Goal: Transaction & Acquisition: Book appointment/travel/reservation

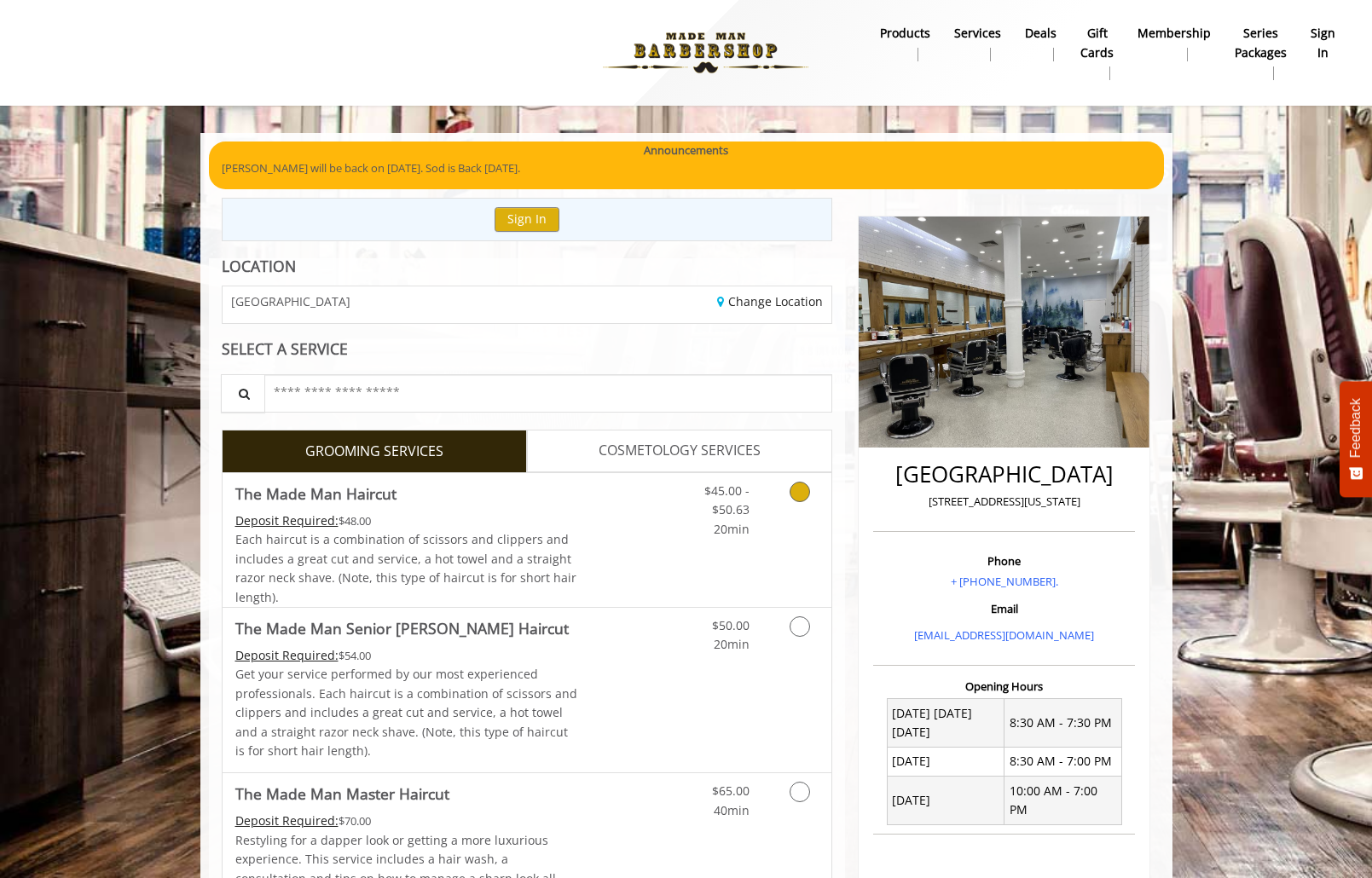
click at [699, 530] on link "$45.00 - $50.63 20min" at bounding box center [714, 506] width 71 height 66
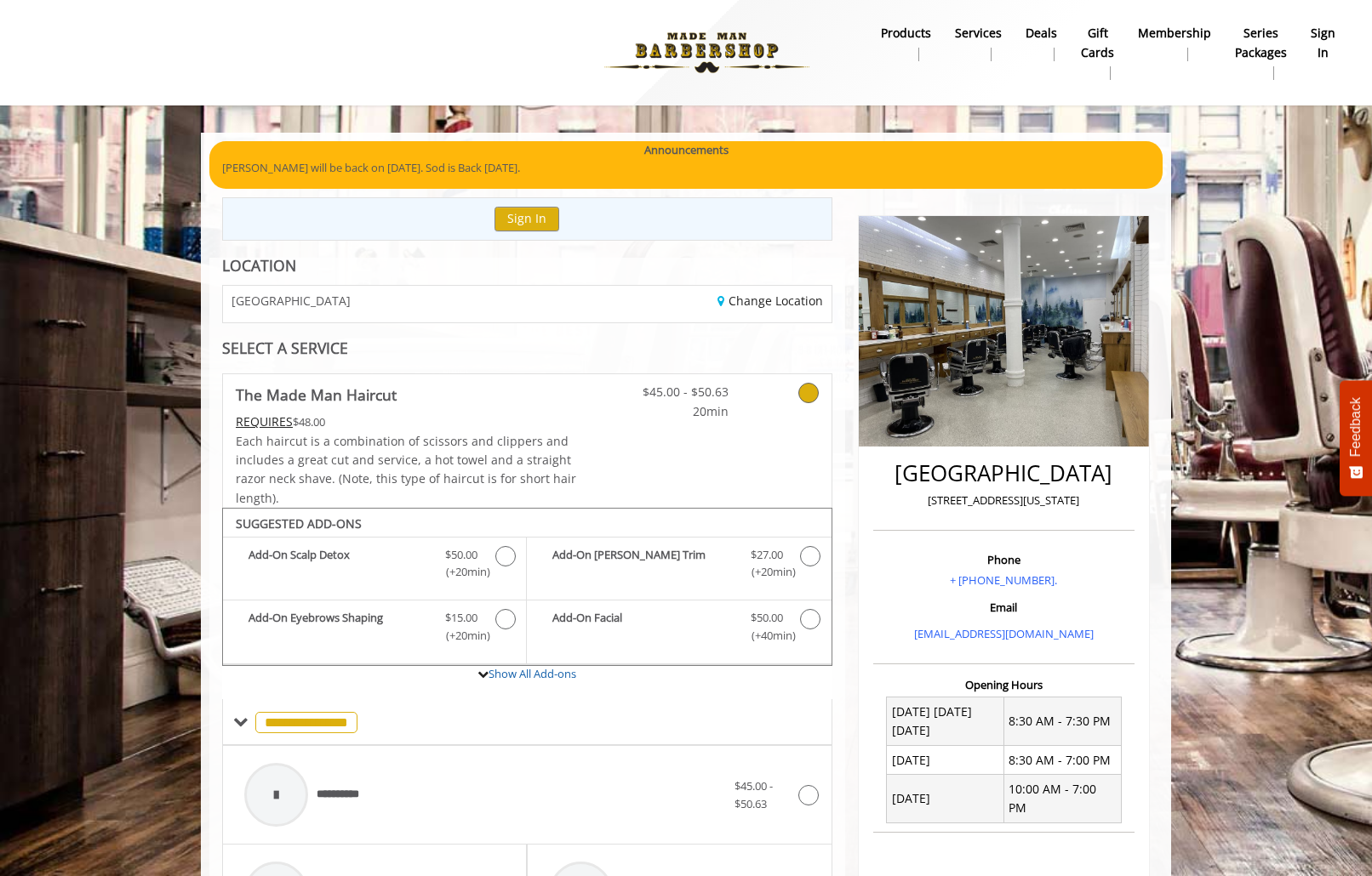
click at [393, 295] on div "[GEOGRAPHIC_DATA]" at bounding box center [368, 304] width 317 height 37
click at [735, 302] on link "Change Location" at bounding box center [770, 301] width 106 height 16
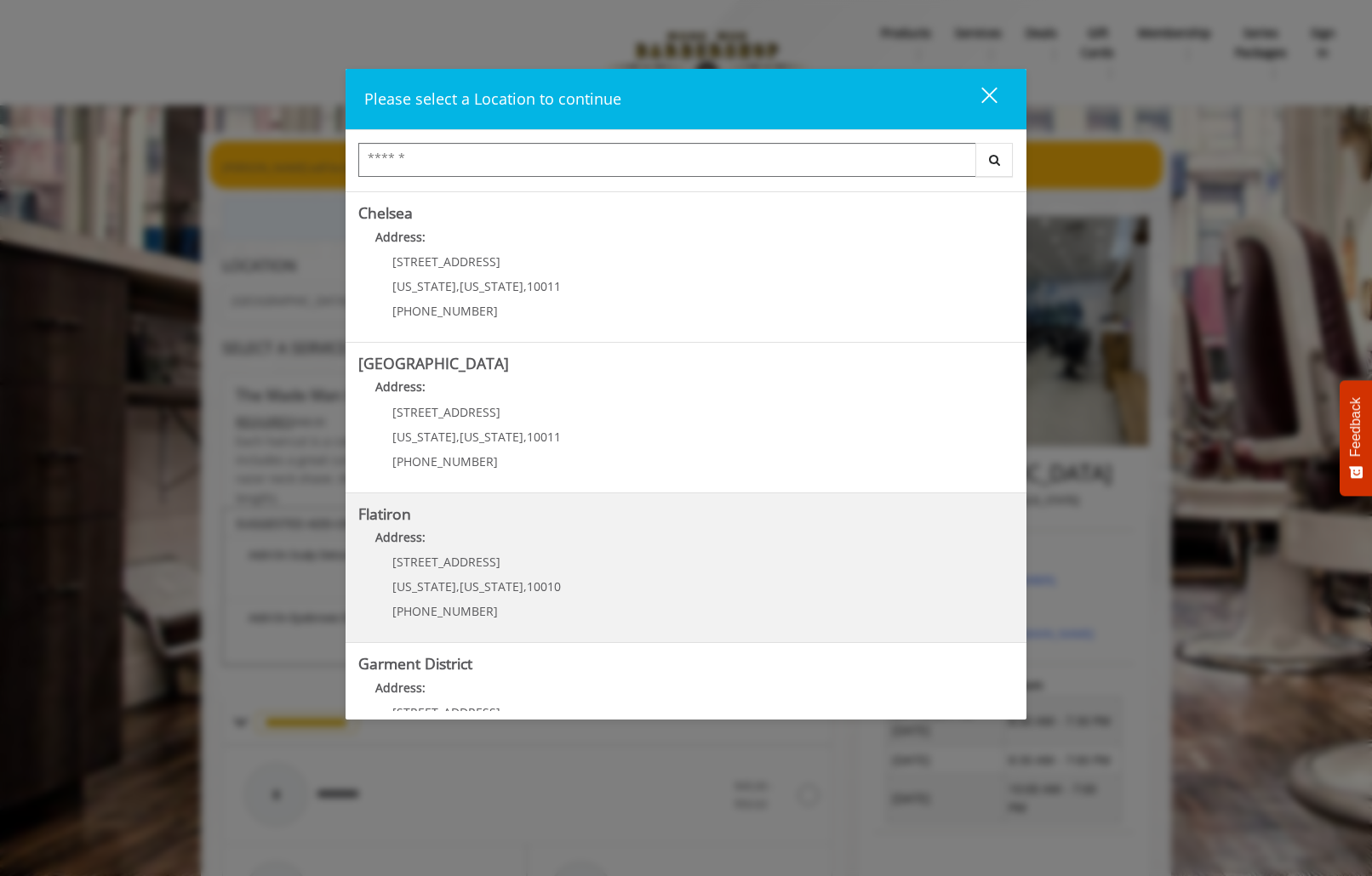
scroll to position [226, 0]
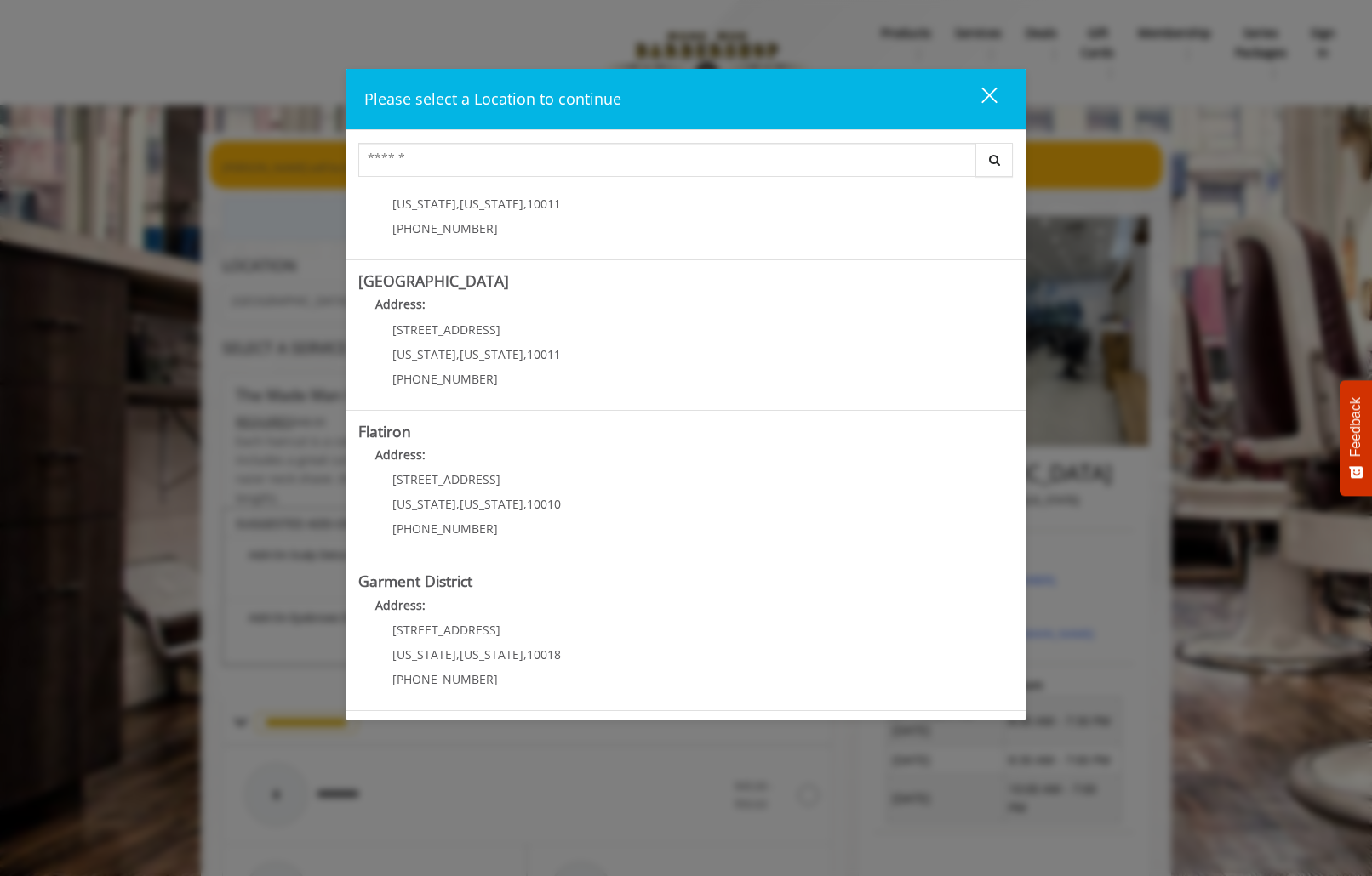
click at [437, 601] on District "Address:" at bounding box center [686, 609] width 655 height 27
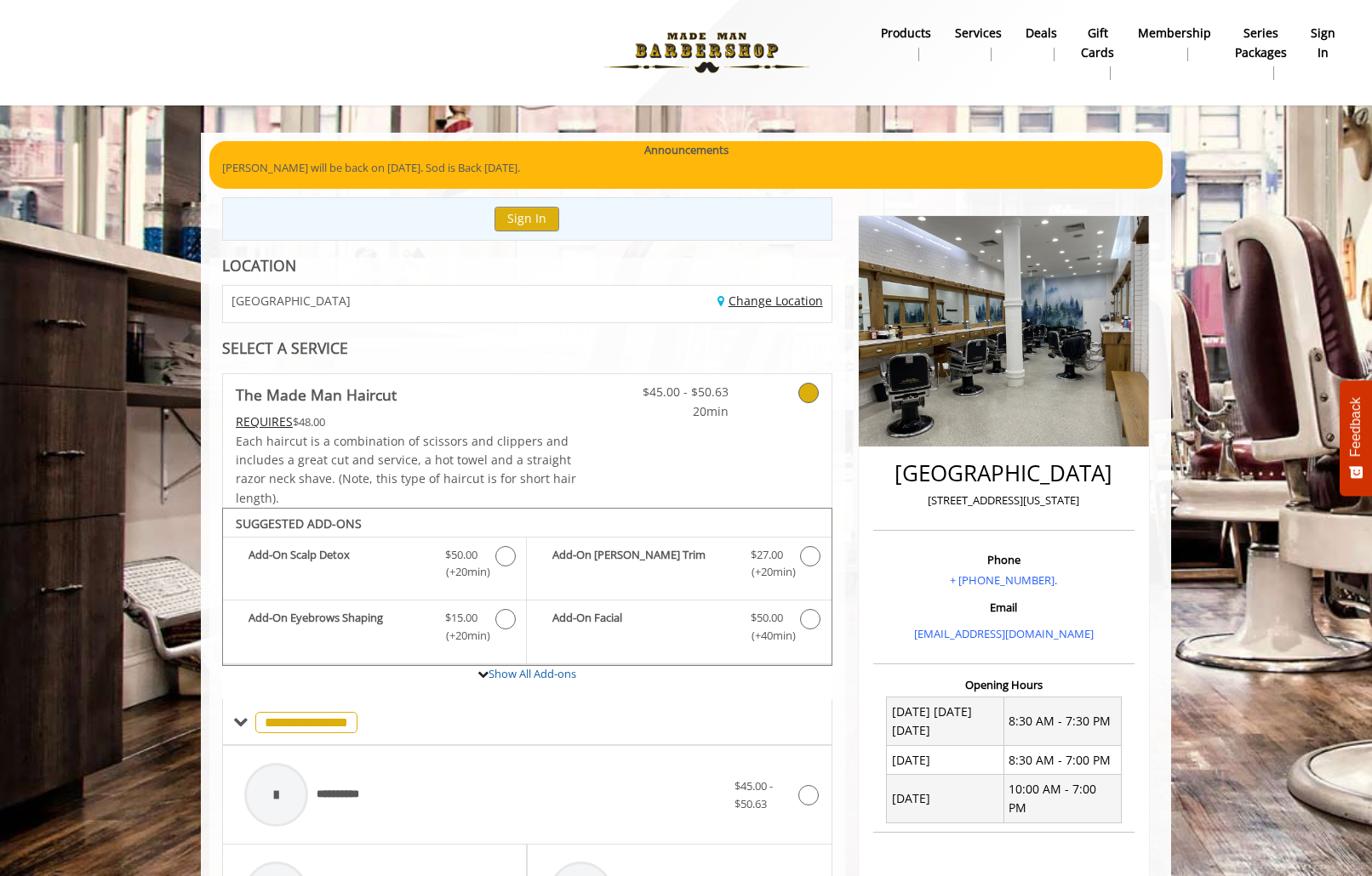
scroll to position [143, 0]
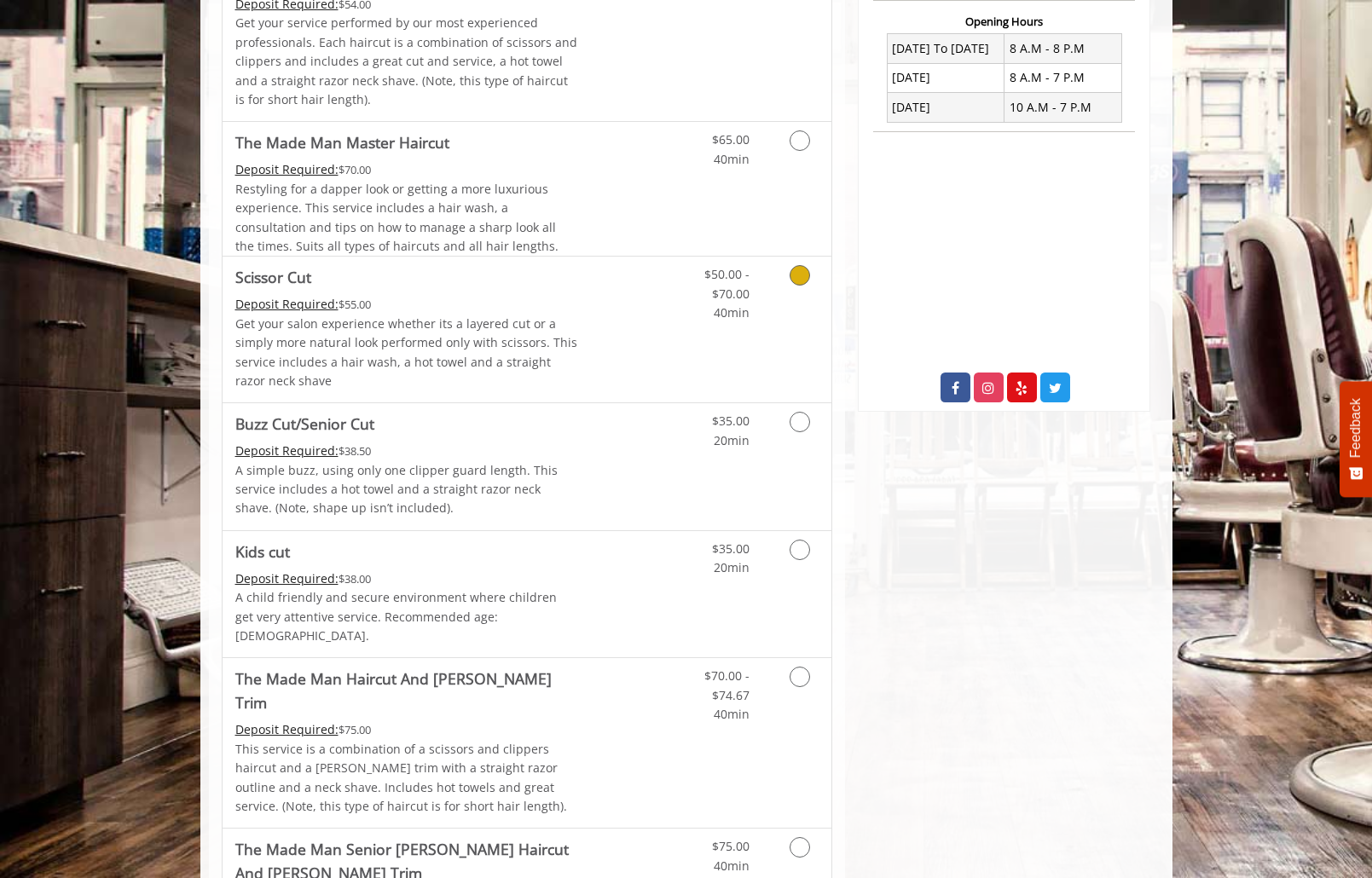
scroll to position [417, 0]
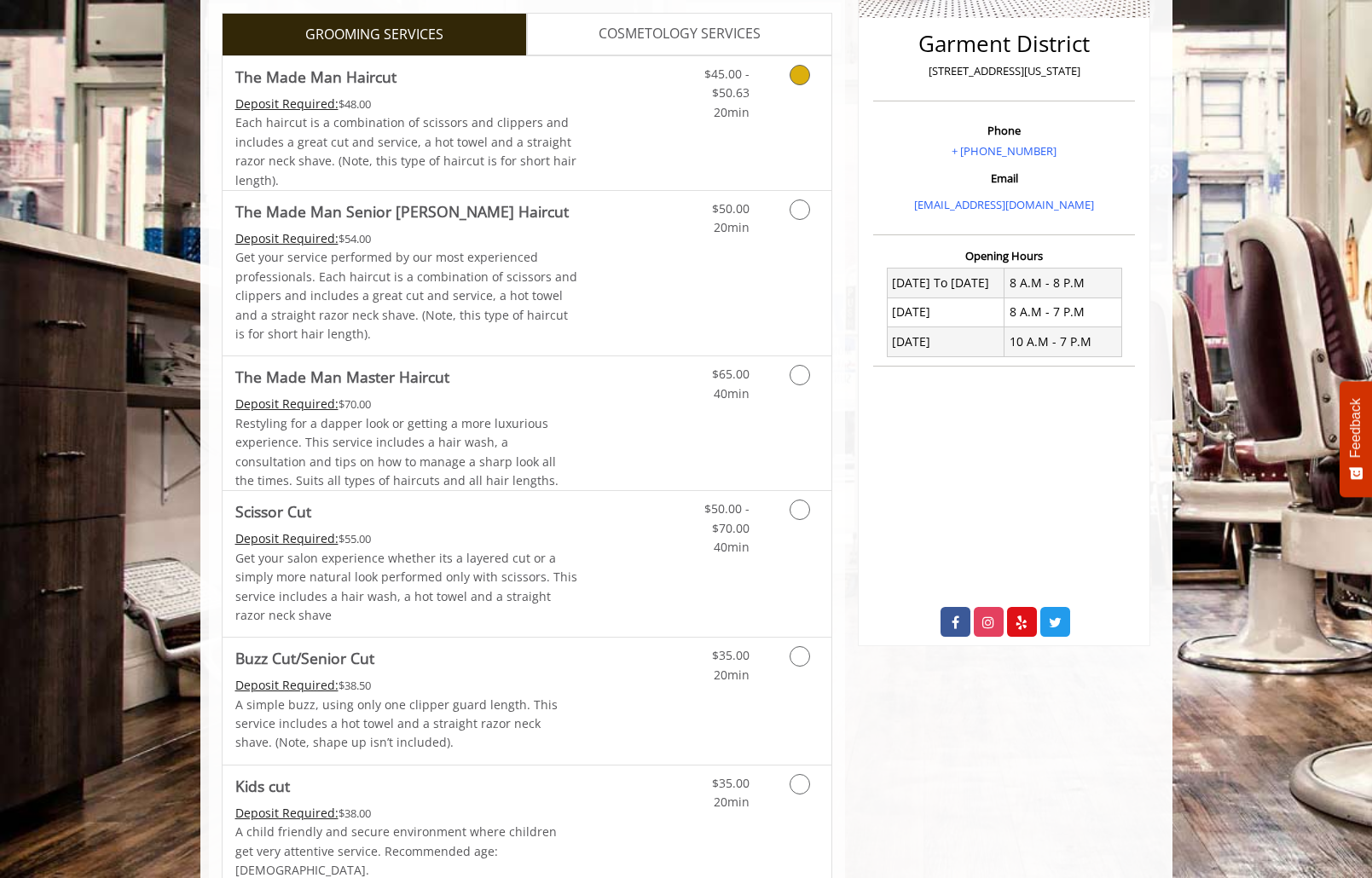
click at [583, 144] on link "Discounted Price" at bounding box center [628, 123] width 102 height 134
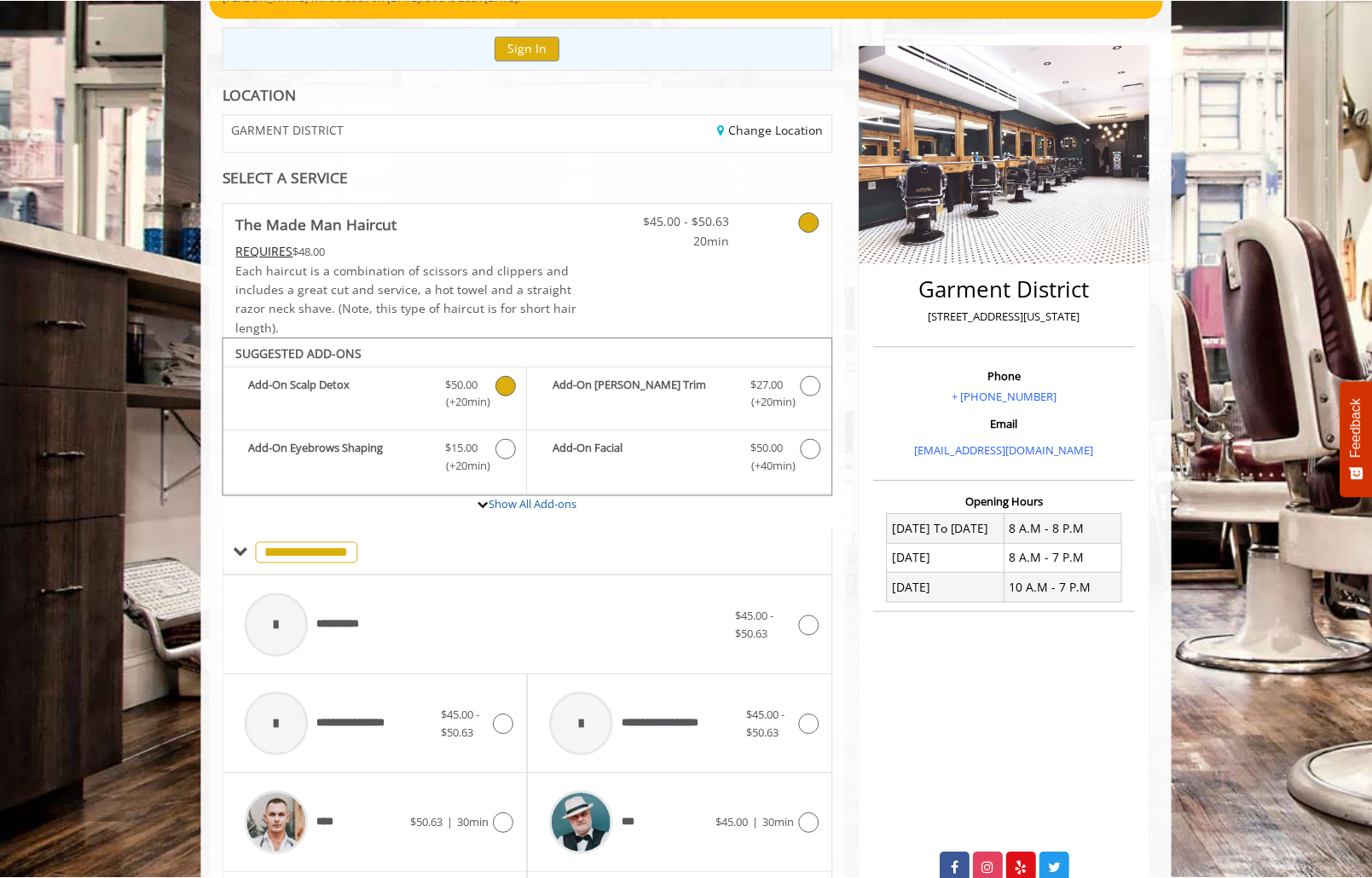
scroll to position [0, 0]
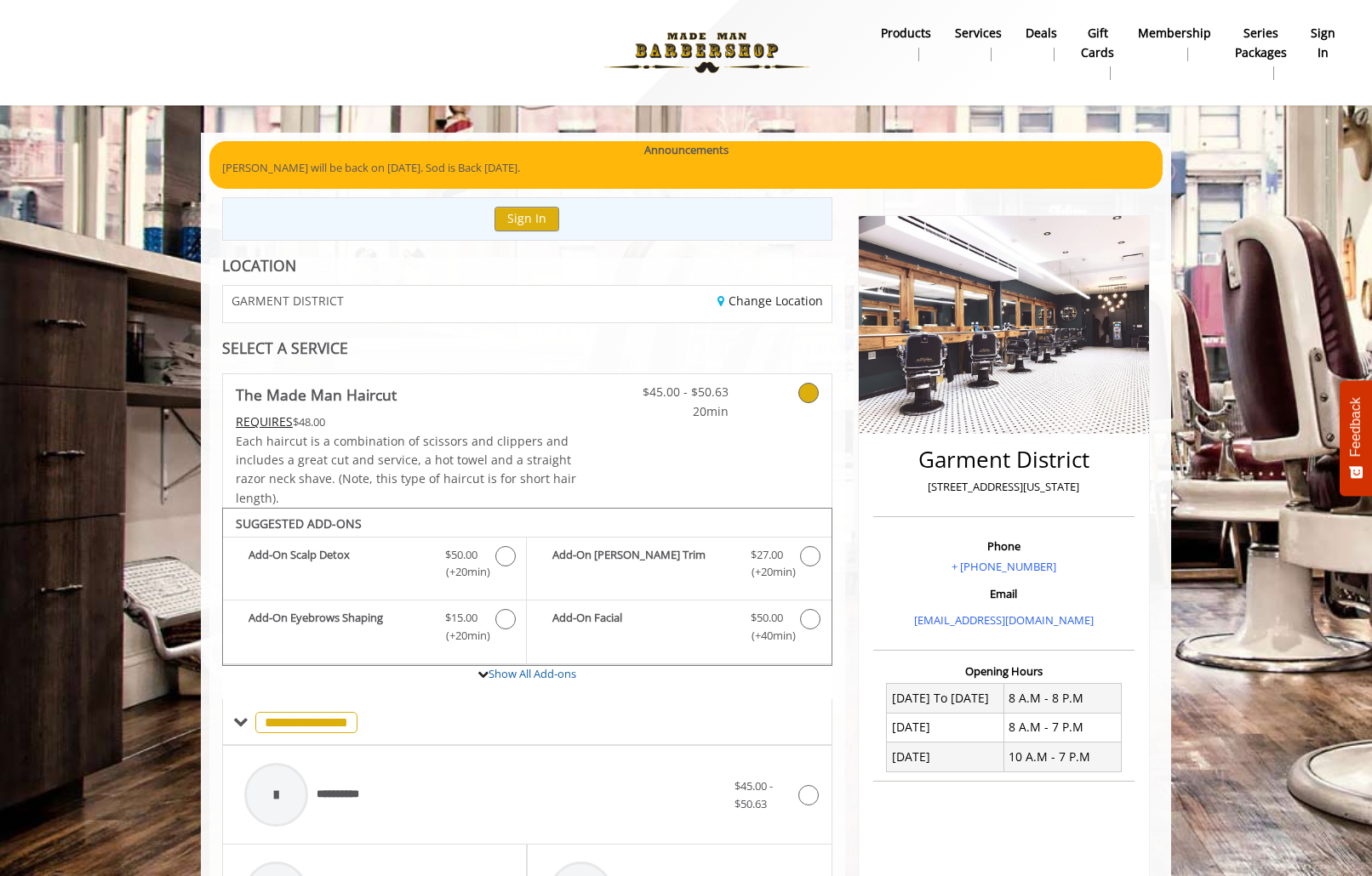
click at [418, 433] on span "Each haircut is a combination of scissors and clippers and includes a great cut…" at bounding box center [406, 469] width 340 height 73
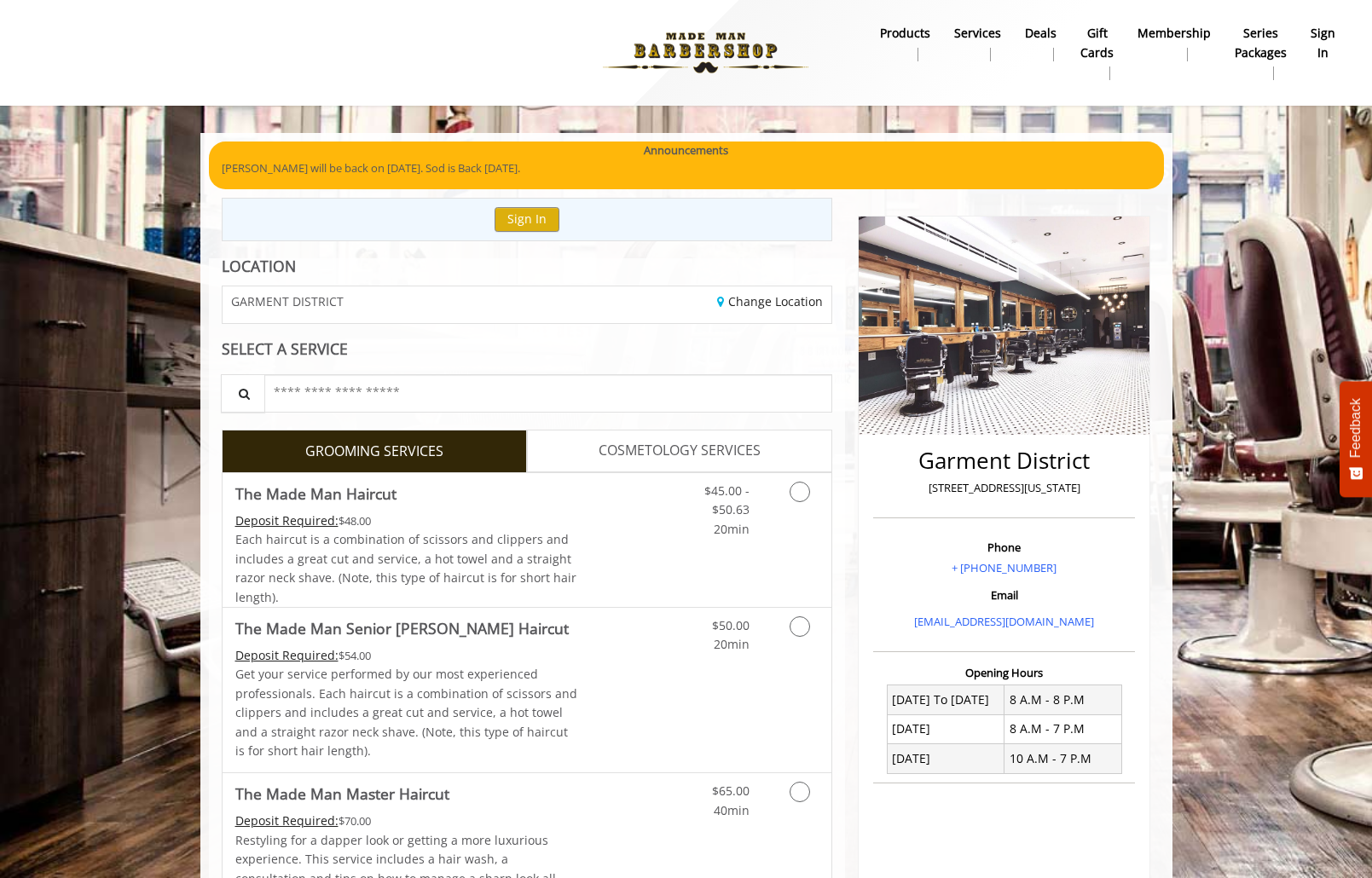
click at [412, 314] on div "GARMENT DISTRICT" at bounding box center [368, 305] width 317 height 37
click at [446, 301] on div "GARMENT DISTRICT" at bounding box center [368, 305] width 317 height 37
click at [745, 303] on link "Change Location" at bounding box center [770, 301] width 106 height 16
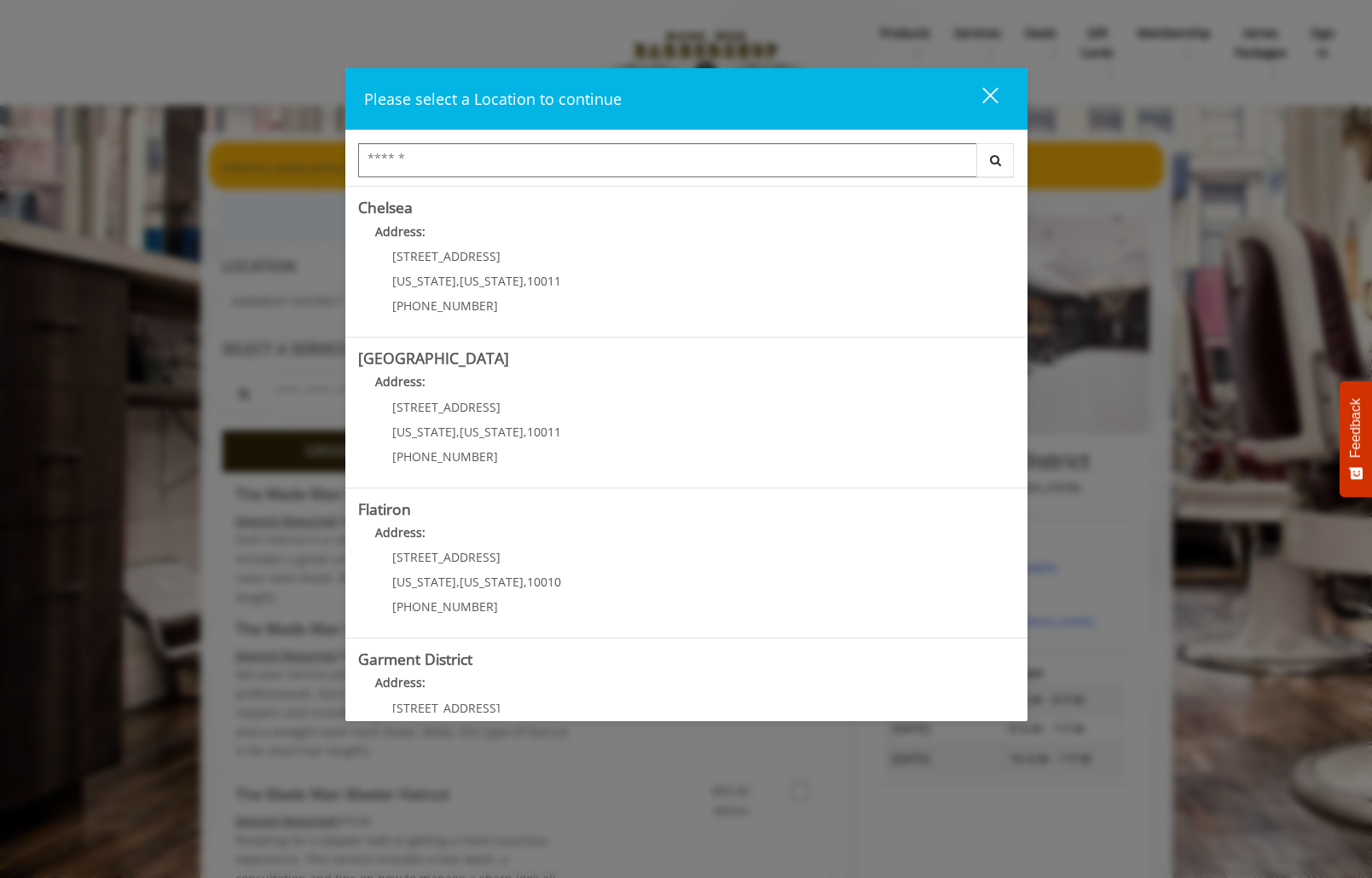
scroll to position [226, 0]
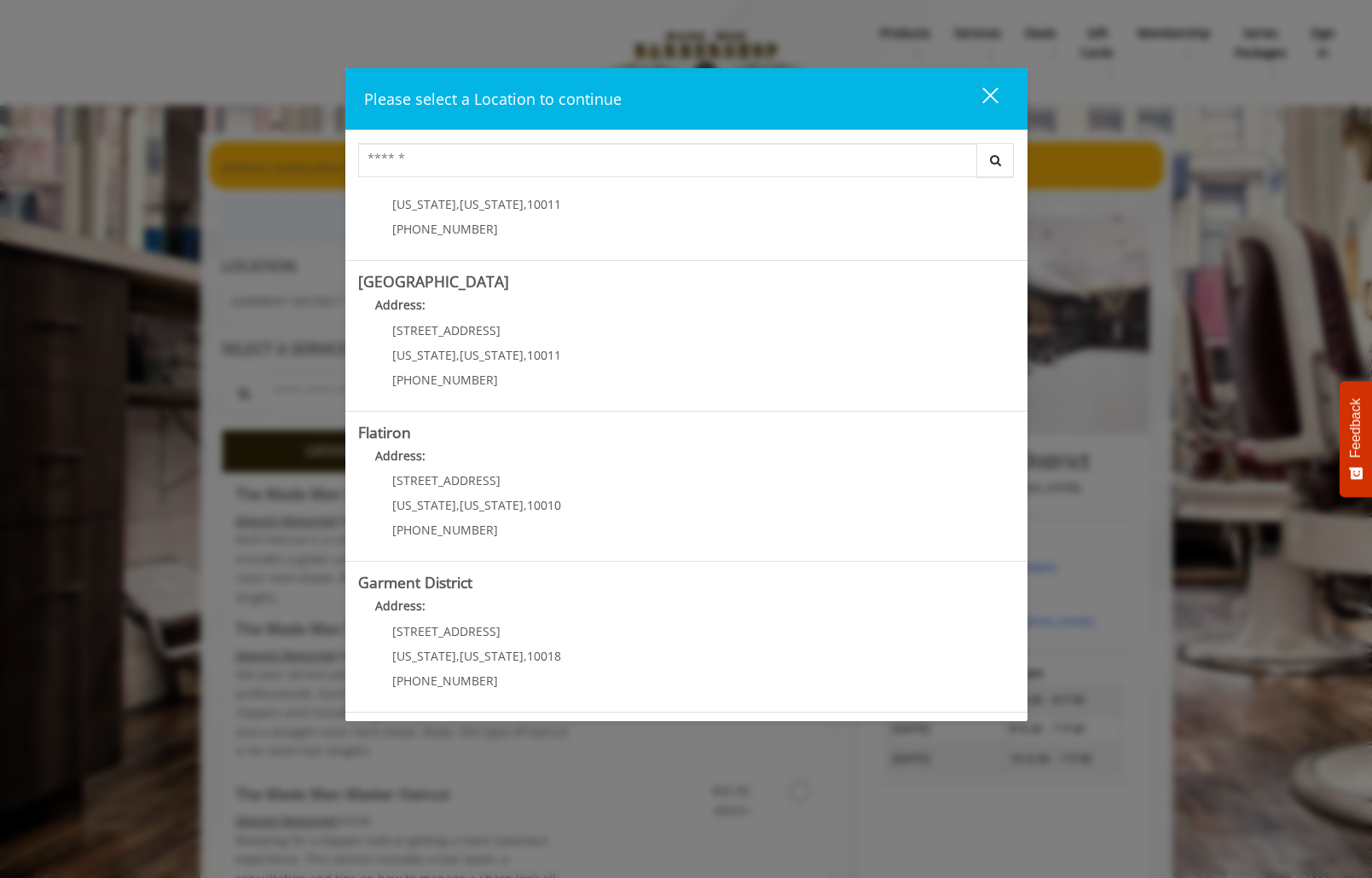
click at [993, 74] on div "Please select a Location to continue close" at bounding box center [686, 99] width 682 height 61
click at [993, 80] on div "Please select a Location to continue close" at bounding box center [686, 99] width 682 height 61
click at [988, 89] on div "close" at bounding box center [979, 98] width 34 height 25
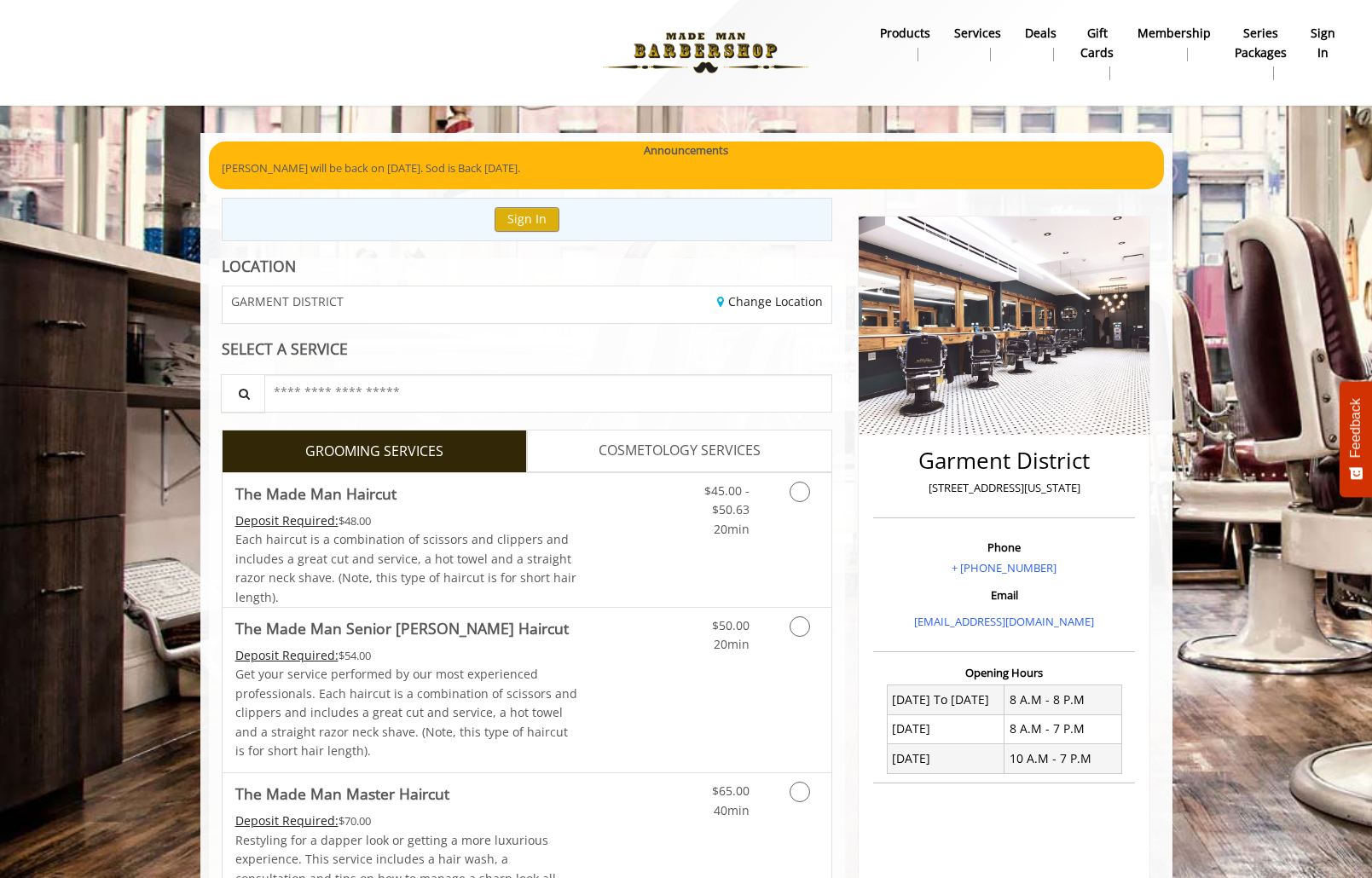
click at [761, 301] on link "Change Location" at bounding box center [770, 301] width 106 height 16
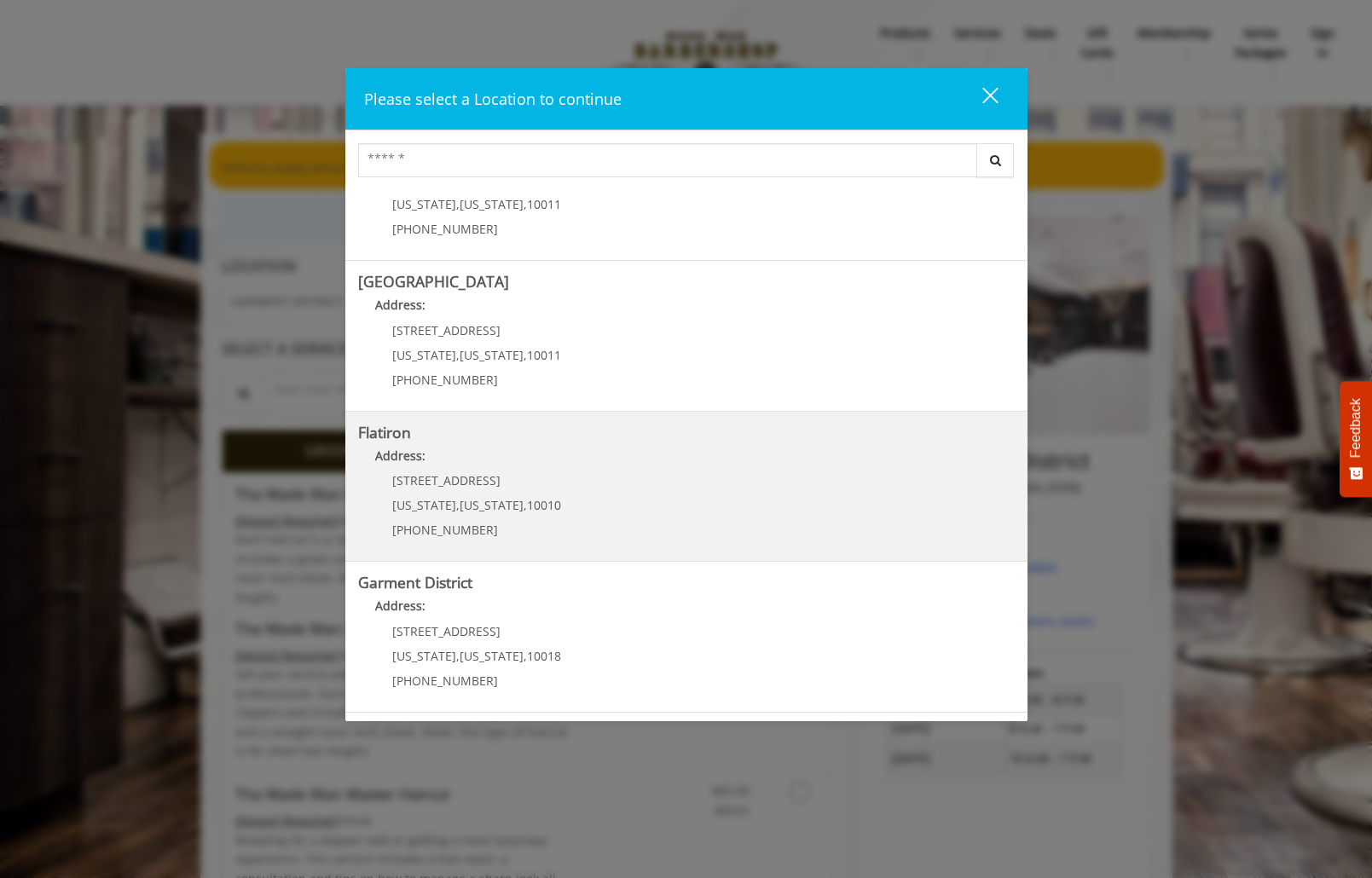
click at [401, 454] on b "Address:" at bounding box center [400, 456] width 50 height 16
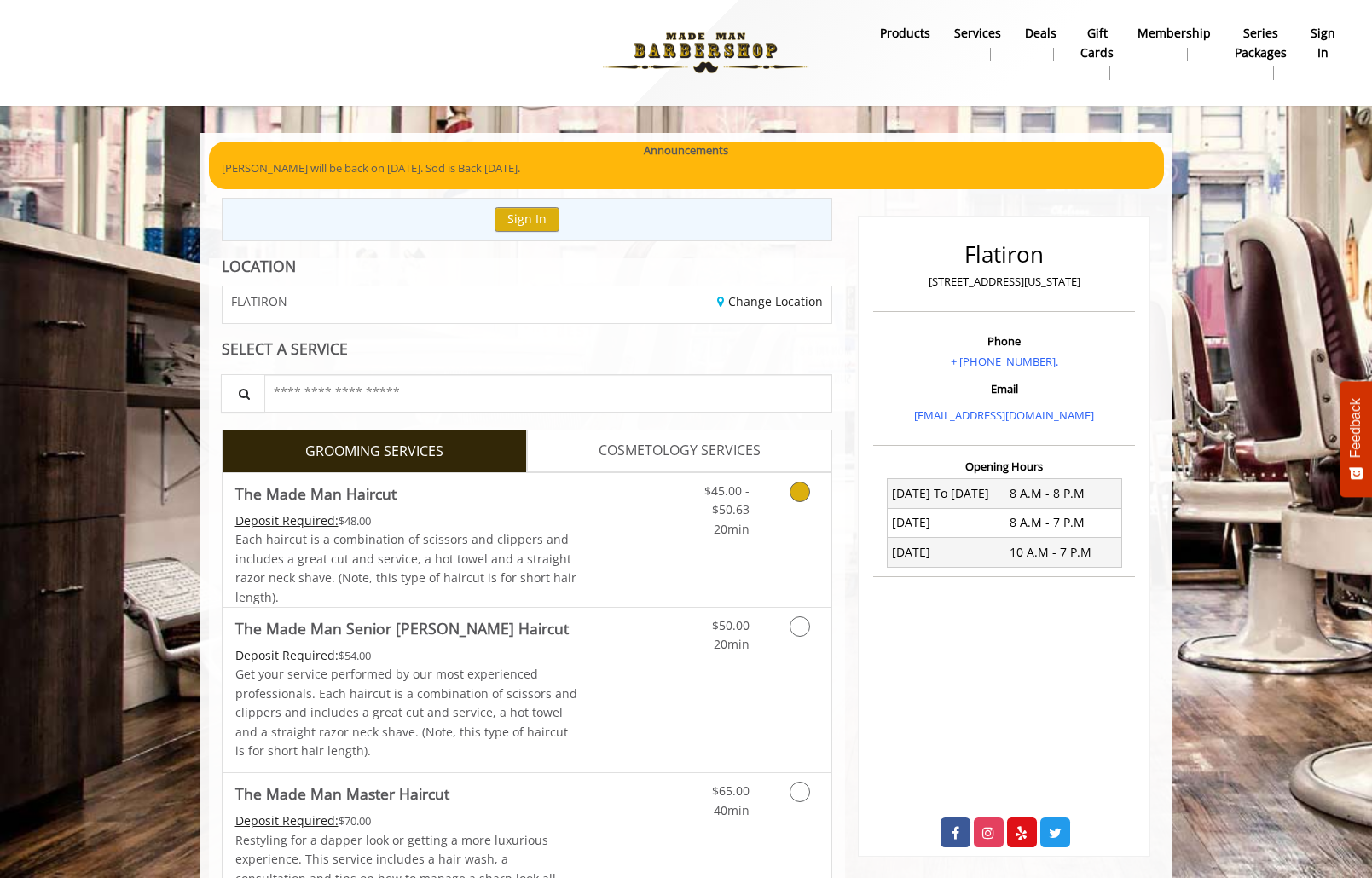
click at [674, 488] on div "$45.00 - $50.63 20min" at bounding box center [714, 506] width 96 height 66
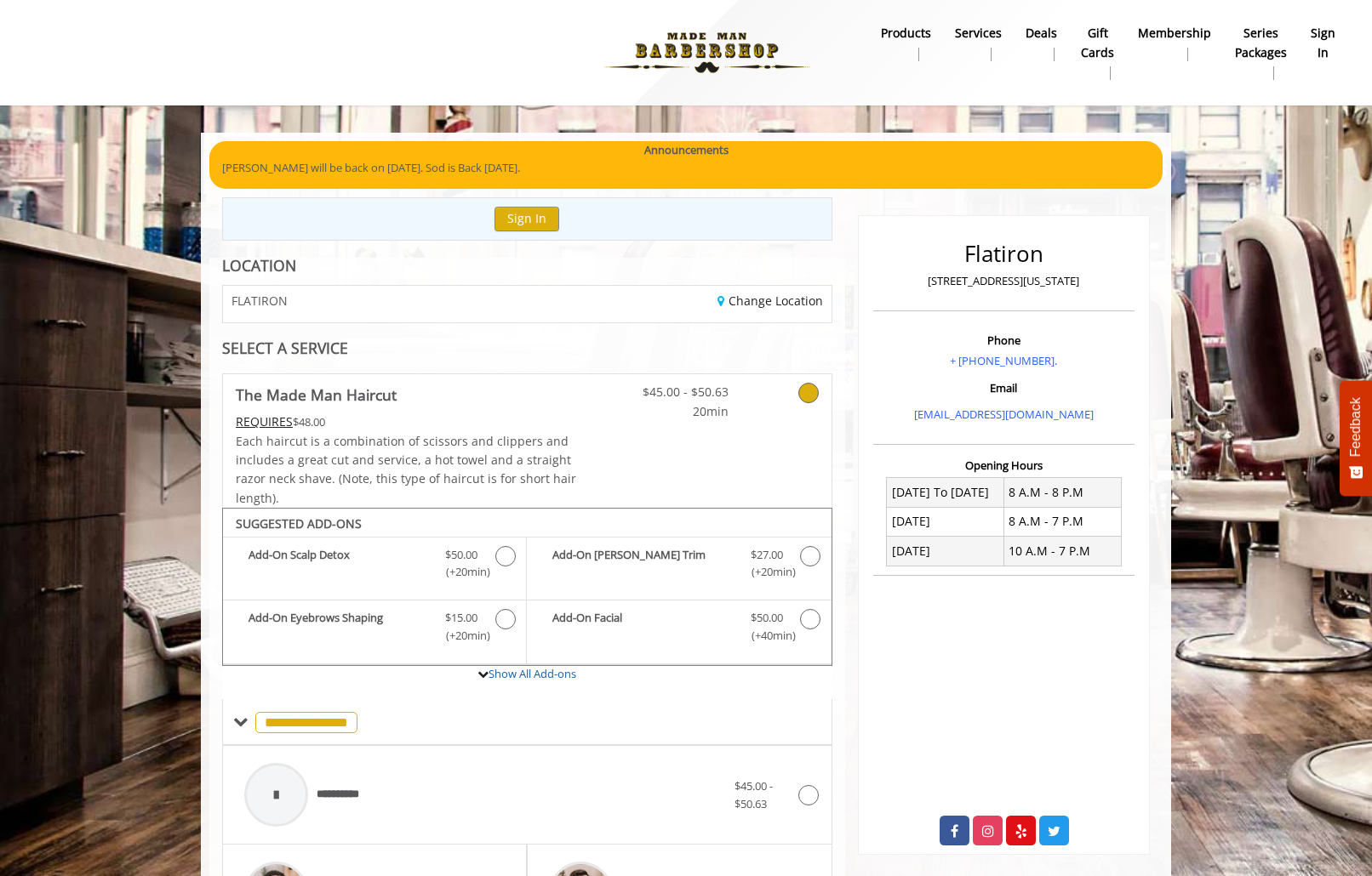
click at [706, 306] on div "Change Location" at bounding box center [685, 304] width 317 height 37
click at [723, 294] on link "Change Location" at bounding box center [770, 301] width 106 height 16
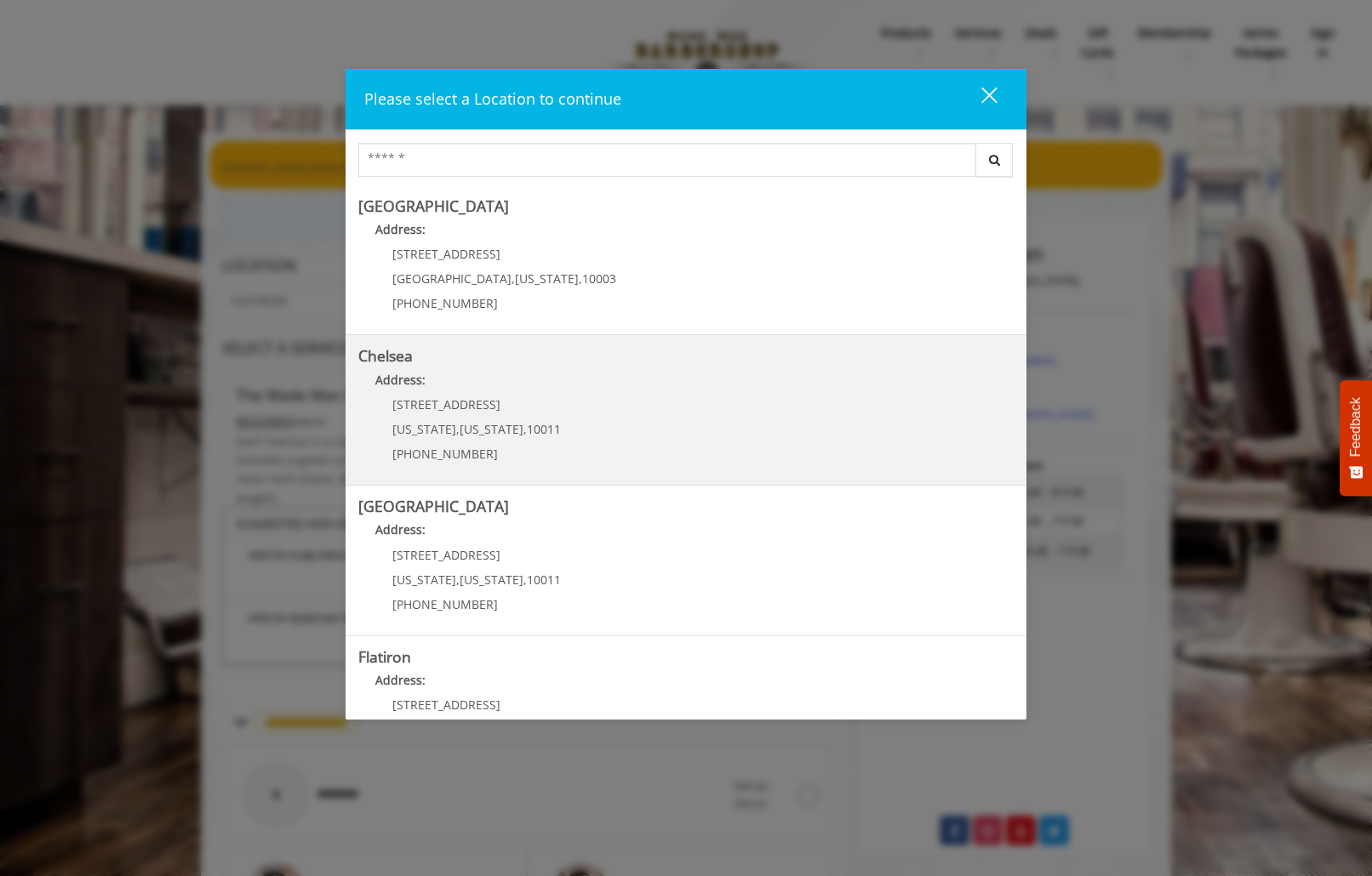
click at [449, 470] on div "169/170 W 23rd St New York , New York , 10011 (917) 639-3902" at bounding box center [463, 435] width 211 height 74
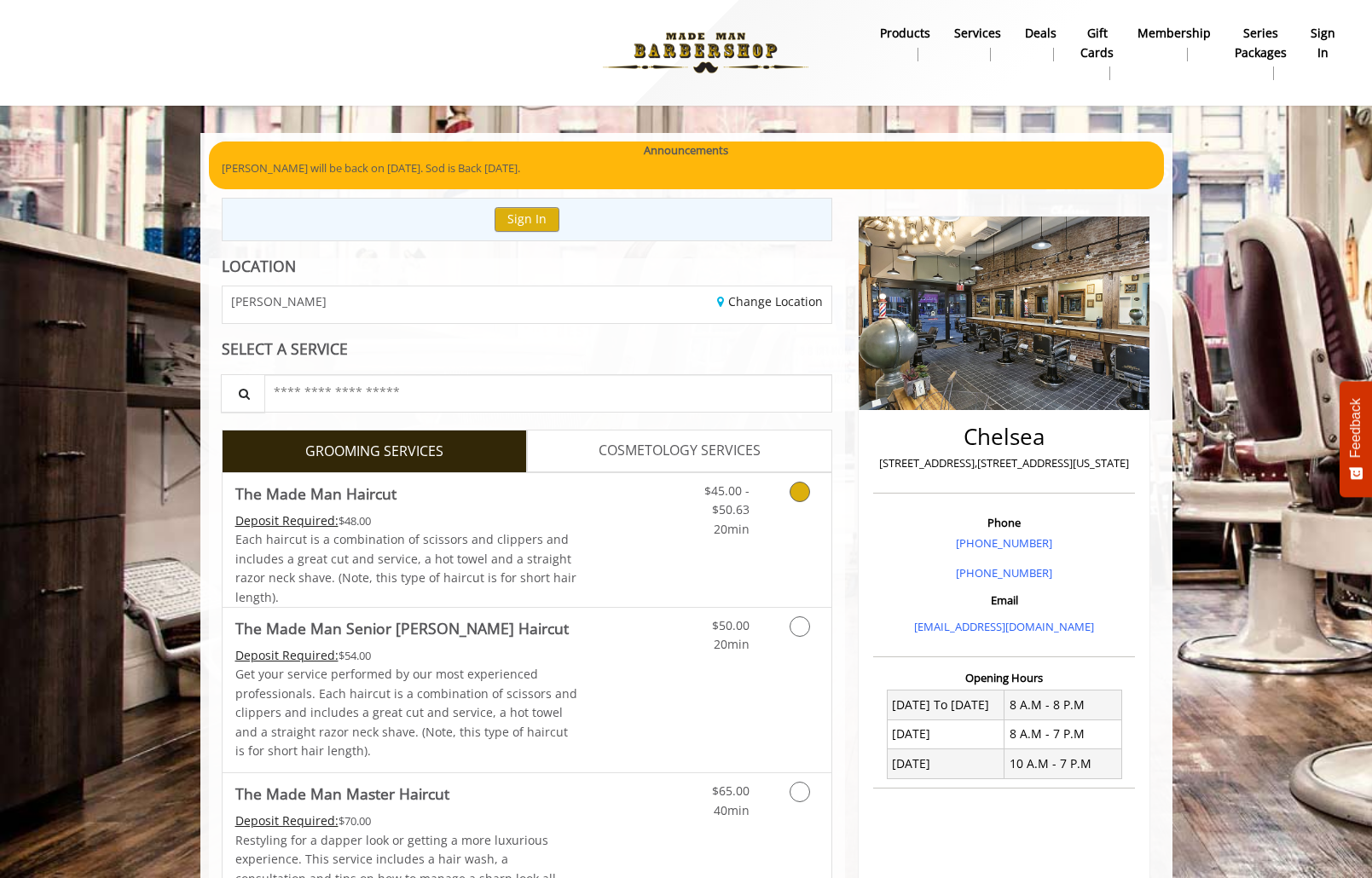
click at [464, 510] on link "The Made Man Haircut Deposit Required: $48.00 Each haircut is a combination of …" at bounding box center [407, 540] width 343 height 134
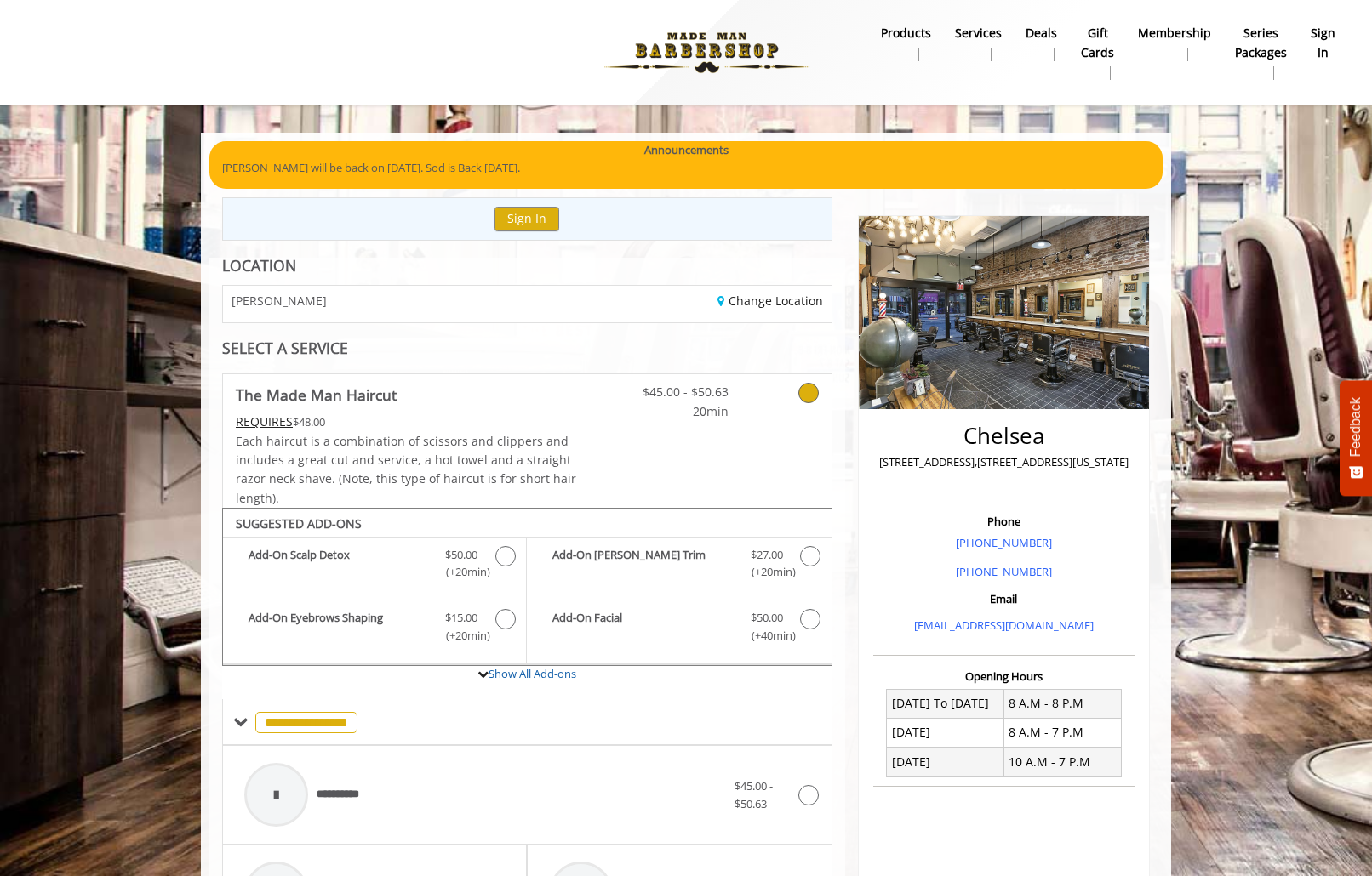
click at [396, 299] on div "CHELSEA" at bounding box center [368, 304] width 317 height 37
click at [769, 282] on div "**********" at bounding box center [526, 856] width 636 height 1196
click at [772, 311] on div "Change Location" at bounding box center [685, 304] width 317 height 37
click at [770, 307] on link "Change Location" at bounding box center [770, 301] width 106 height 16
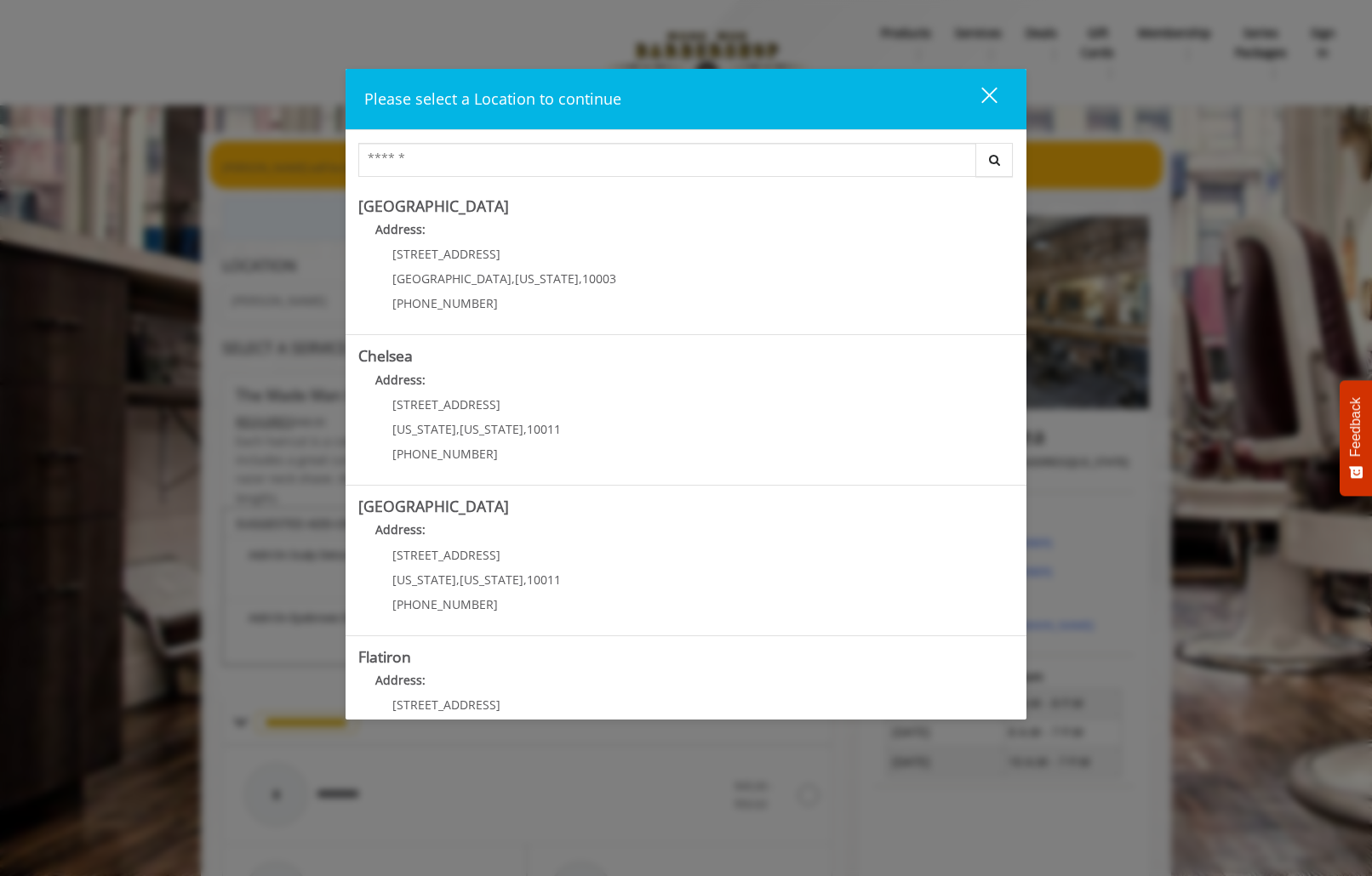
click at [559, 526] on Street "Address:" at bounding box center [686, 534] width 655 height 27
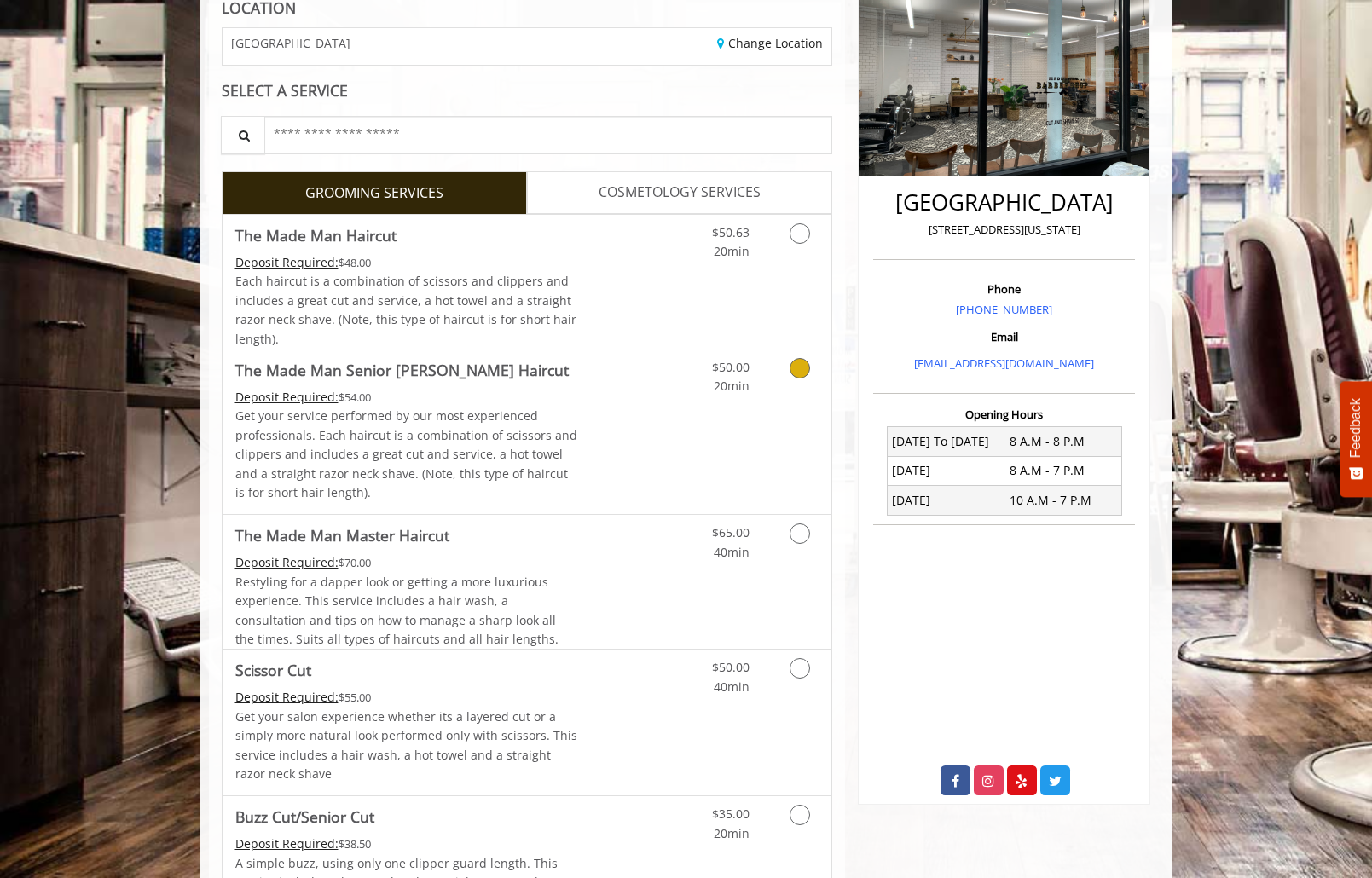
scroll to position [427, 0]
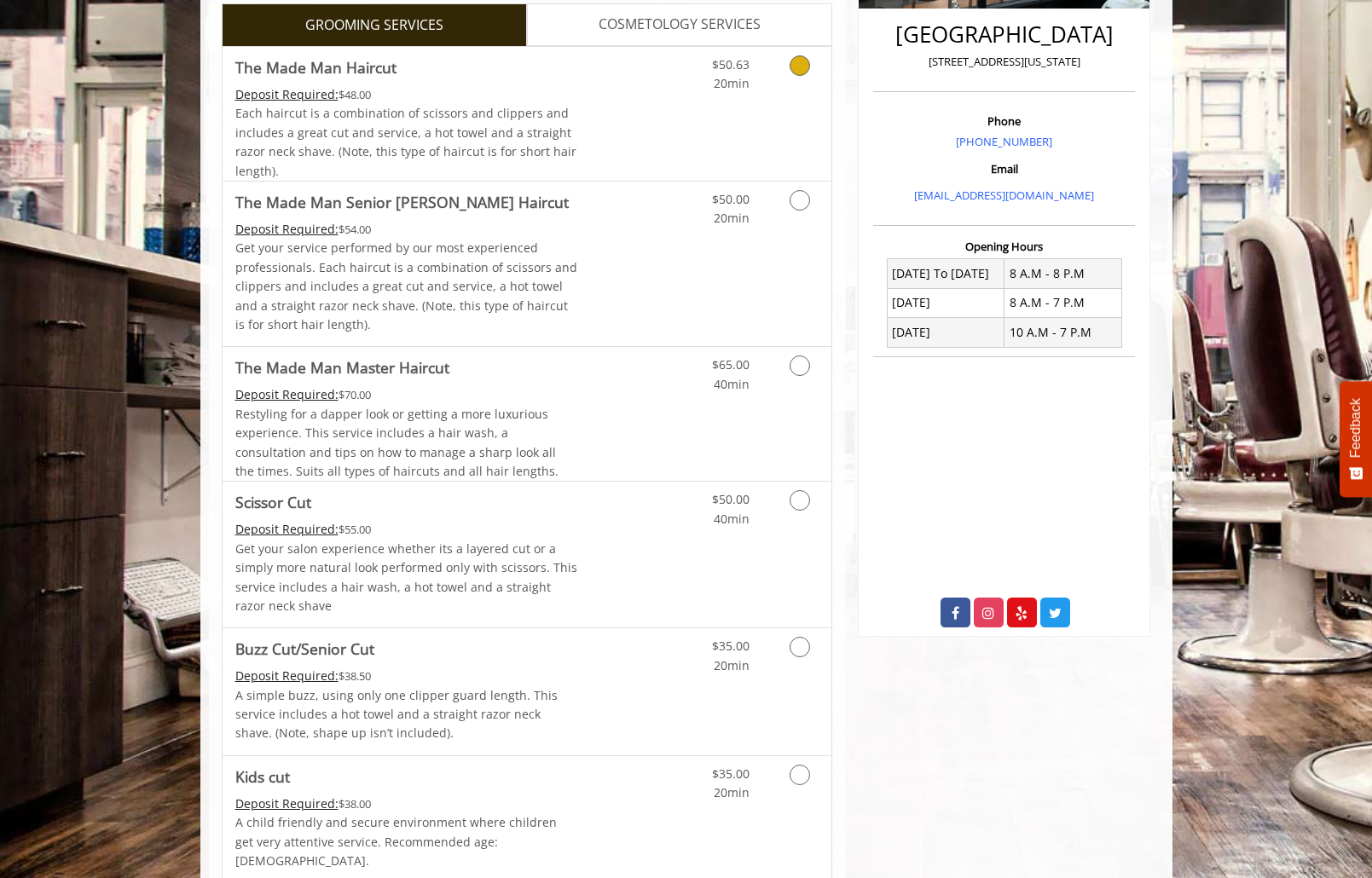
click at [556, 96] on div "Deposit Required: $48.00" at bounding box center [407, 94] width 343 height 18
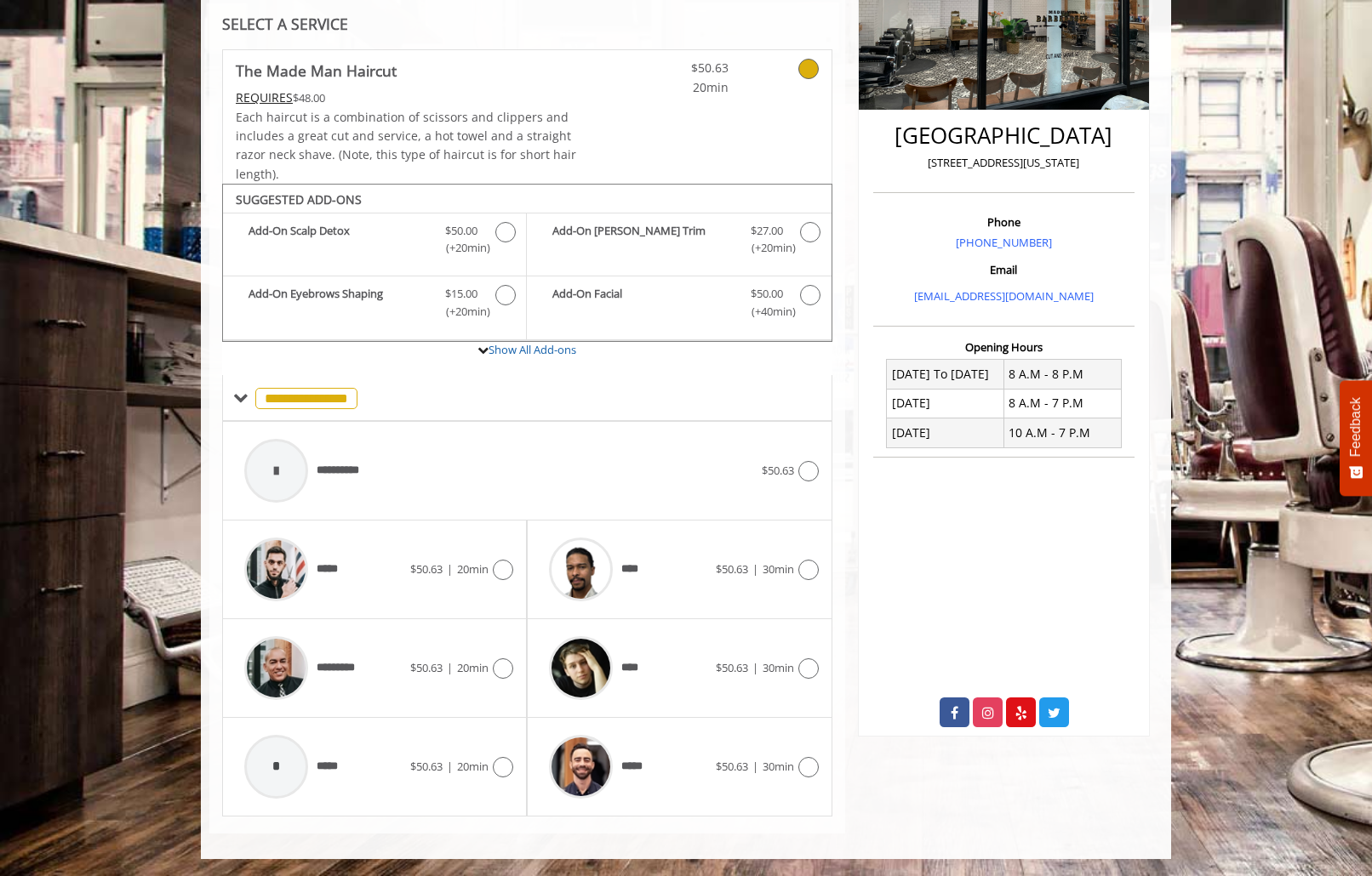
scroll to position [0, 0]
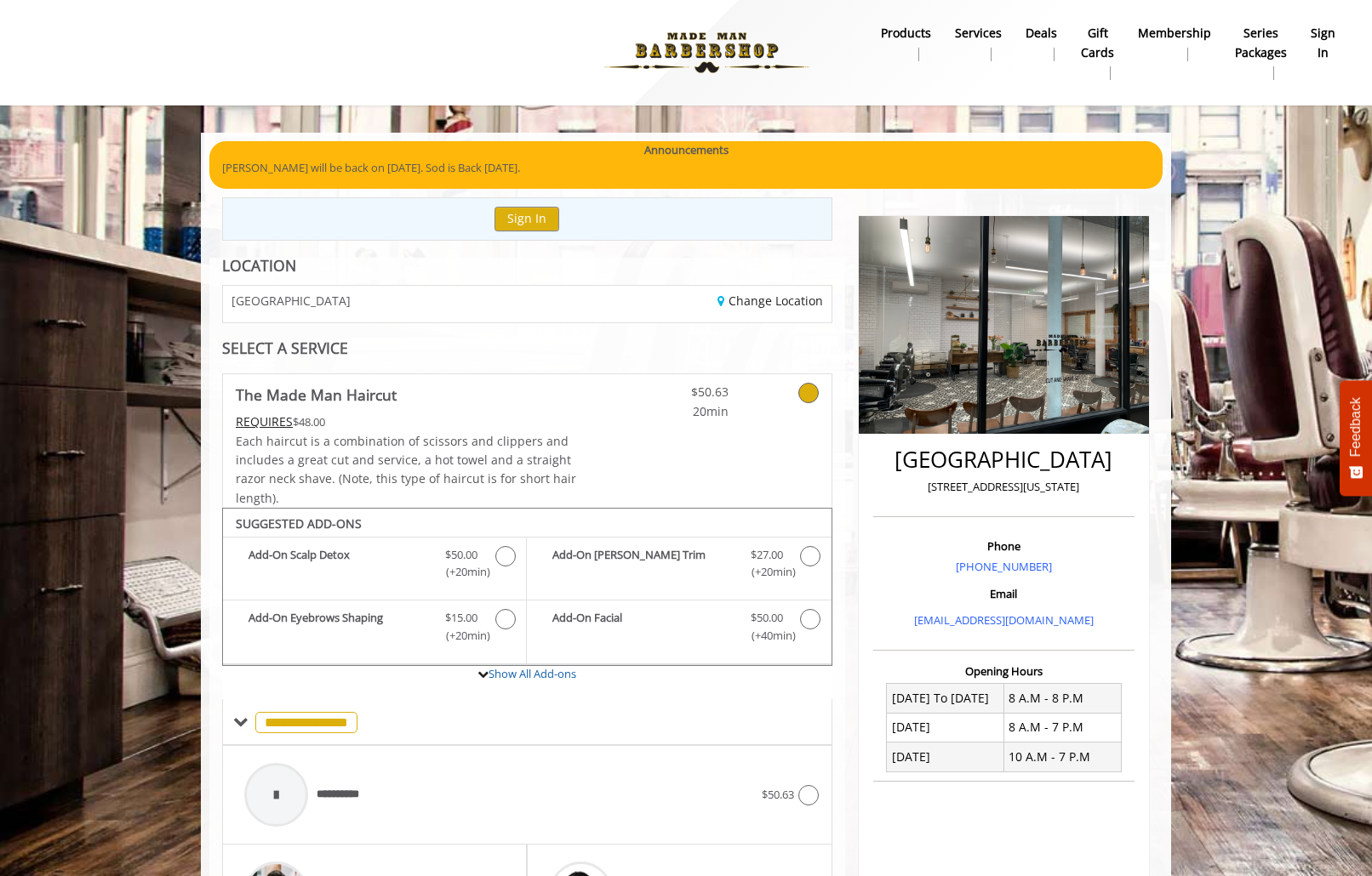
click at [525, 291] on div "CHELSEA 15TH STREET" at bounding box center [368, 304] width 317 height 37
click at [723, 309] on div "Change Location" at bounding box center [685, 304] width 317 height 37
click at [734, 309] on div "Change Location" at bounding box center [685, 304] width 317 height 37
click at [735, 308] on link "Change Location" at bounding box center [770, 301] width 106 height 16
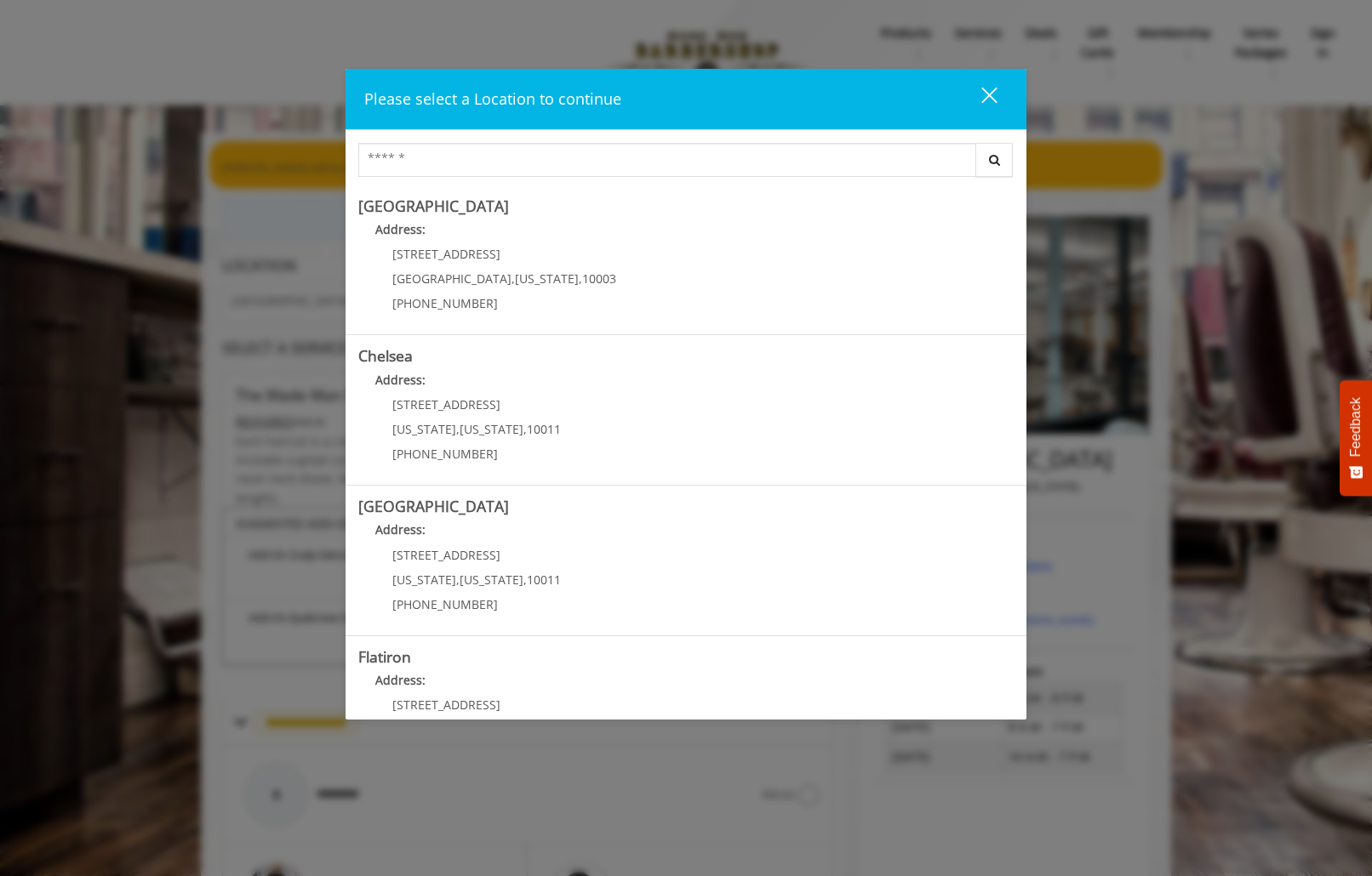
click at [521, 298] on div "60 E 8th St Manhattan , New York , 10003 (212) 598-1840" at bounding box center [491, 284] width 267 height 74
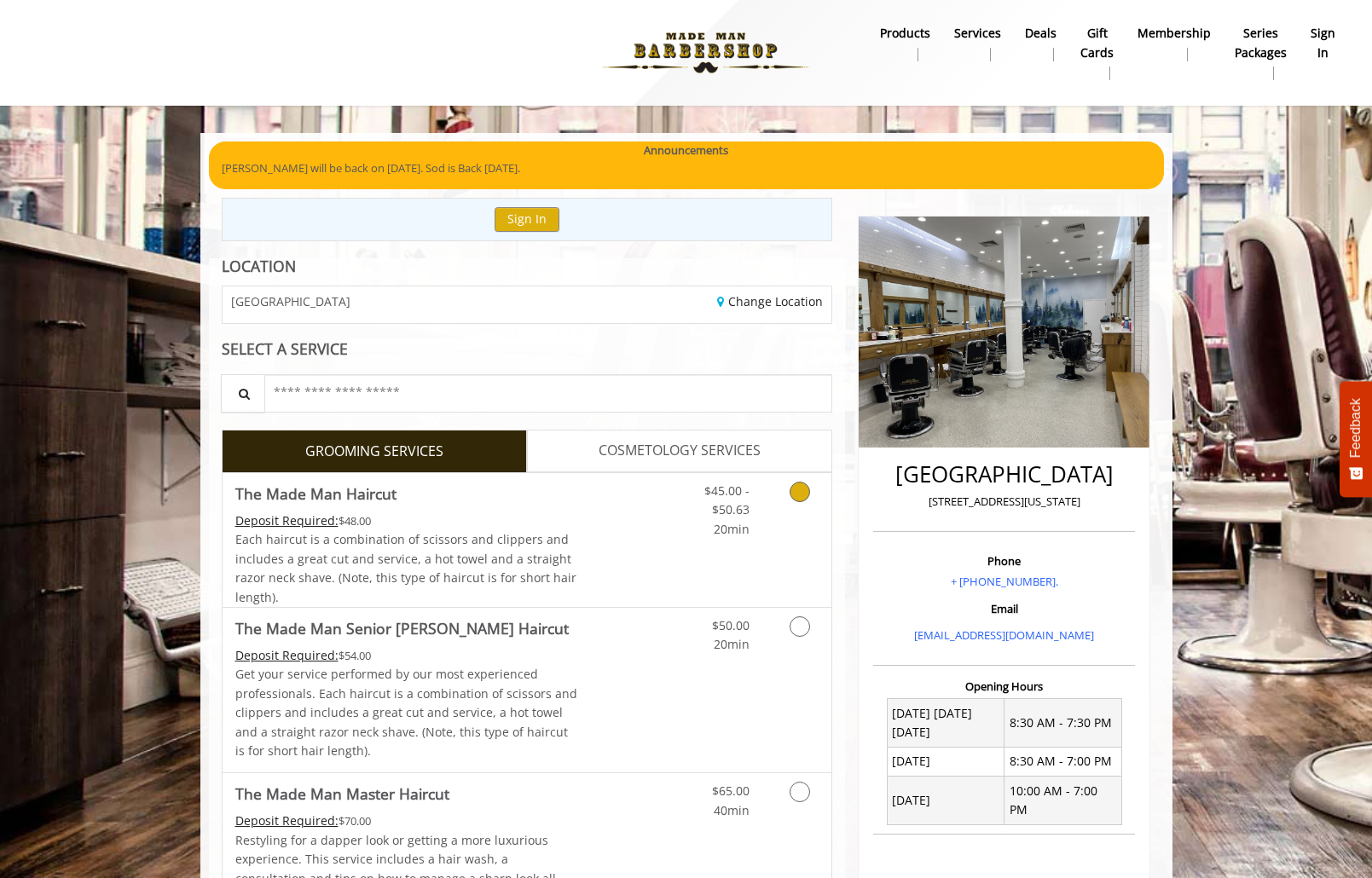
click at [531, 551] on span "Each haircut is a combination of scissors and clippers and includes a great cut…" at bounding box center [406, 568] width 341 height 74
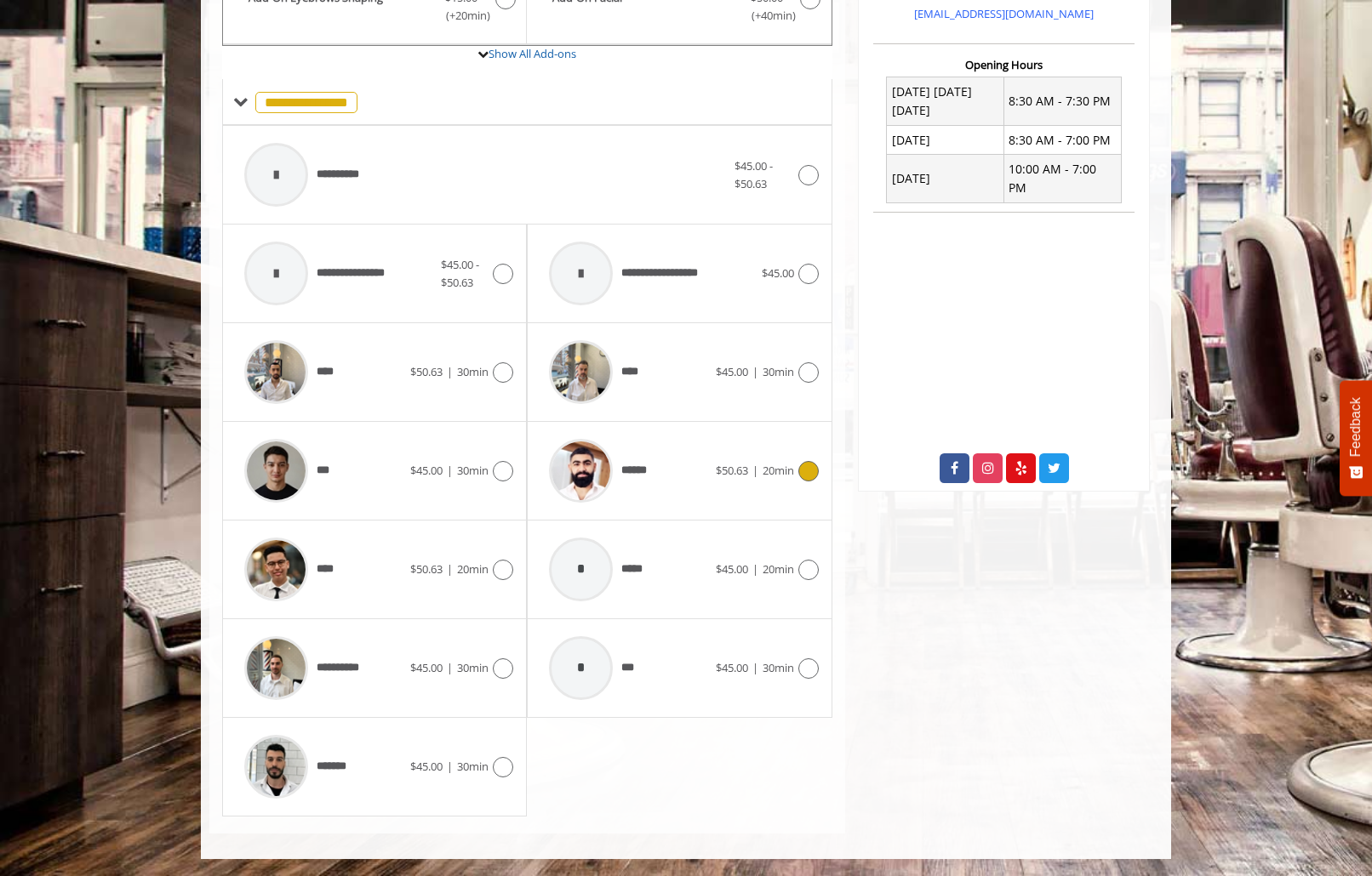
click at [682, 495] on div "******" at bounding box center [628, 470] width 175 height 80
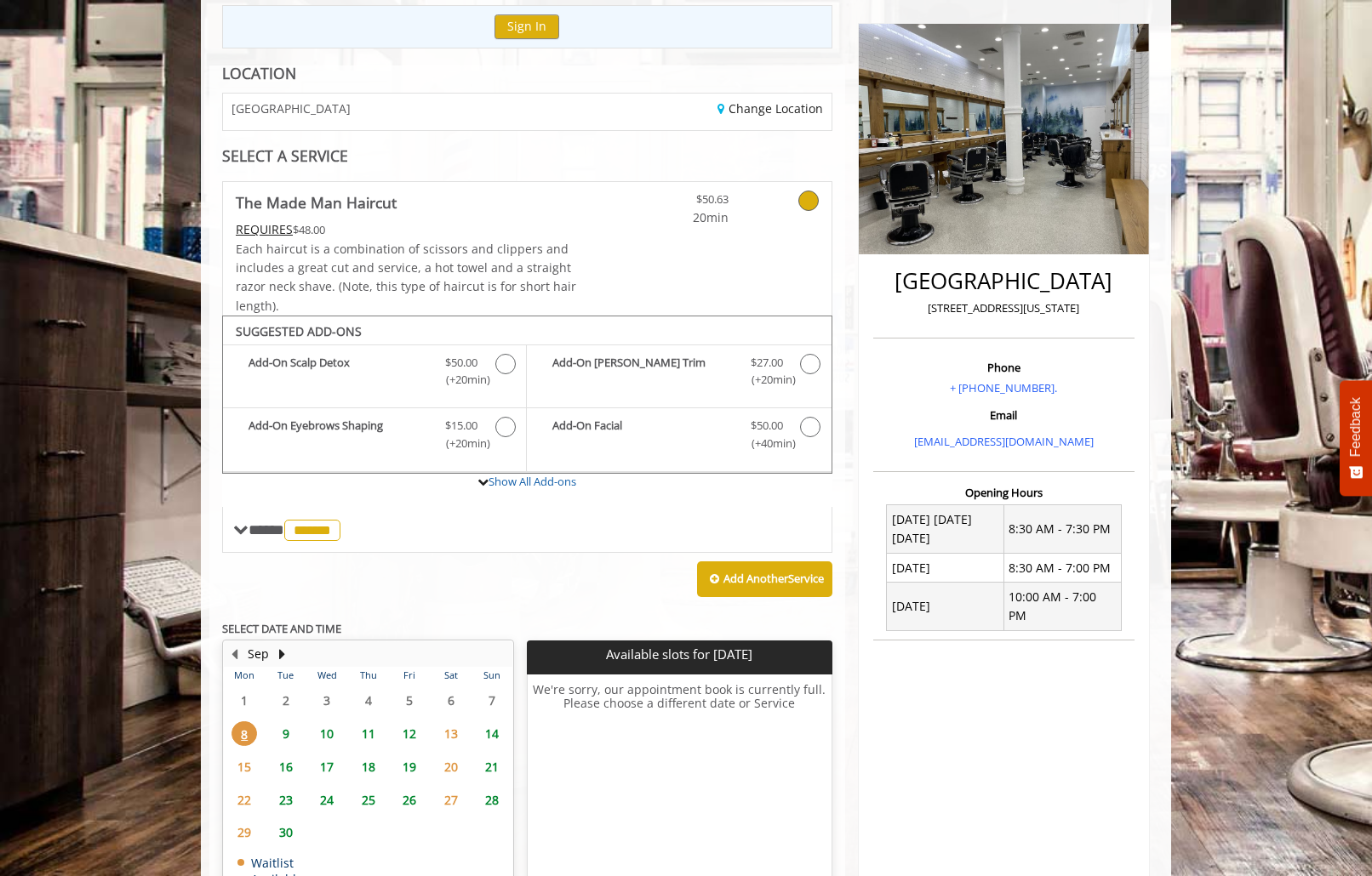
scroll to position [306, 0]
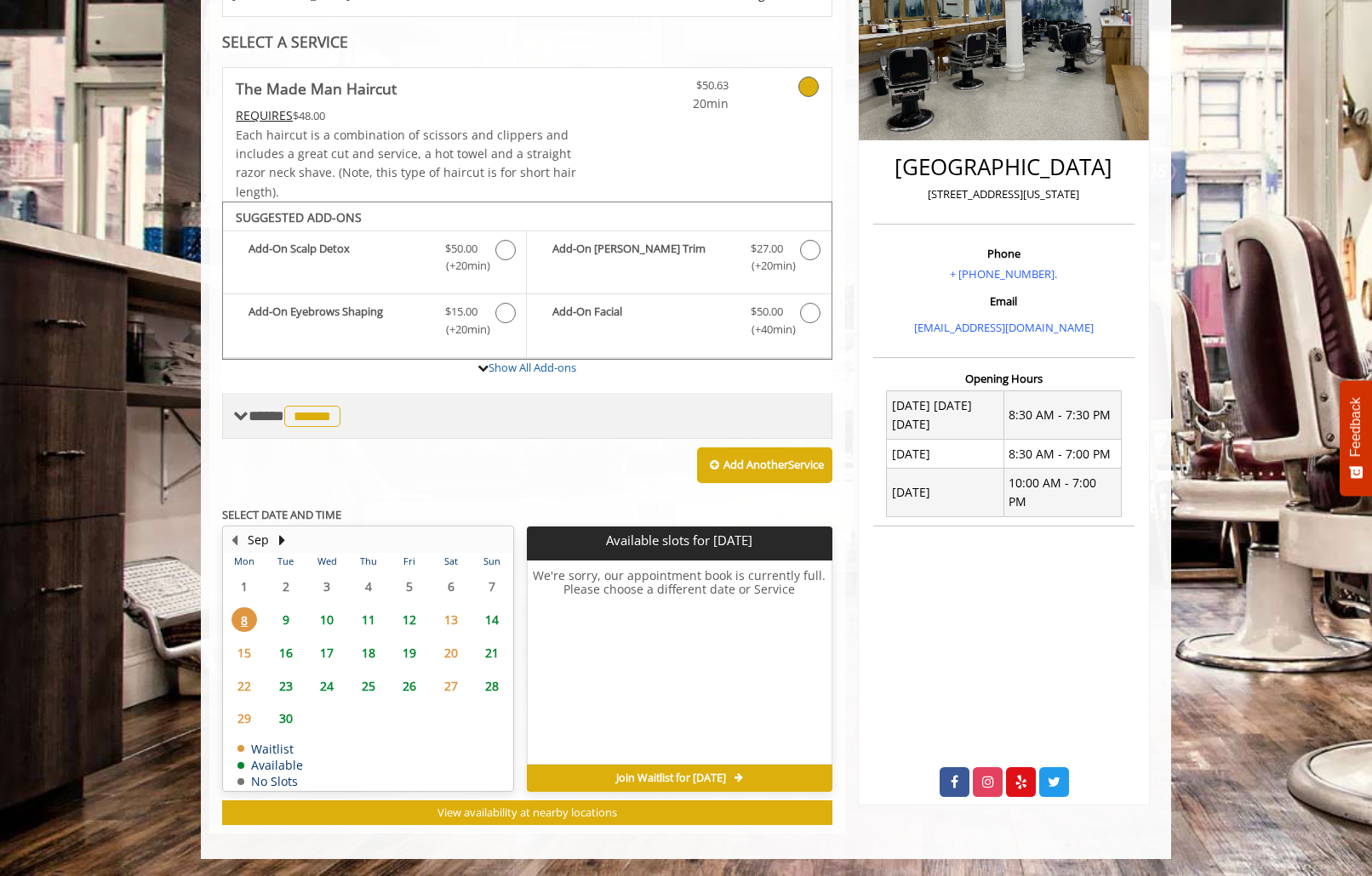
click at [340, 413] on span "******" at bounding box center [312, 416] width 56 height 21
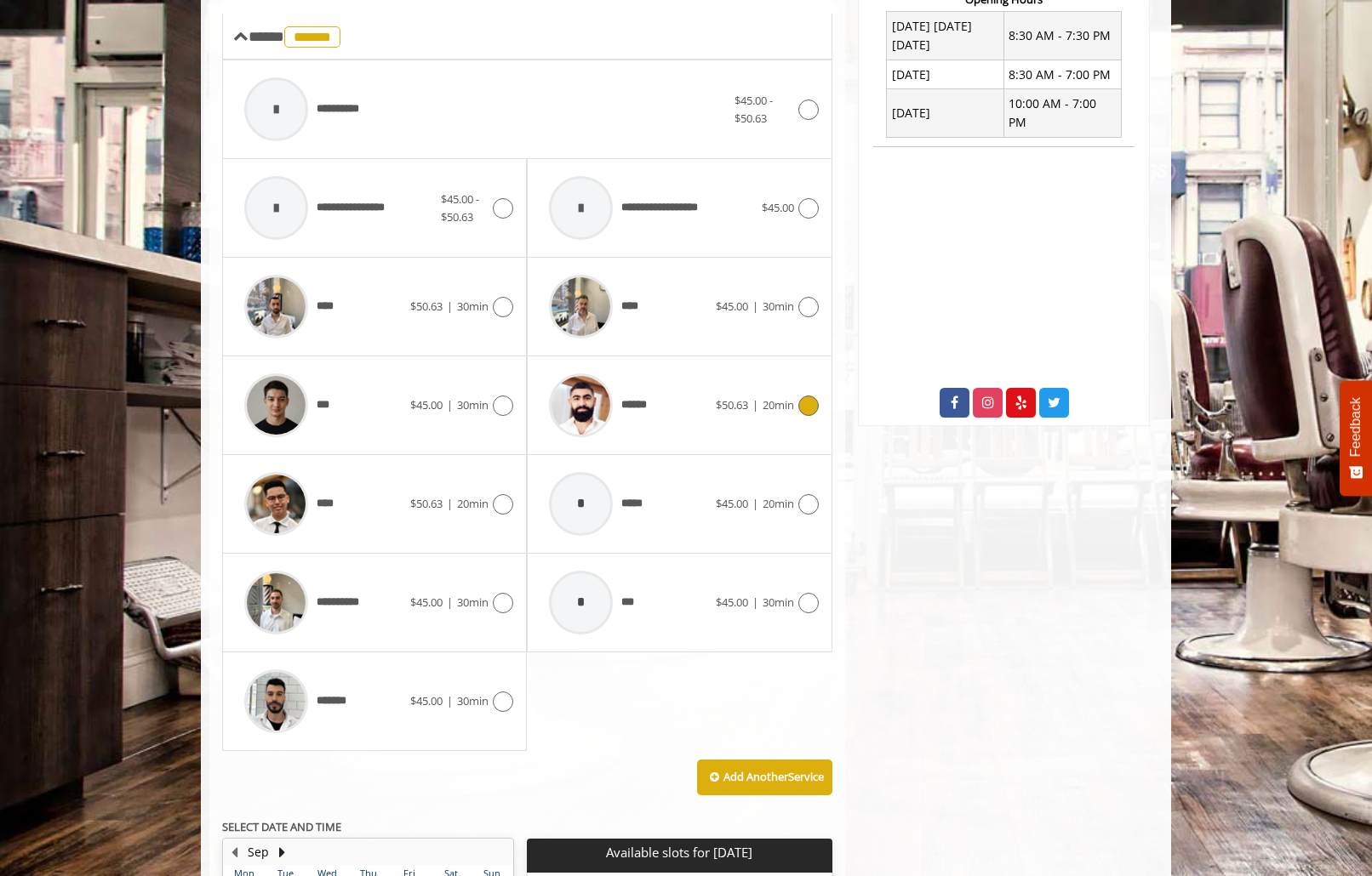
scroll to position [732, 0]
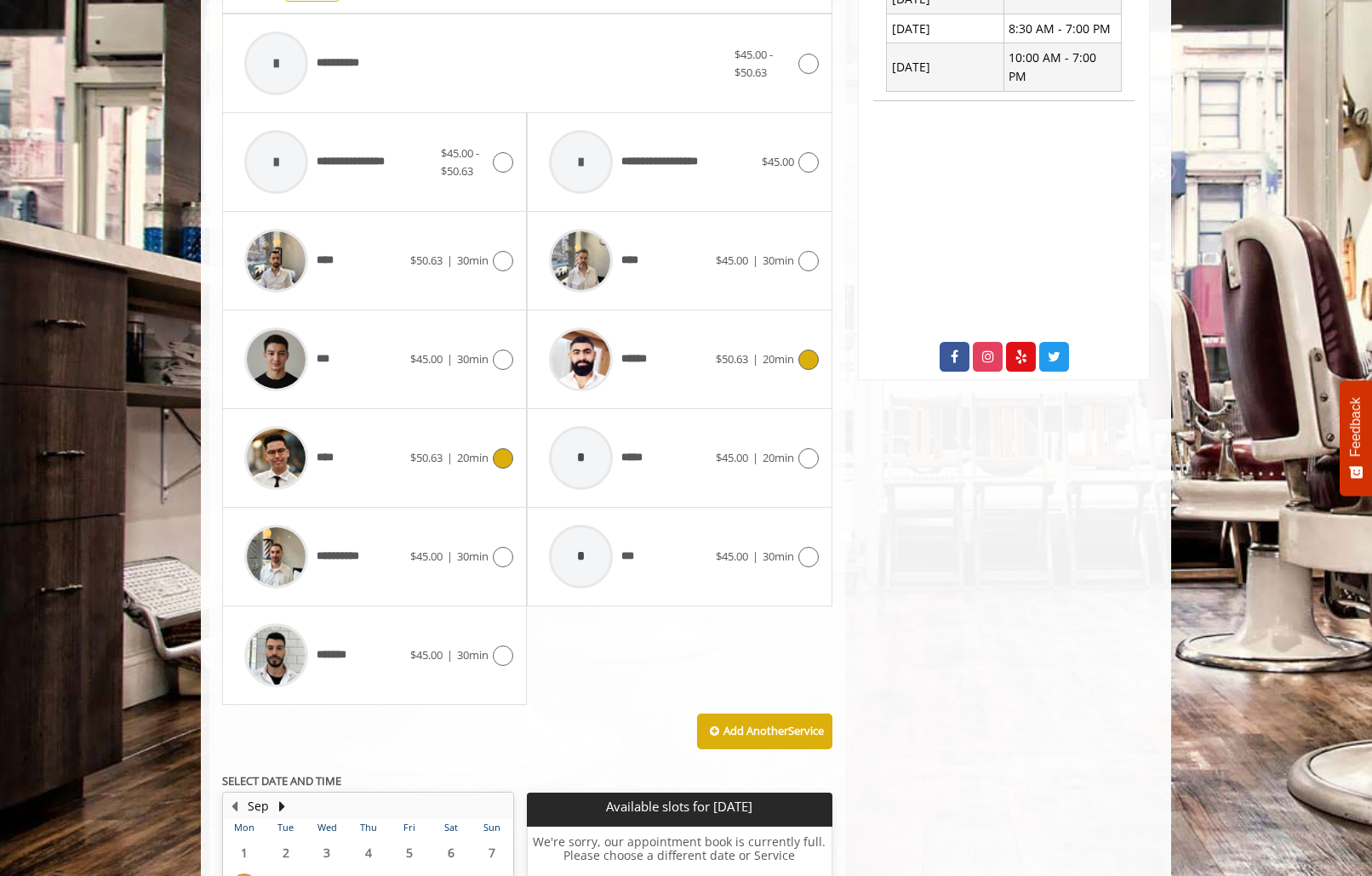
click at [371, 476] on div "****" at bounding box center [324, 458] width 175 height 80
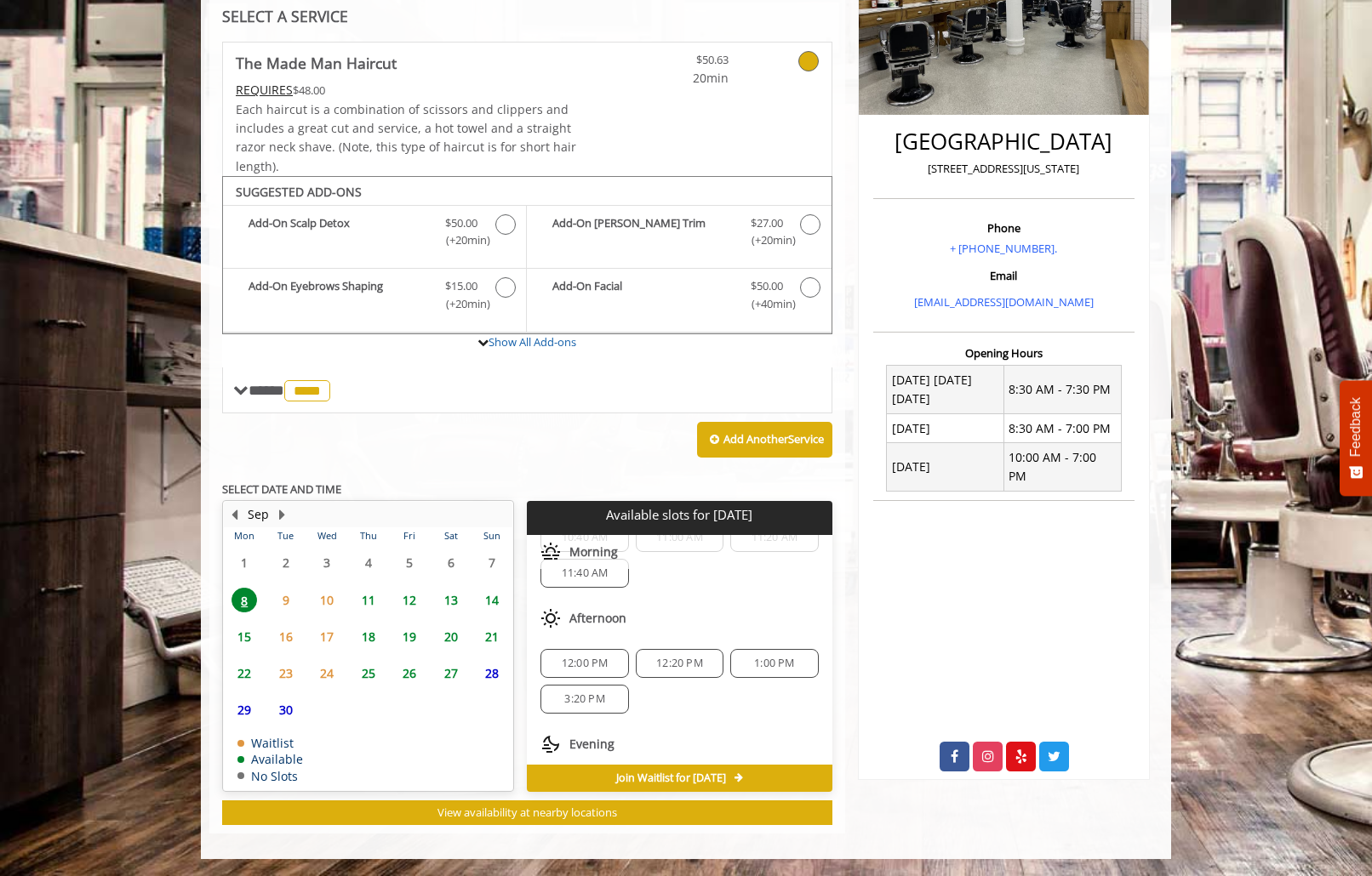
scroll to position [112, 0]
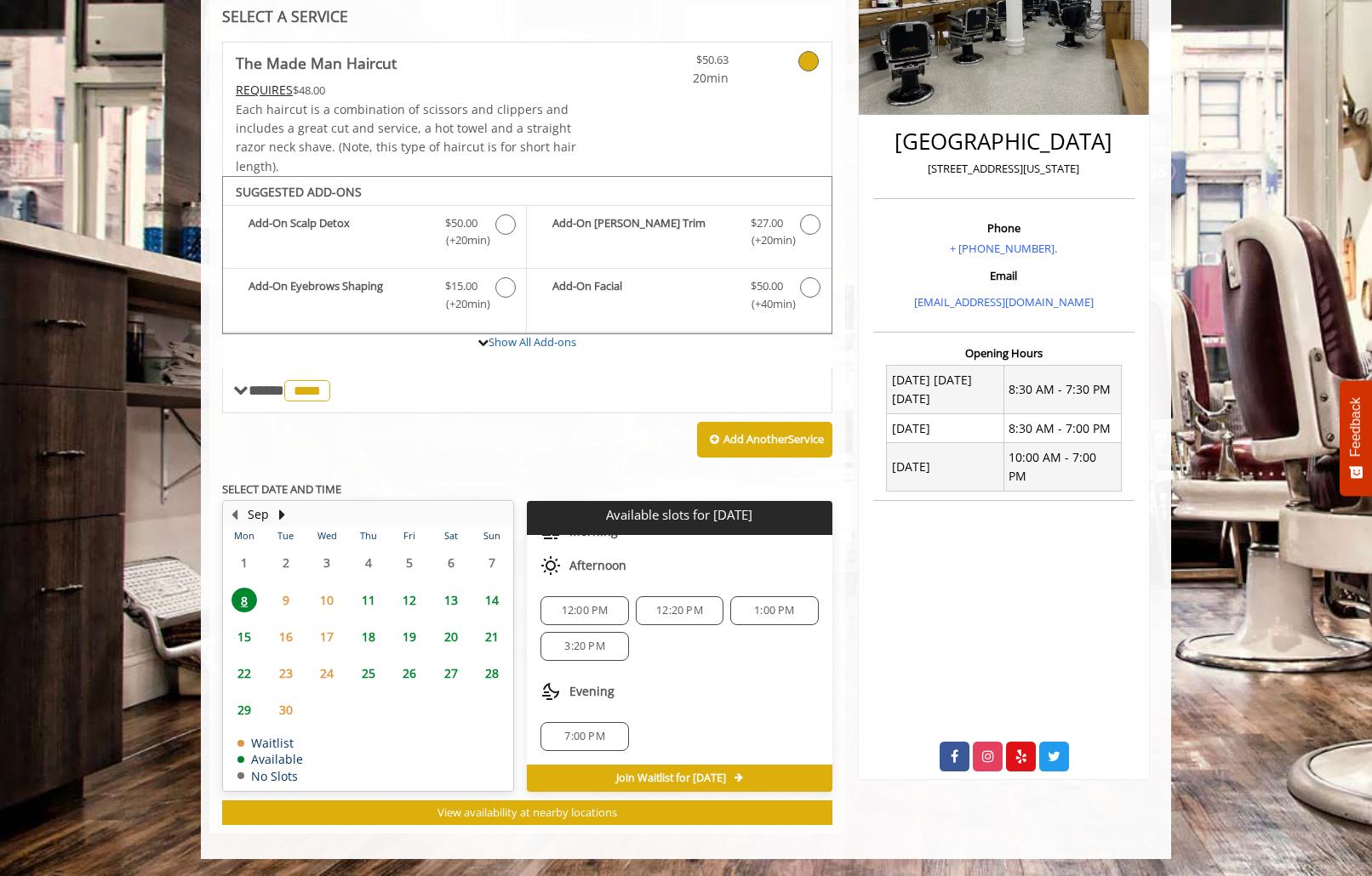
click at [573, 653] on span "3:20 PM" at bounding box center [584, 647] width 40 height 14
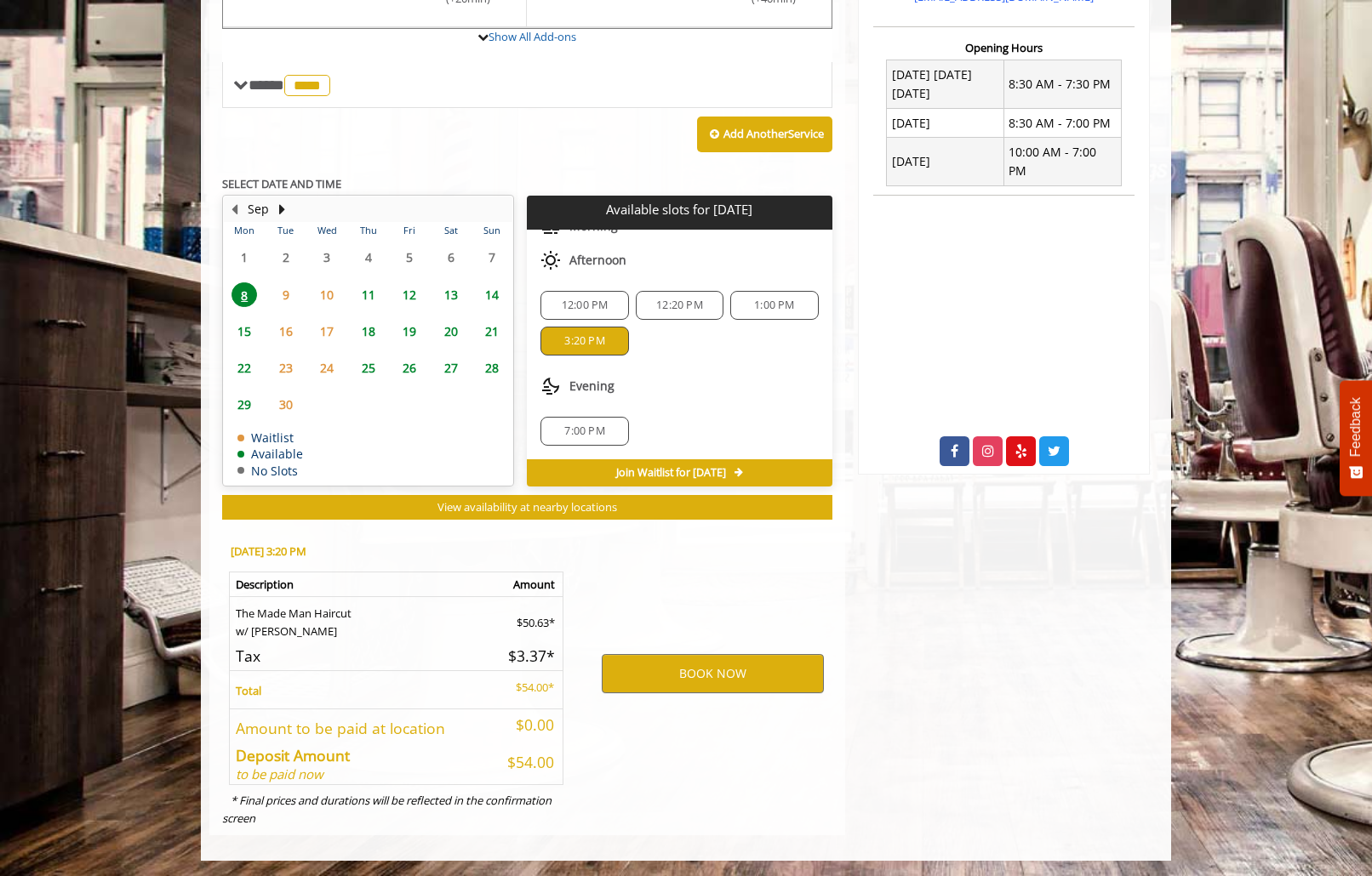
scroll to position [639, 0]
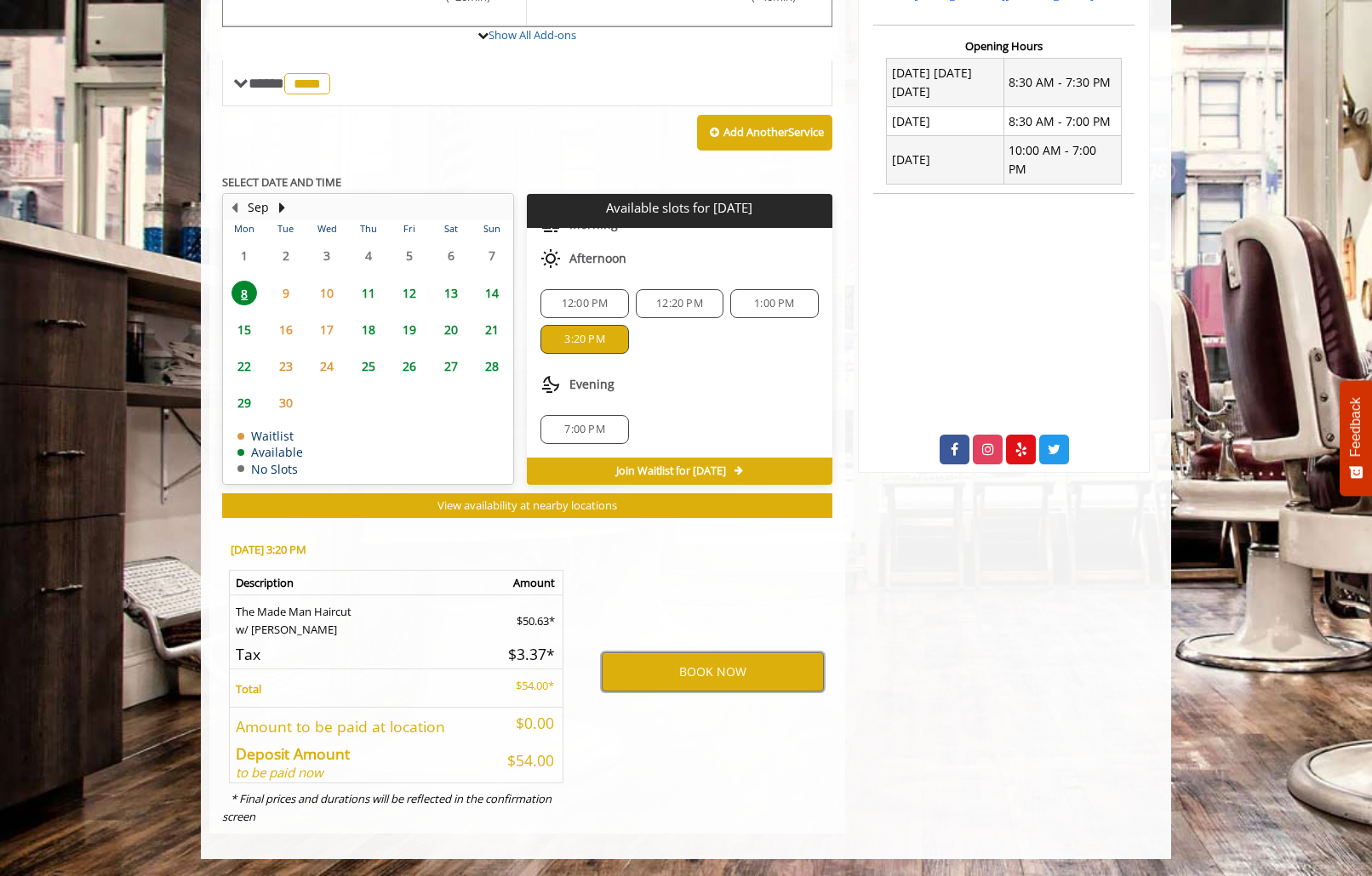
drag, startPoint x: 765, startPoint y: 676, endPoint x: 759, endPoint y: 480, distance: 196.1
click at [759, 480] on div "**********" at bounding box center [527, 283] width 610 height 1099
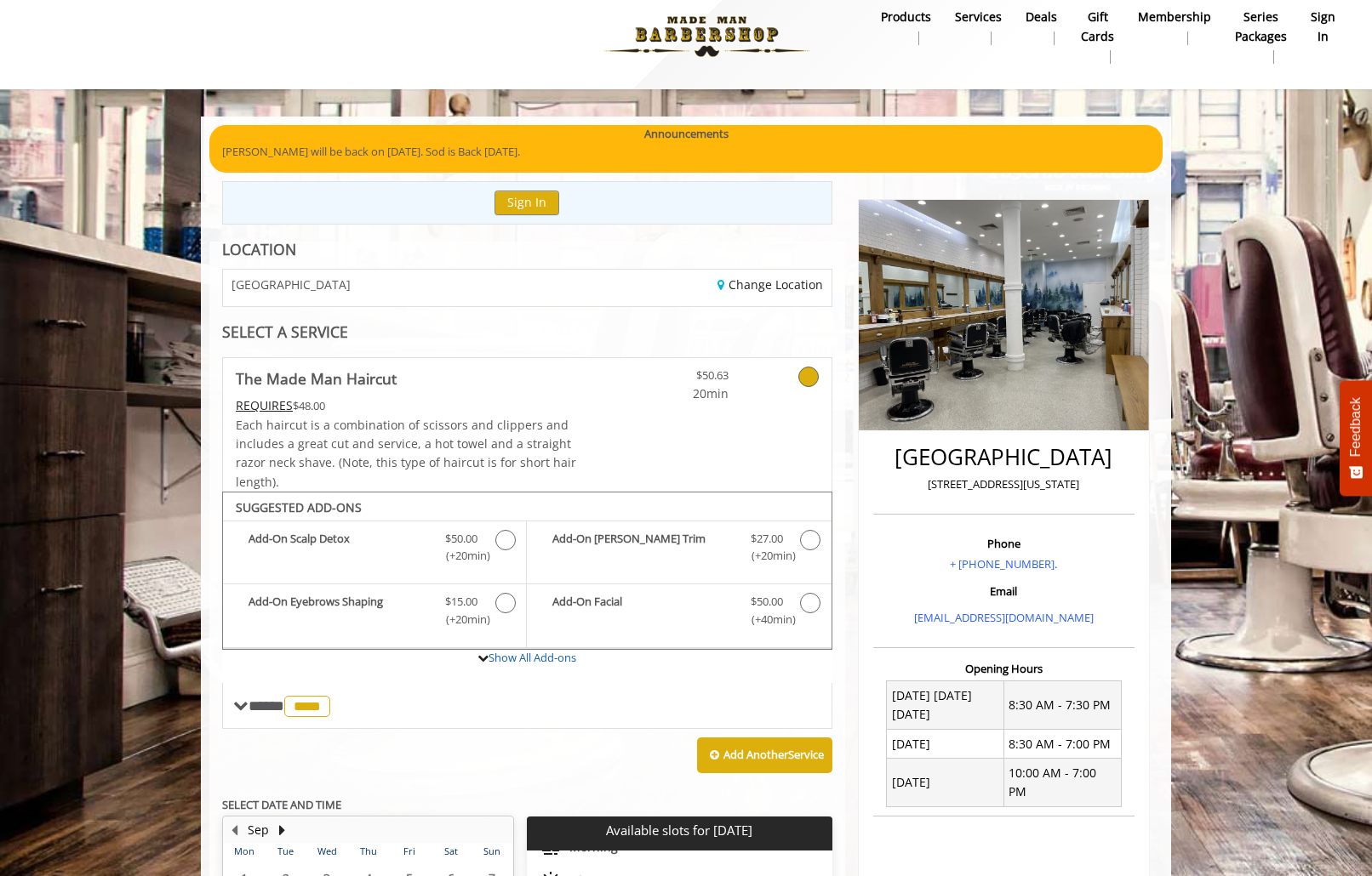
scroll to position [0, 0]
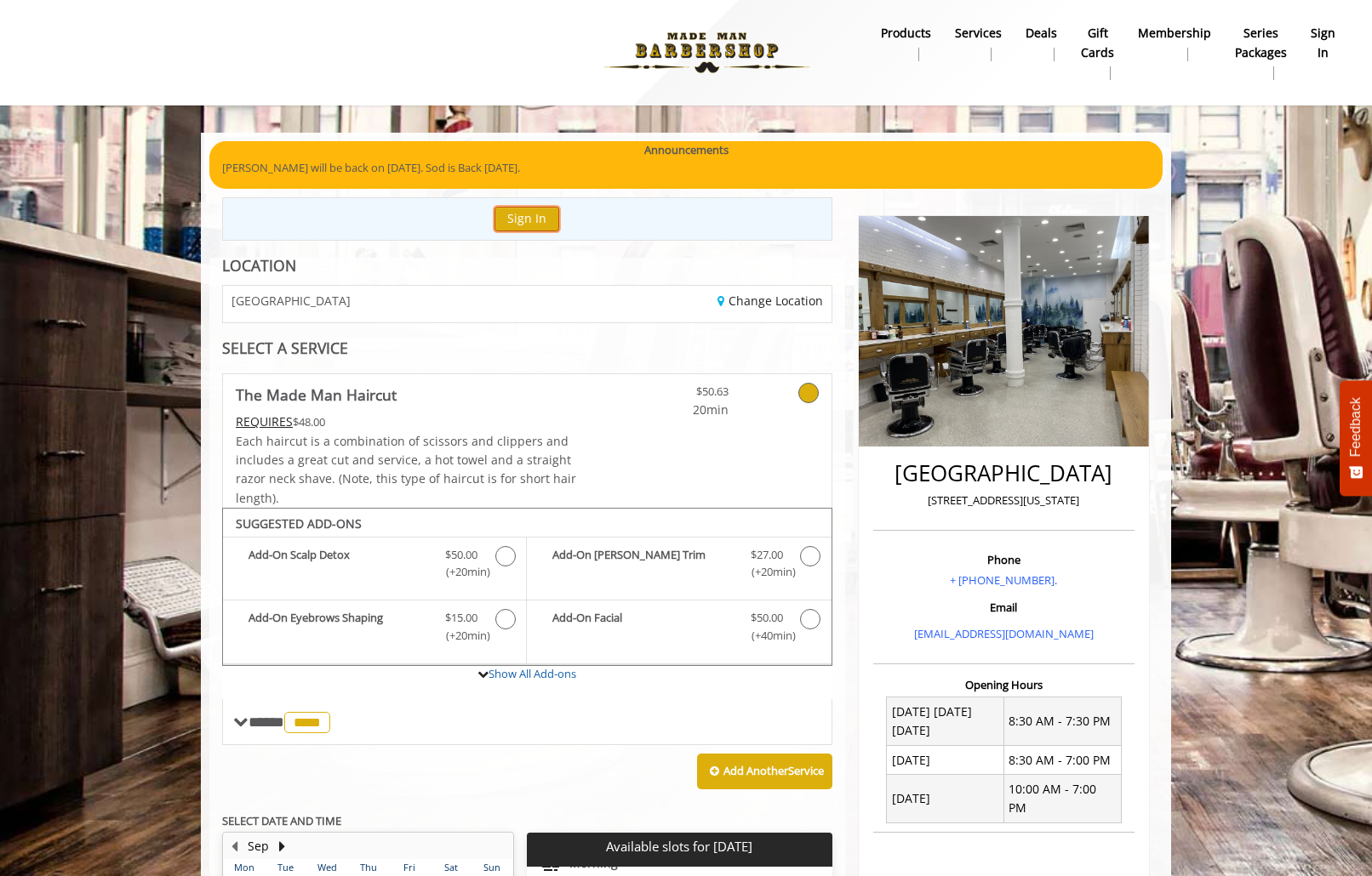
click at [522, 219] on button "Sign In" at bounding box center [526, 219] width 65 height 24
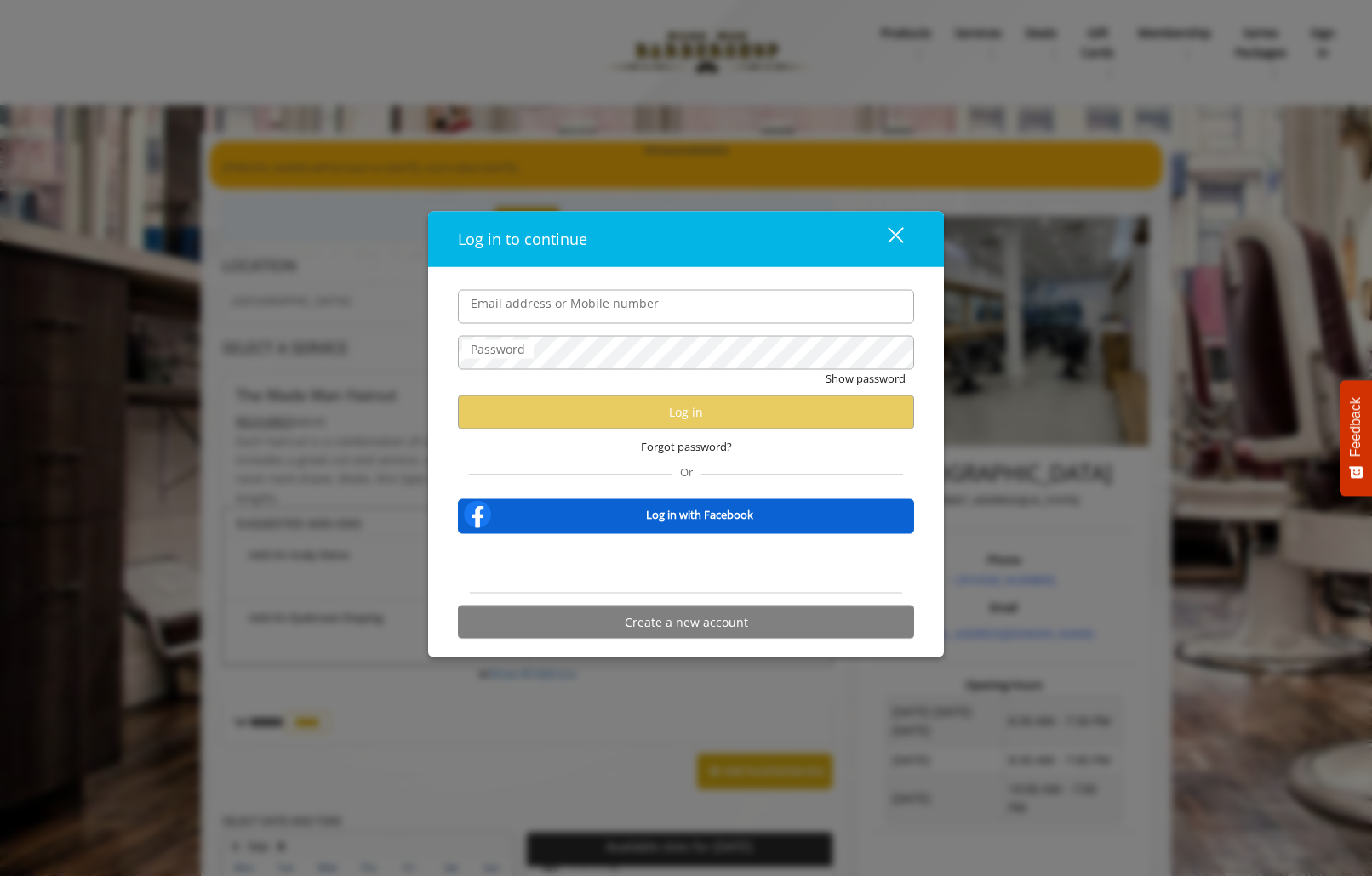
type input "**********"
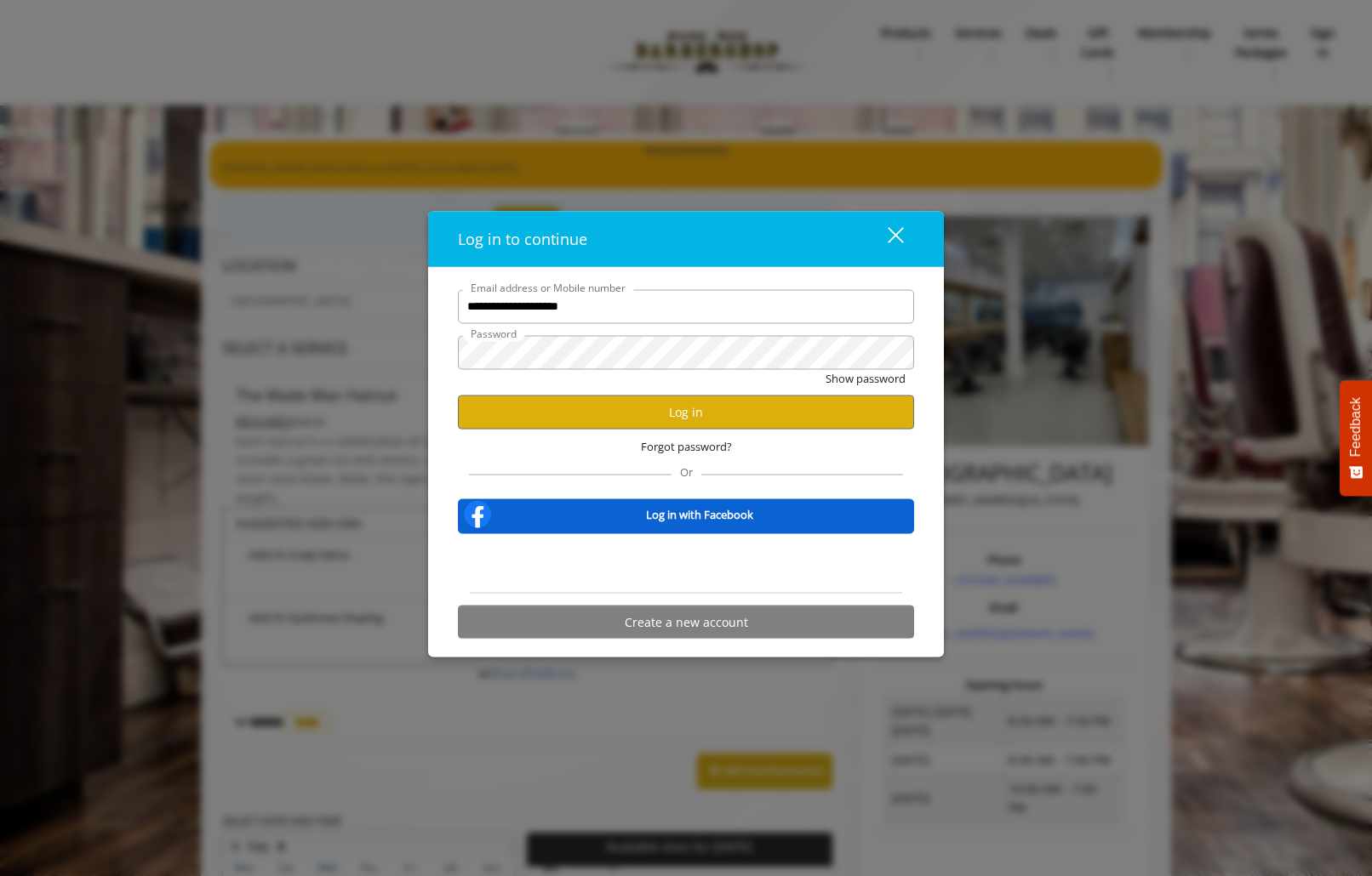
click at [595, 302] on input "**********" at bounding box center [686, 306] width 456 height 34
drag, startPoint x: 701, startPoint y: 426, endPoint x: 702, endPoint y: 417, distance: 9.1
click at [702, 417] on button "Log in" at bounding box center [686, 413] width 456 height 33
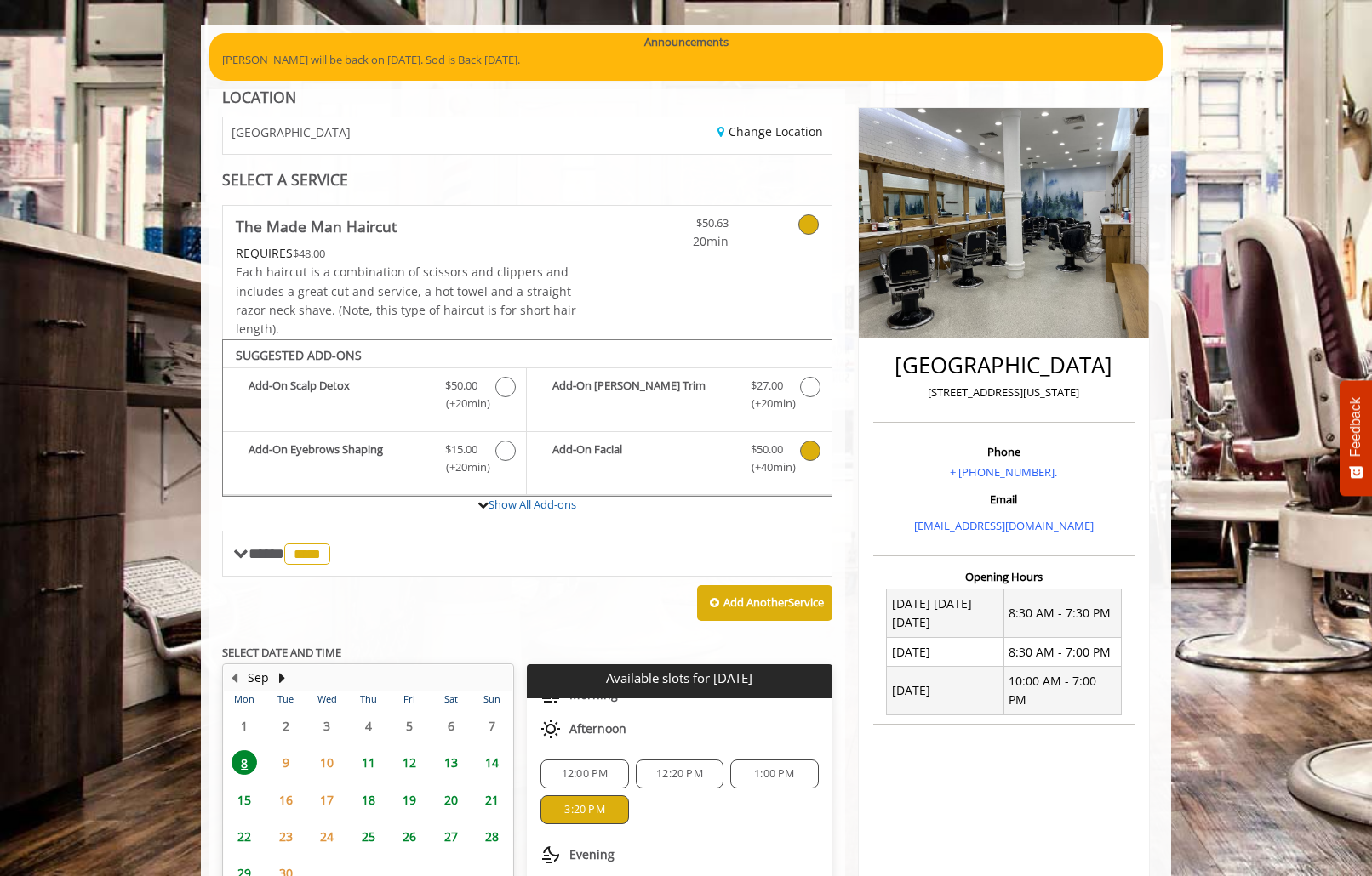
scroll to position [143, 0]
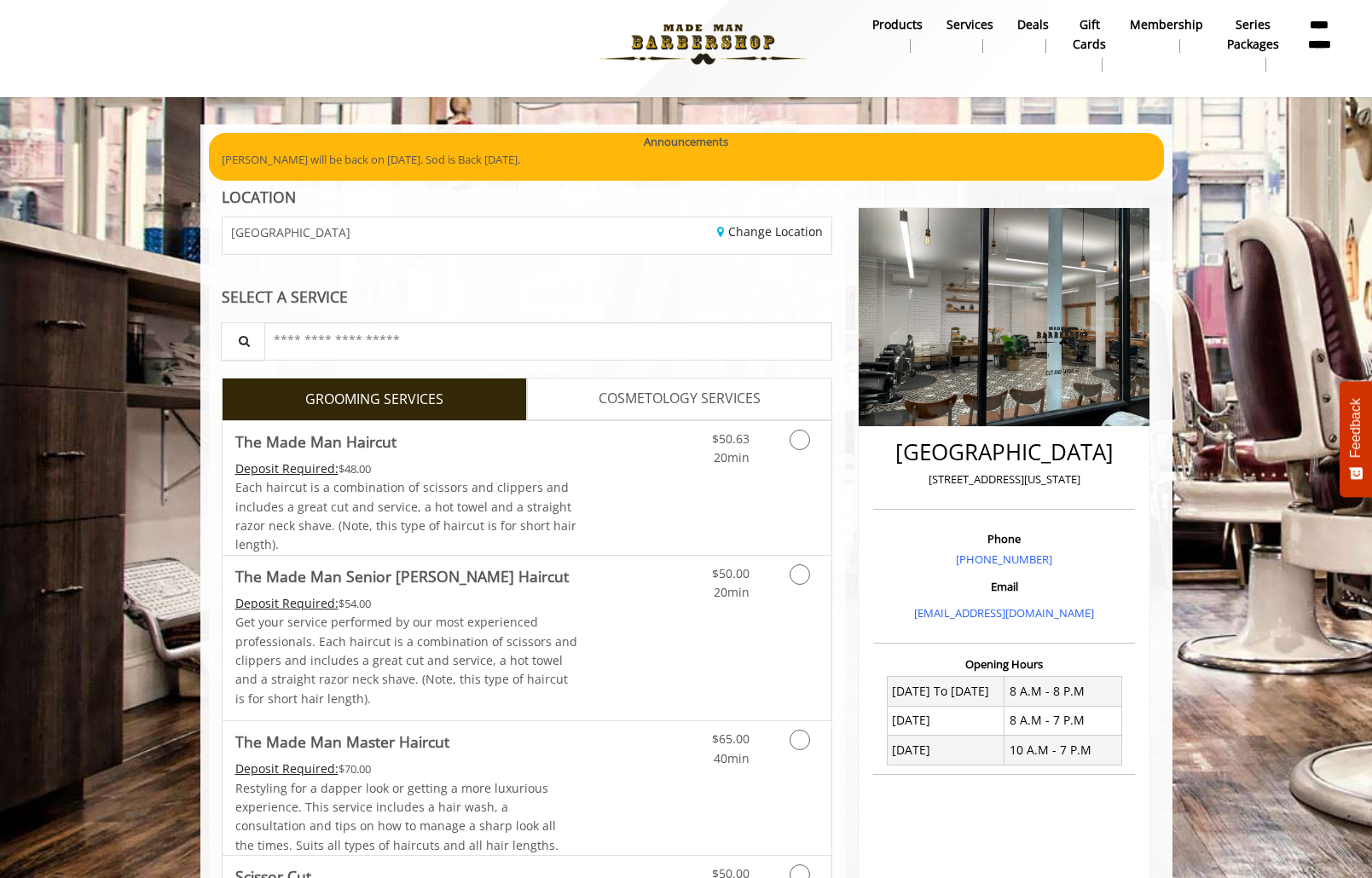
scroll to position [142, 0]
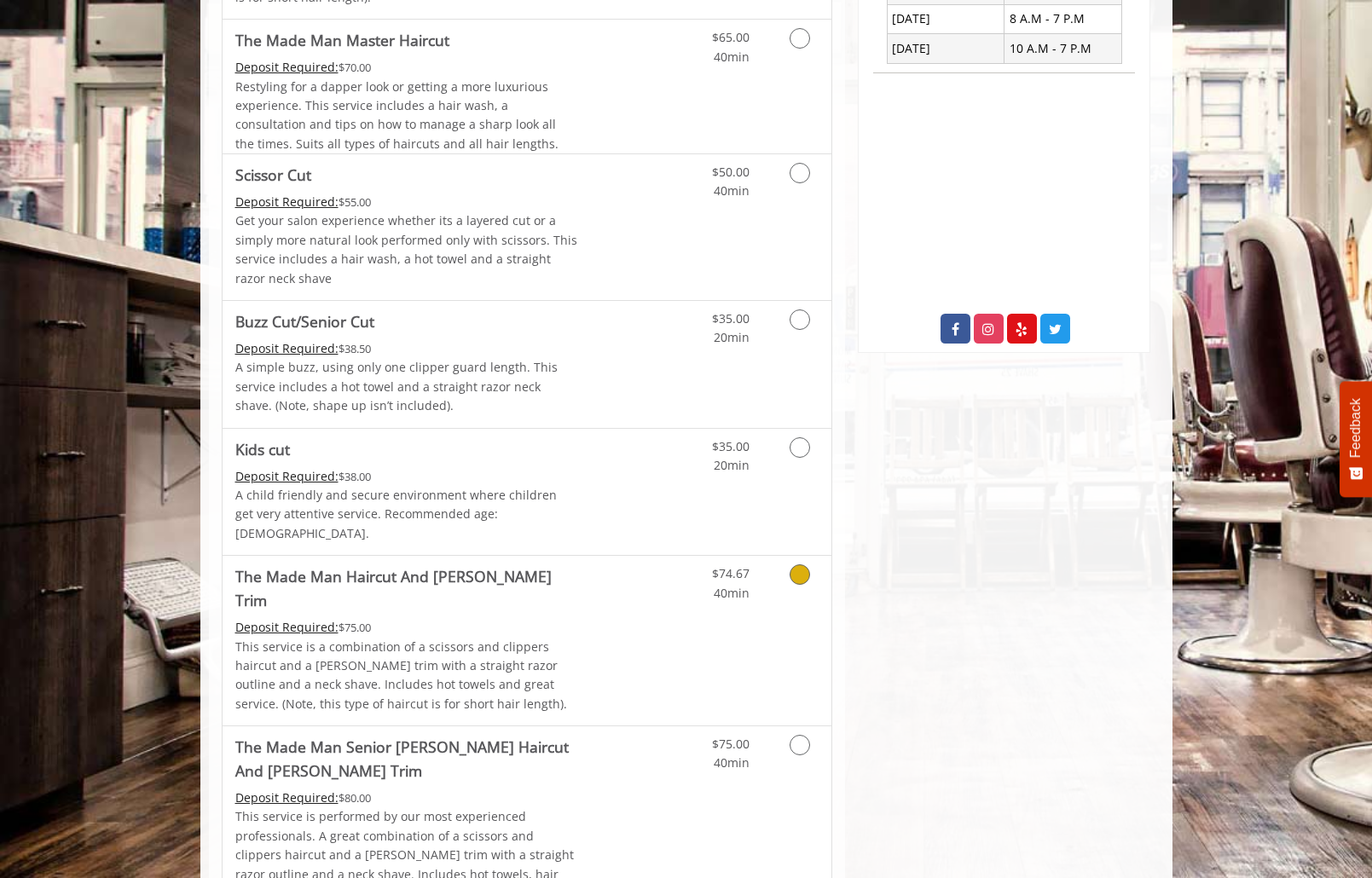
click at [658, 591] on link "Discounted Price" at bounding box center [628, 641] width 102 height 170
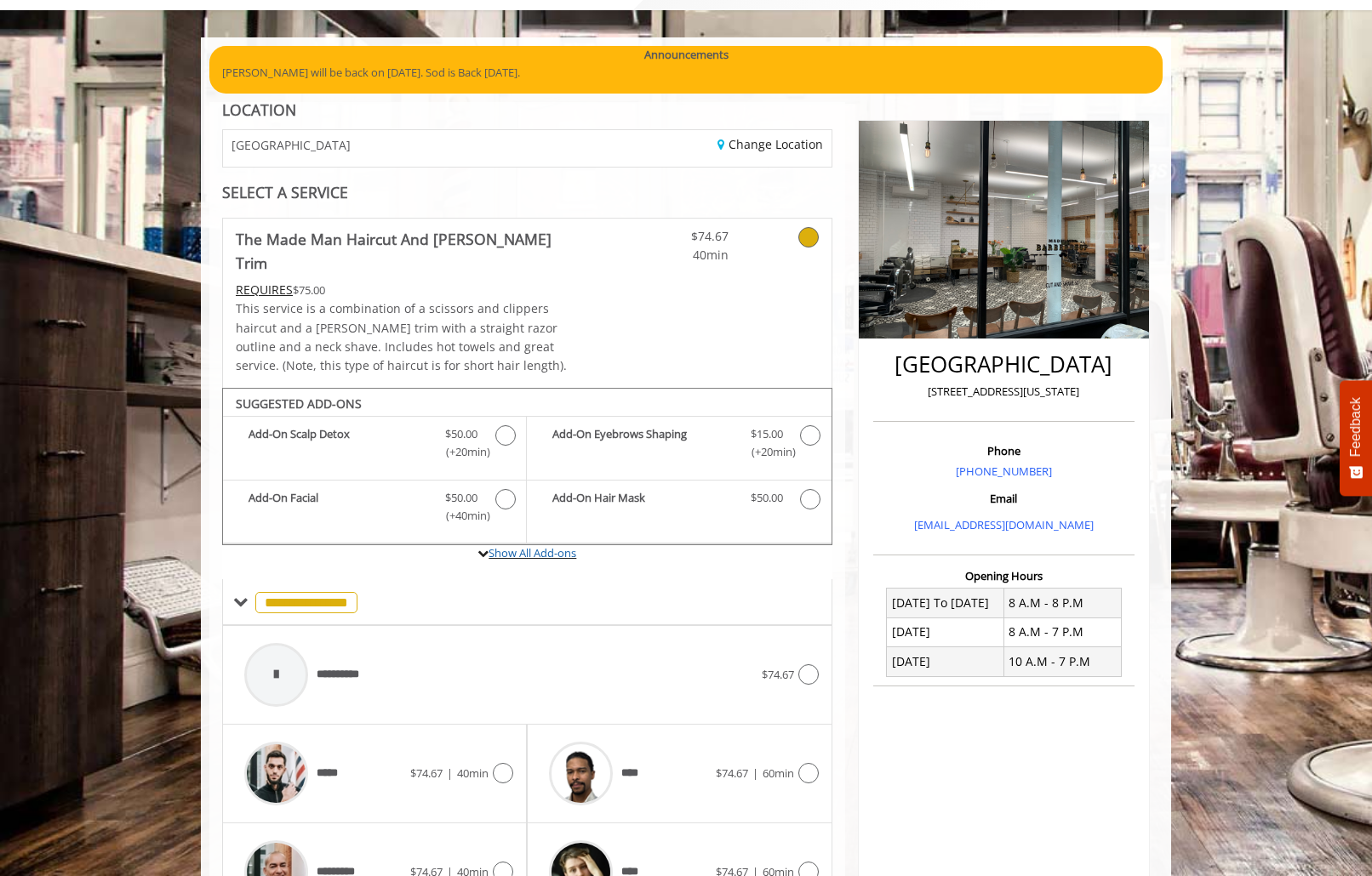
scroll to position [0, 0]
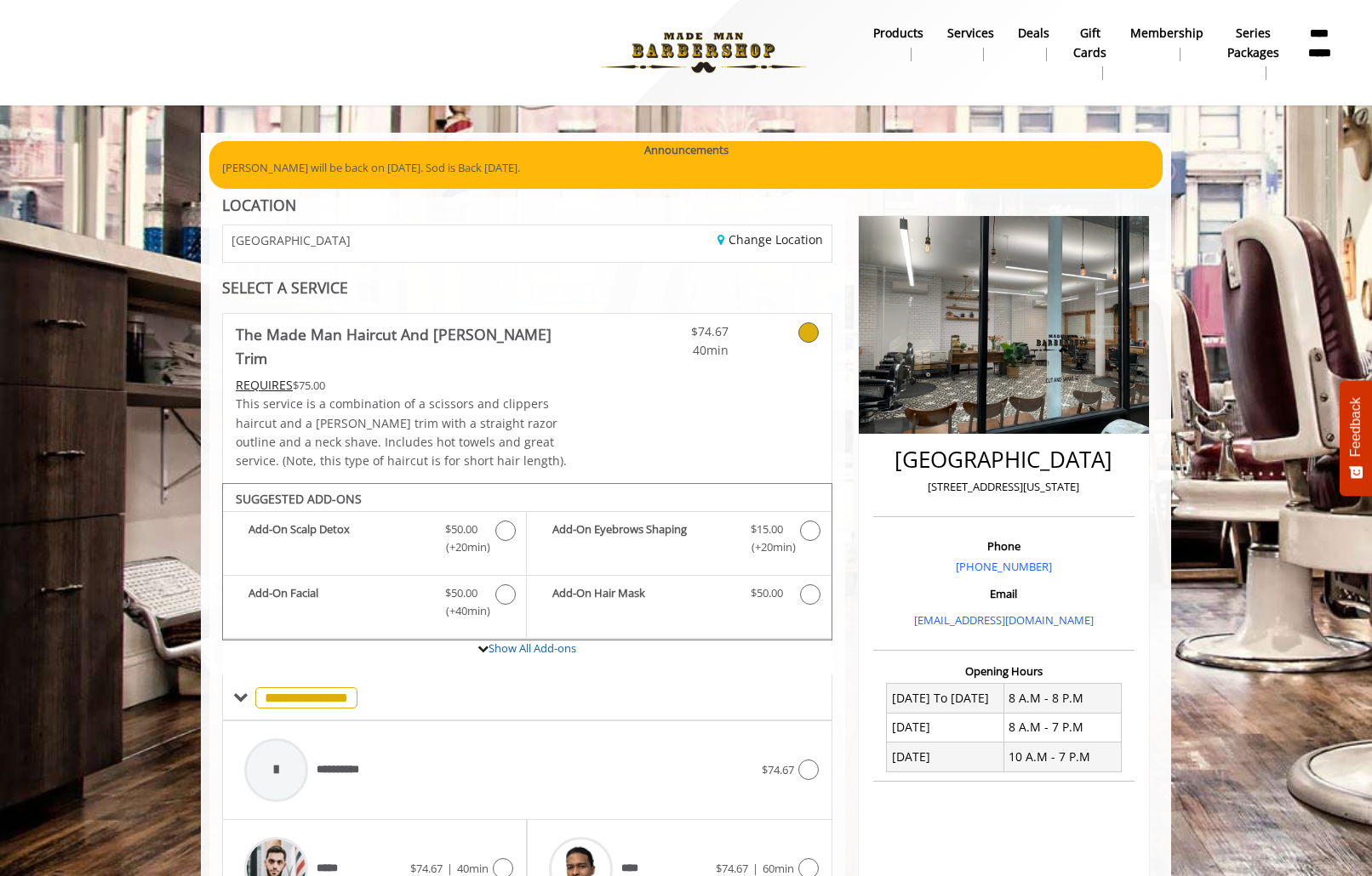
click at [463, 270] on div "**********" at bounding box center [526, 665] width 636 height 936
click at [464, 252] on div "[GEOGRAPHIC_DATA]" at bounding box center [368, 244] width 317 height 37
click at [712, 258] on div "Change Location" at bounding box center [685, 244] width 317 height 37
click at [746, 250] on div "Change Location" at bounding box center [685, 244] width 317 height 37
click at [742, 238] on link "Change Location" at bounding box center [770, 240] width 106 height 16
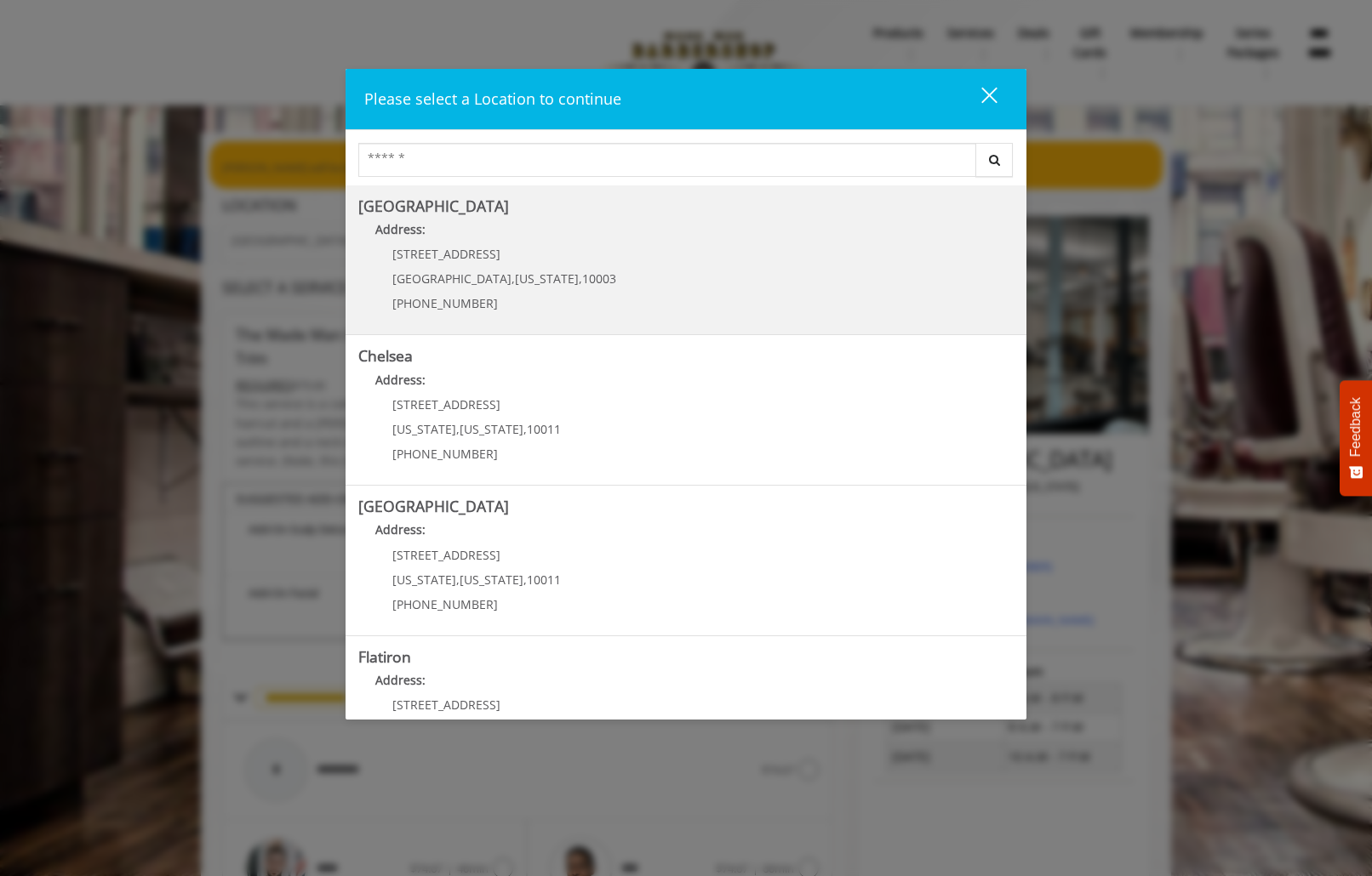
click at [573, 272] on Village "Greenwich Village Address: 60 E 8th St Manhattan , New York , 10003 (212) 598-1…" at bounding box center [686, 261] width 655 height 124
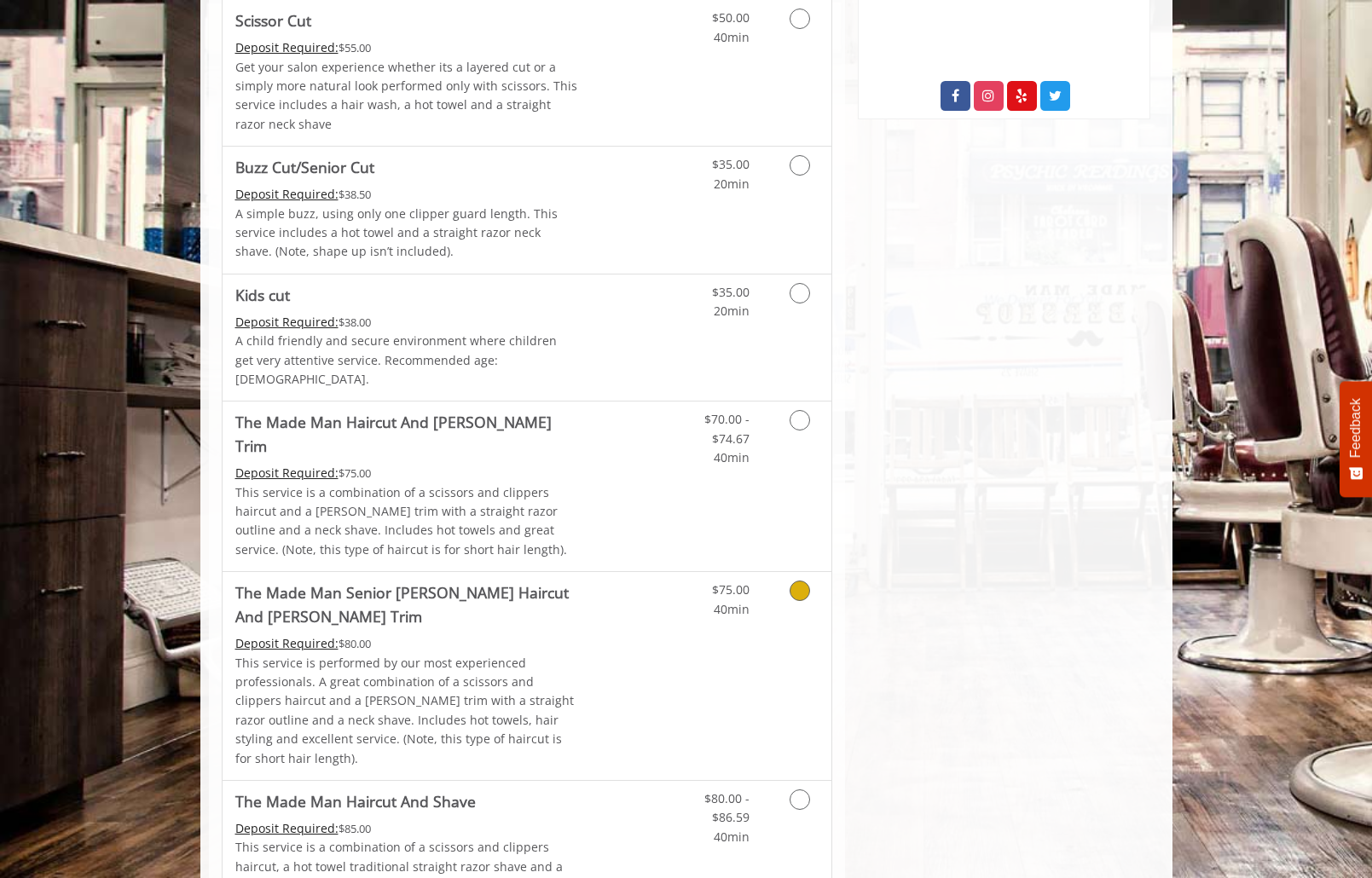
scroll to position [1136, 0]
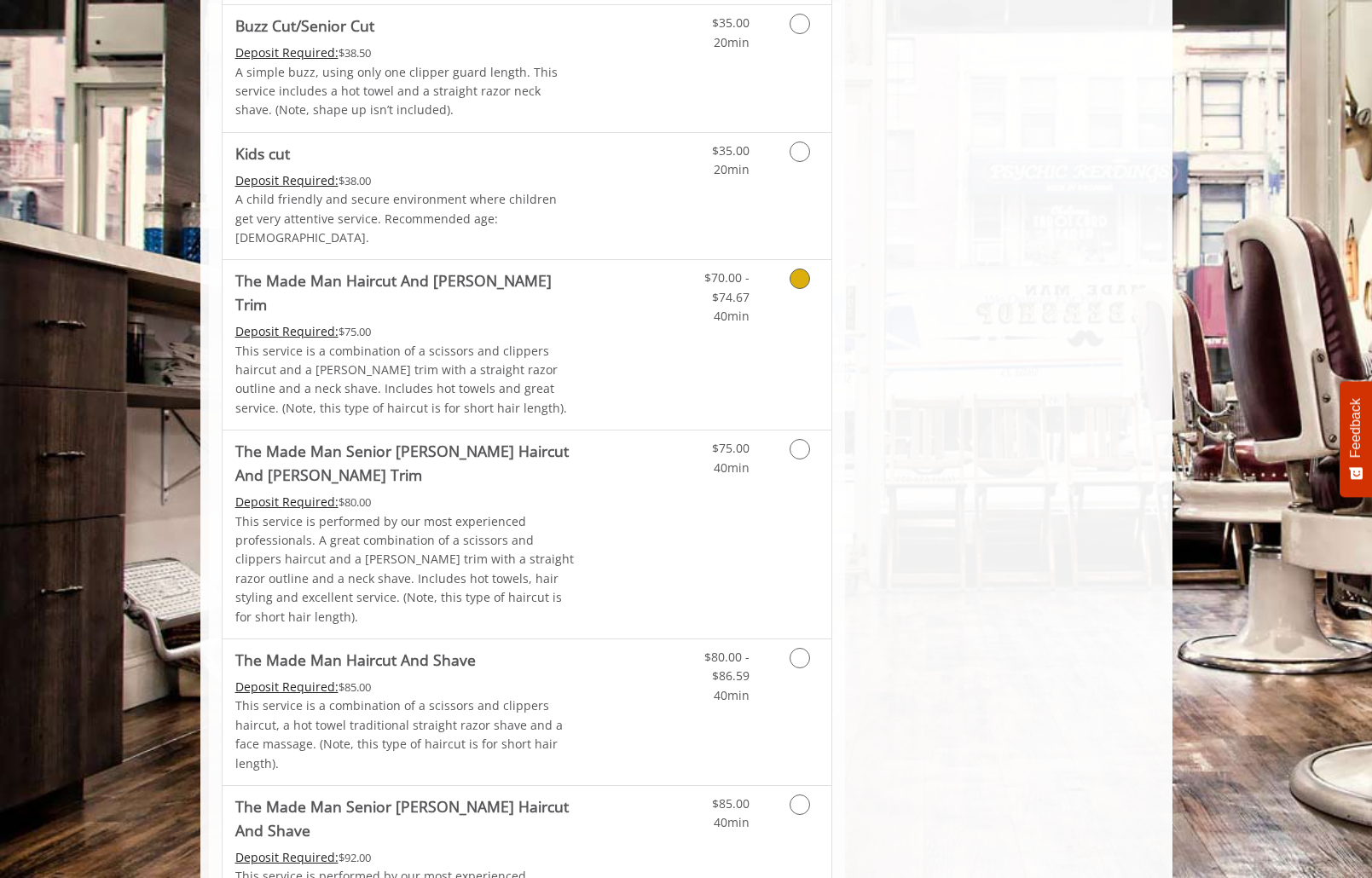
click at [456, 342] on p "This service is a combination of a scissors and clippers haircut and a [PERSON_…" at bounding box center [407, 380] width 343 height 77
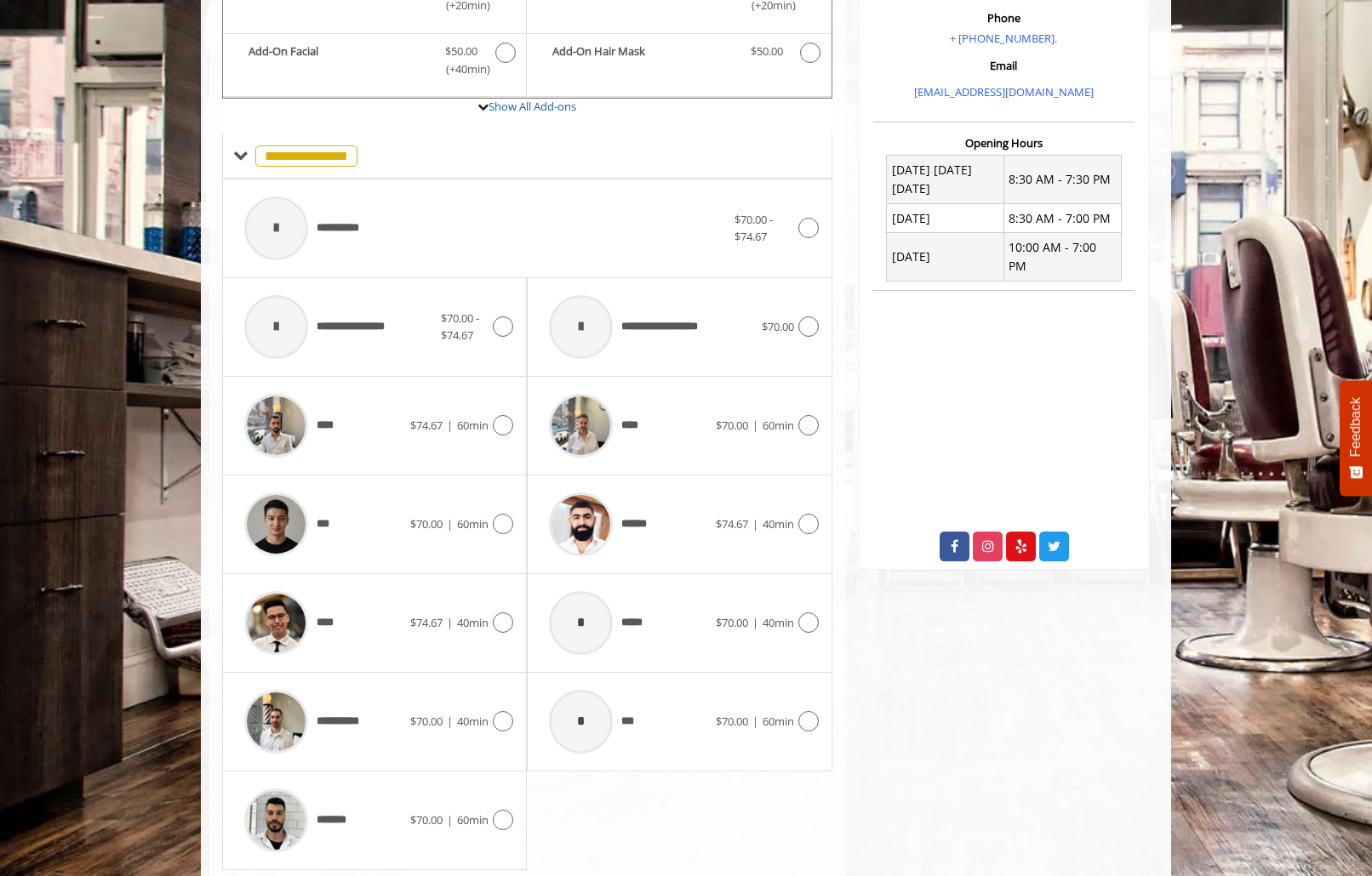
scroll to position [572, 0]
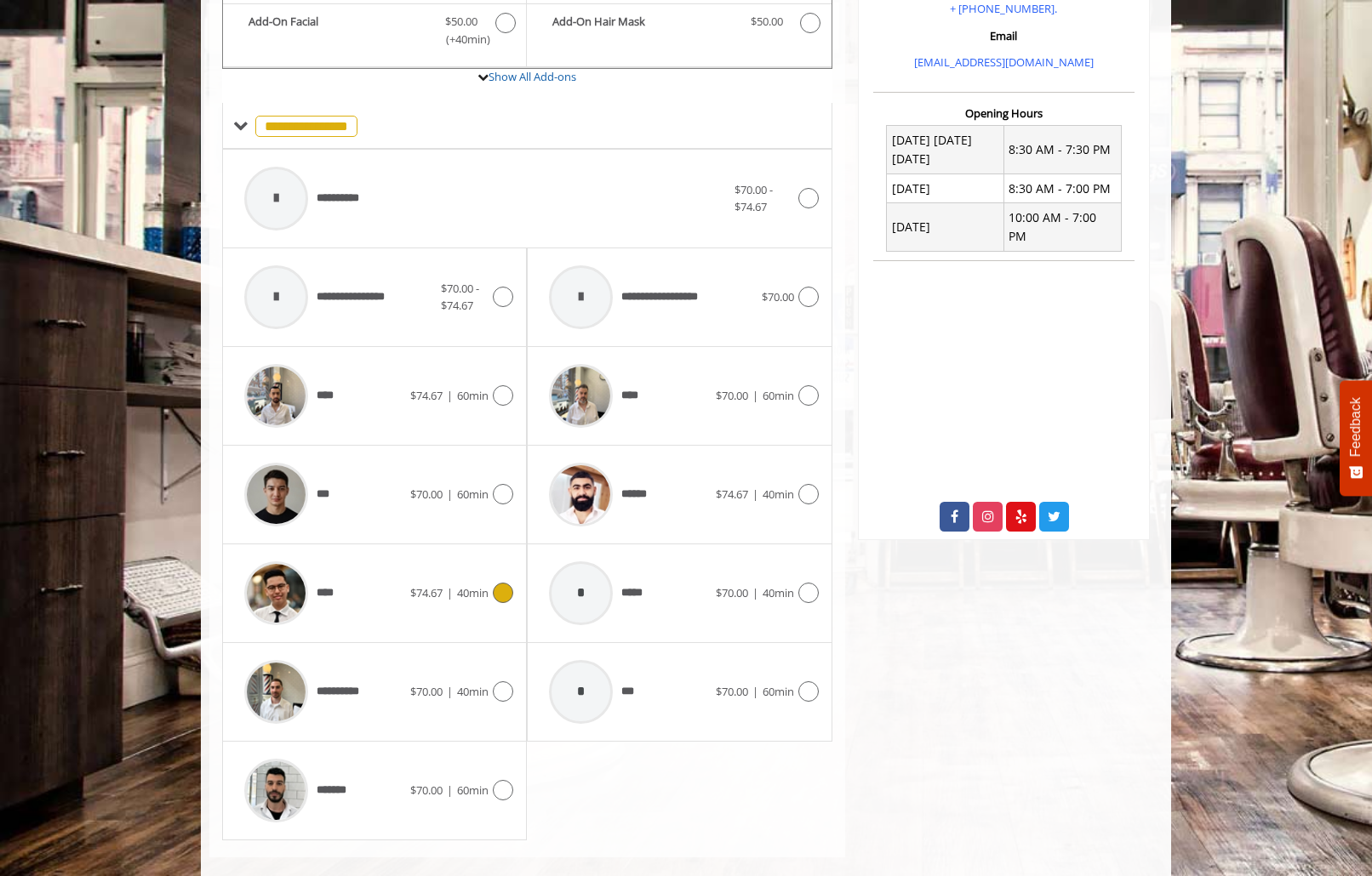
click at [361, 597] on div "****" at bounding box center [324, 594] width 175 height 80
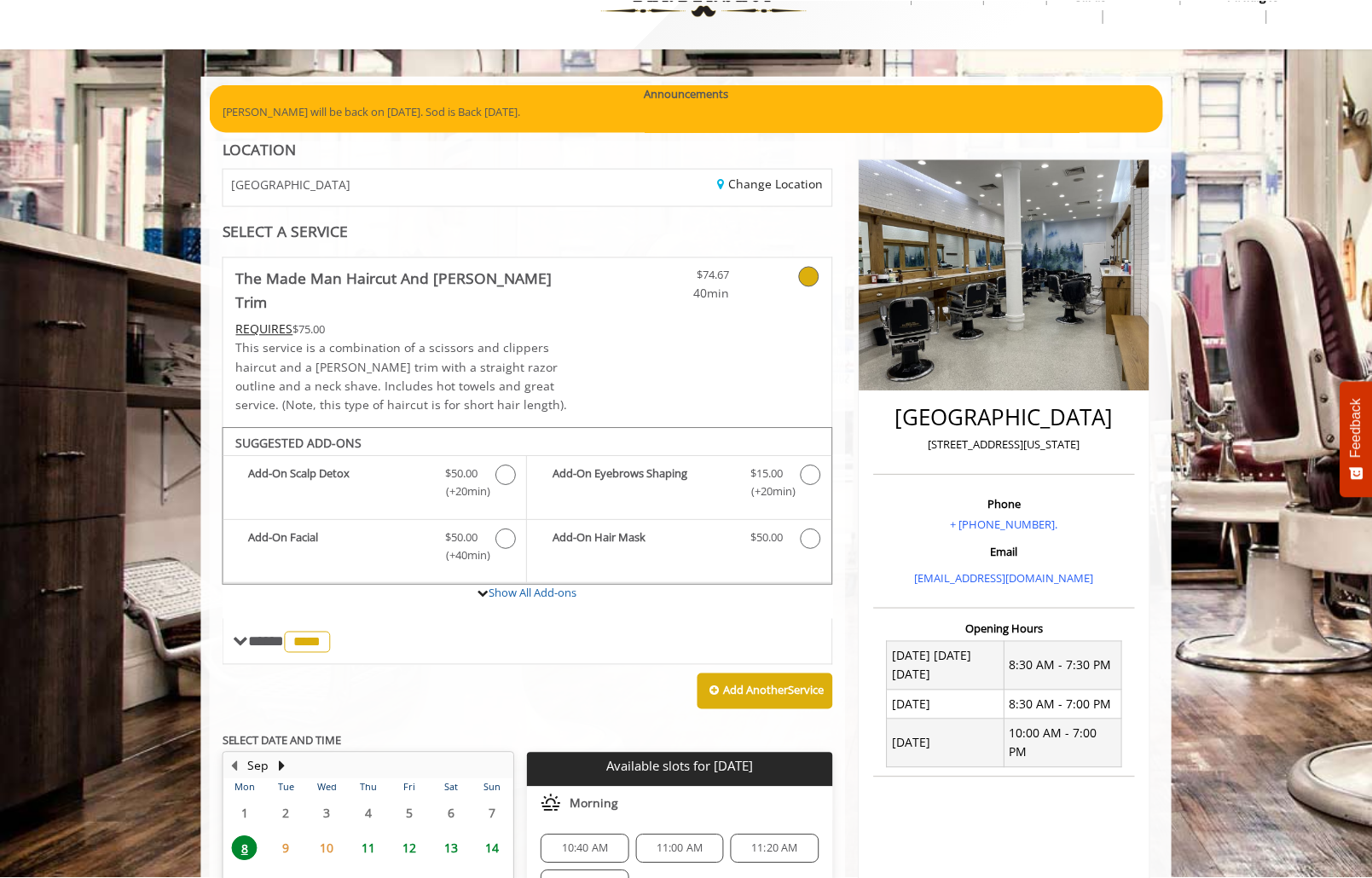
scroll to position [0, 0]
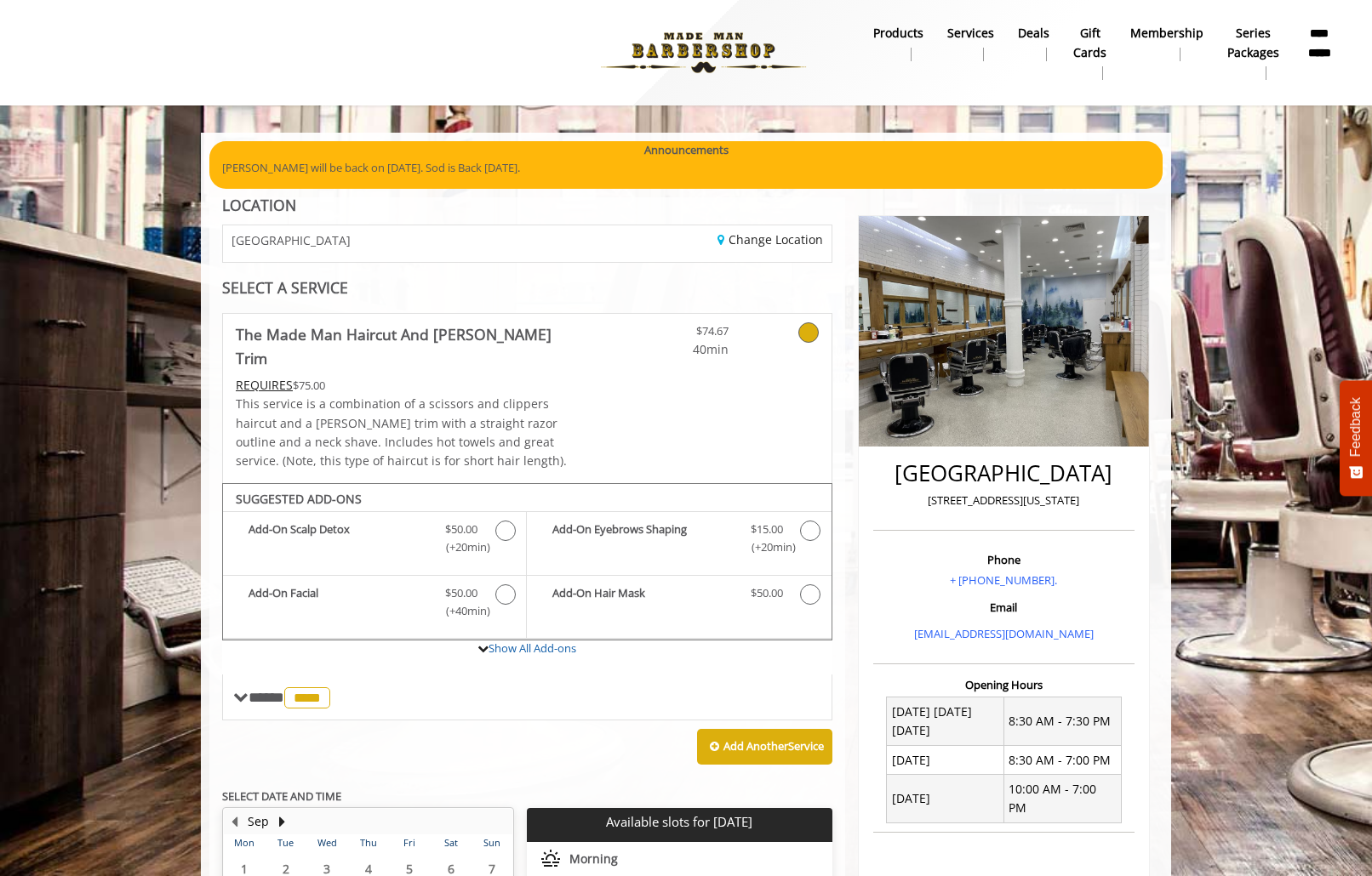
click at [797, 341] on link at bounding box center [786, 337] width 65 height 45
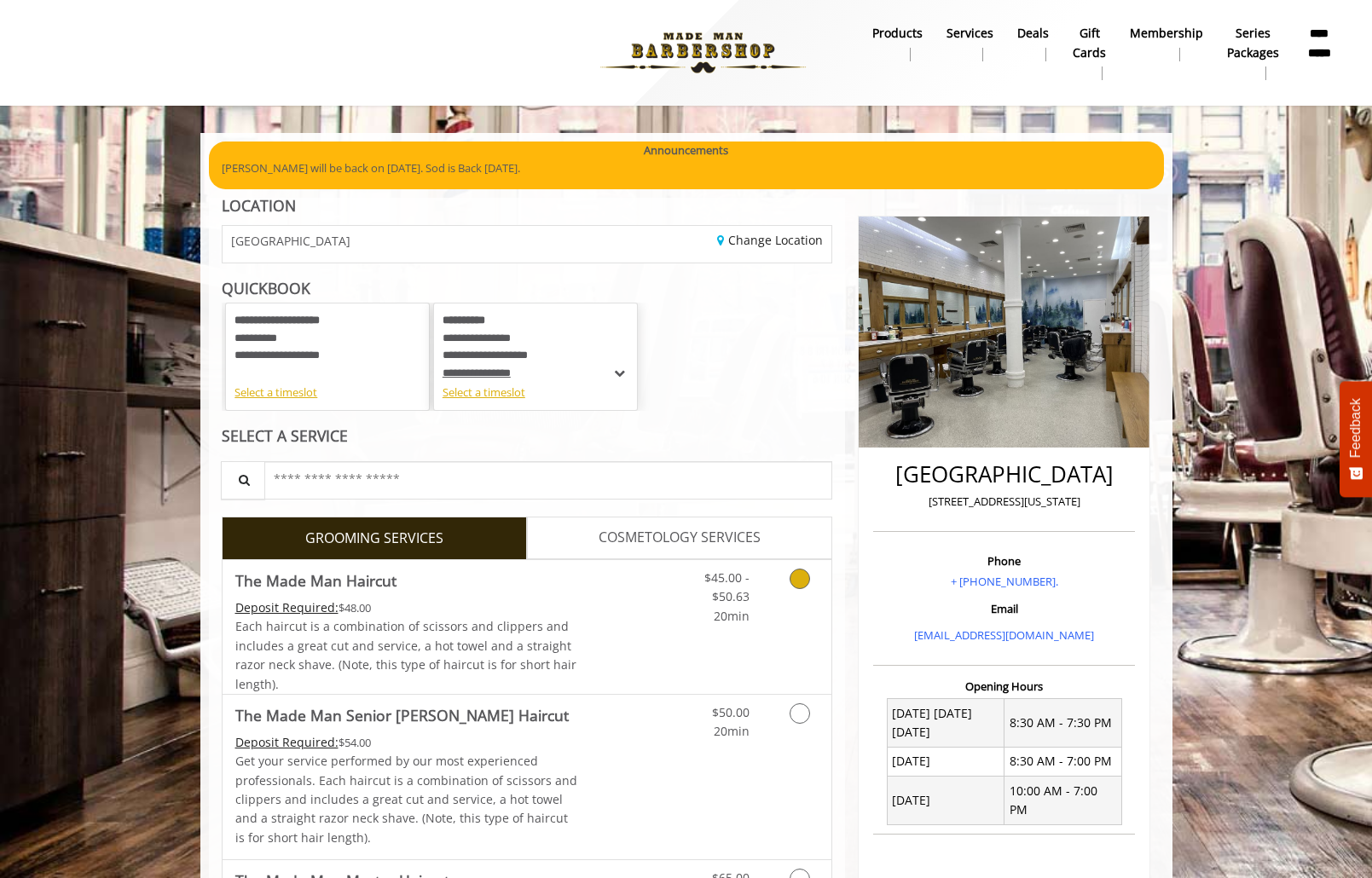
click at [738, 591] on span "$45.00 - $50.63" at bounding box center [727, 587] width 46 height 35
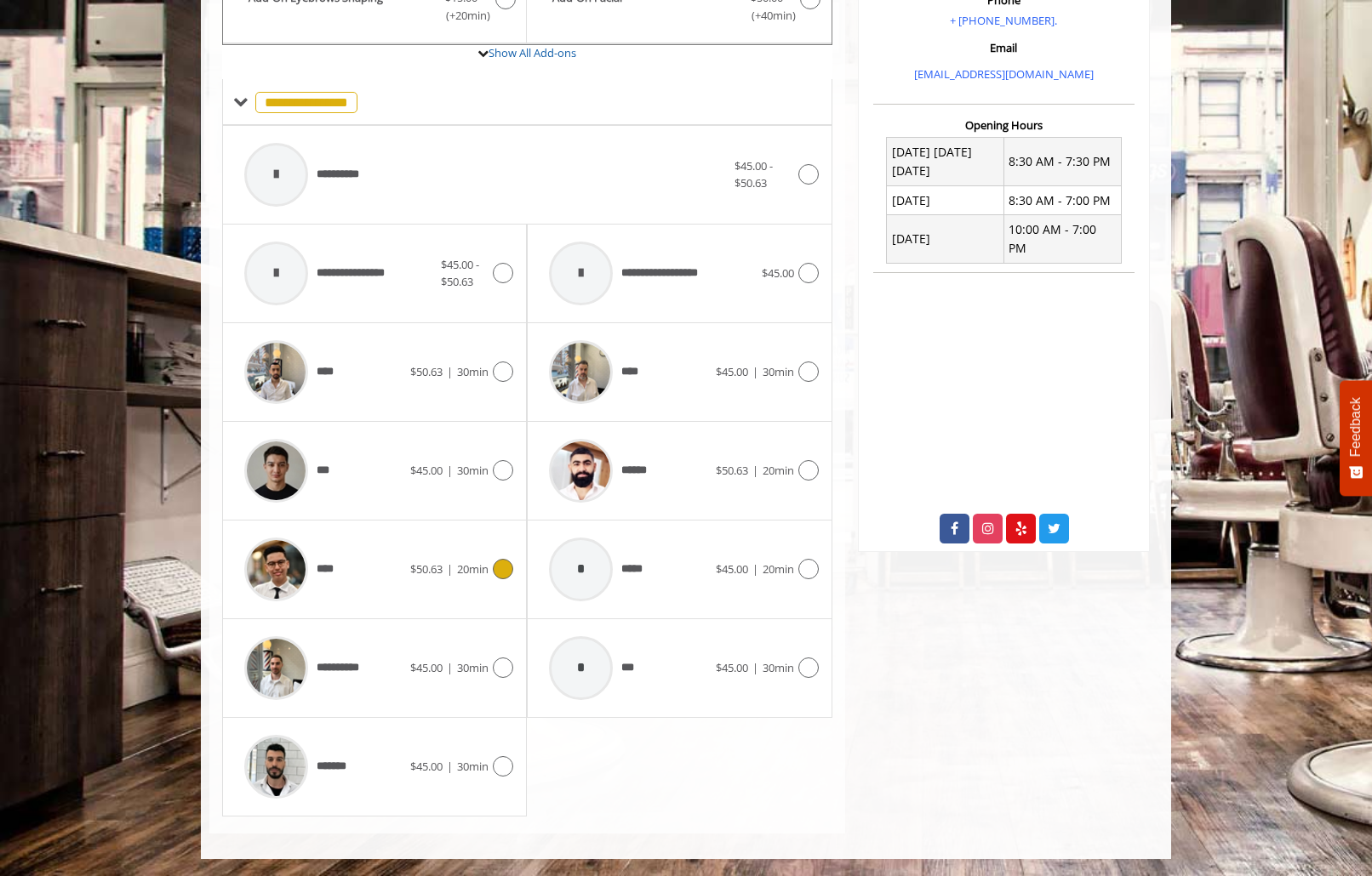
click at [421, 539] on div "**** $50.63 | 20min" at bounding box center [374, 569] width 277 height 80
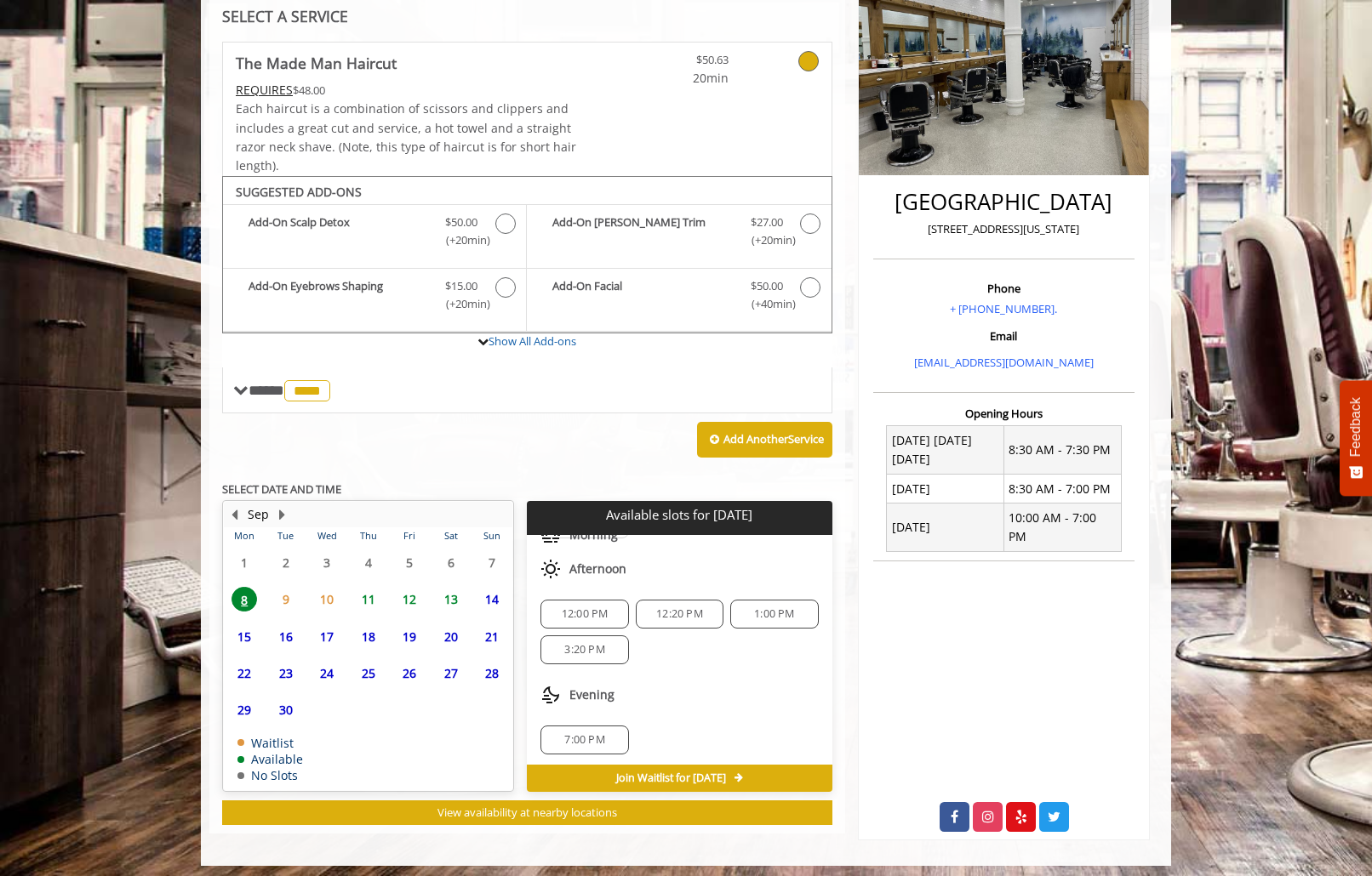
scroll to position [112, 0]
click at [594, 643] on span "3:20 PM" at bounding box center [584, 647] width 40 height 14
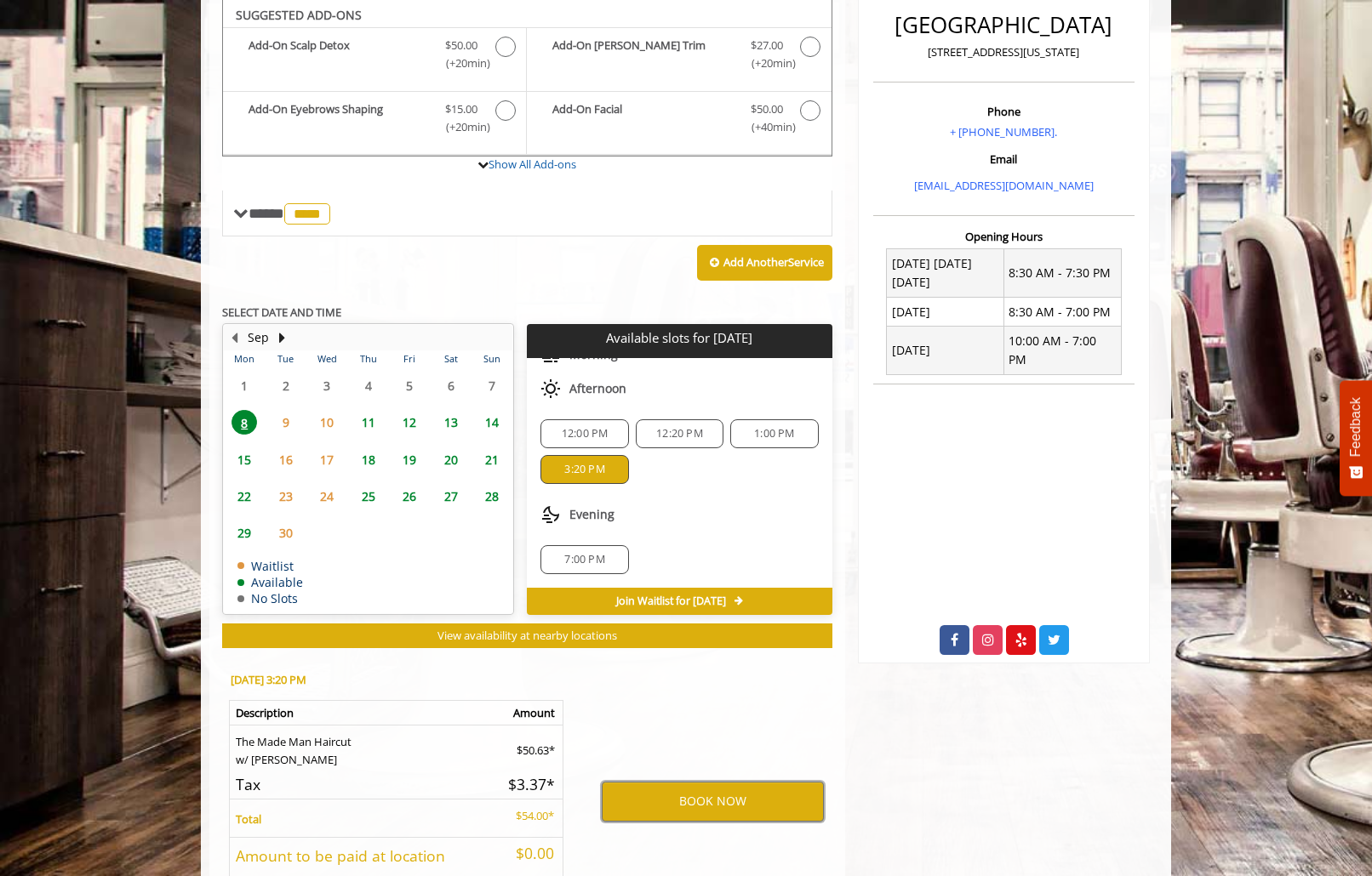
scroll to position [579, 0]
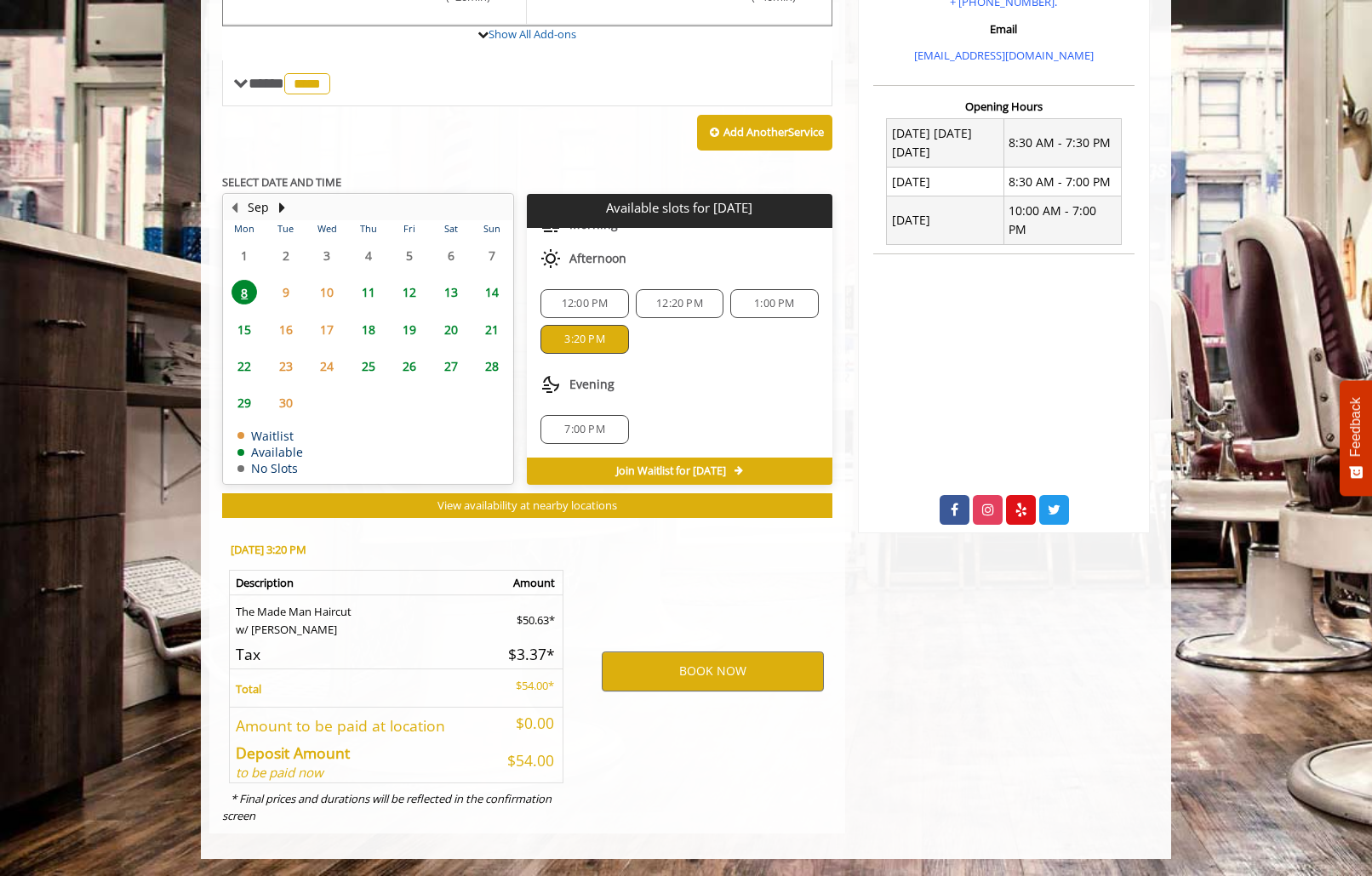
click at [708, 720] on div "BOOK NOW" at bounding box center [713, 671] width 265 height 290
click at [710, 685] on button "BOOK NOW" at bounding box center [713, 671] width 222 height 39
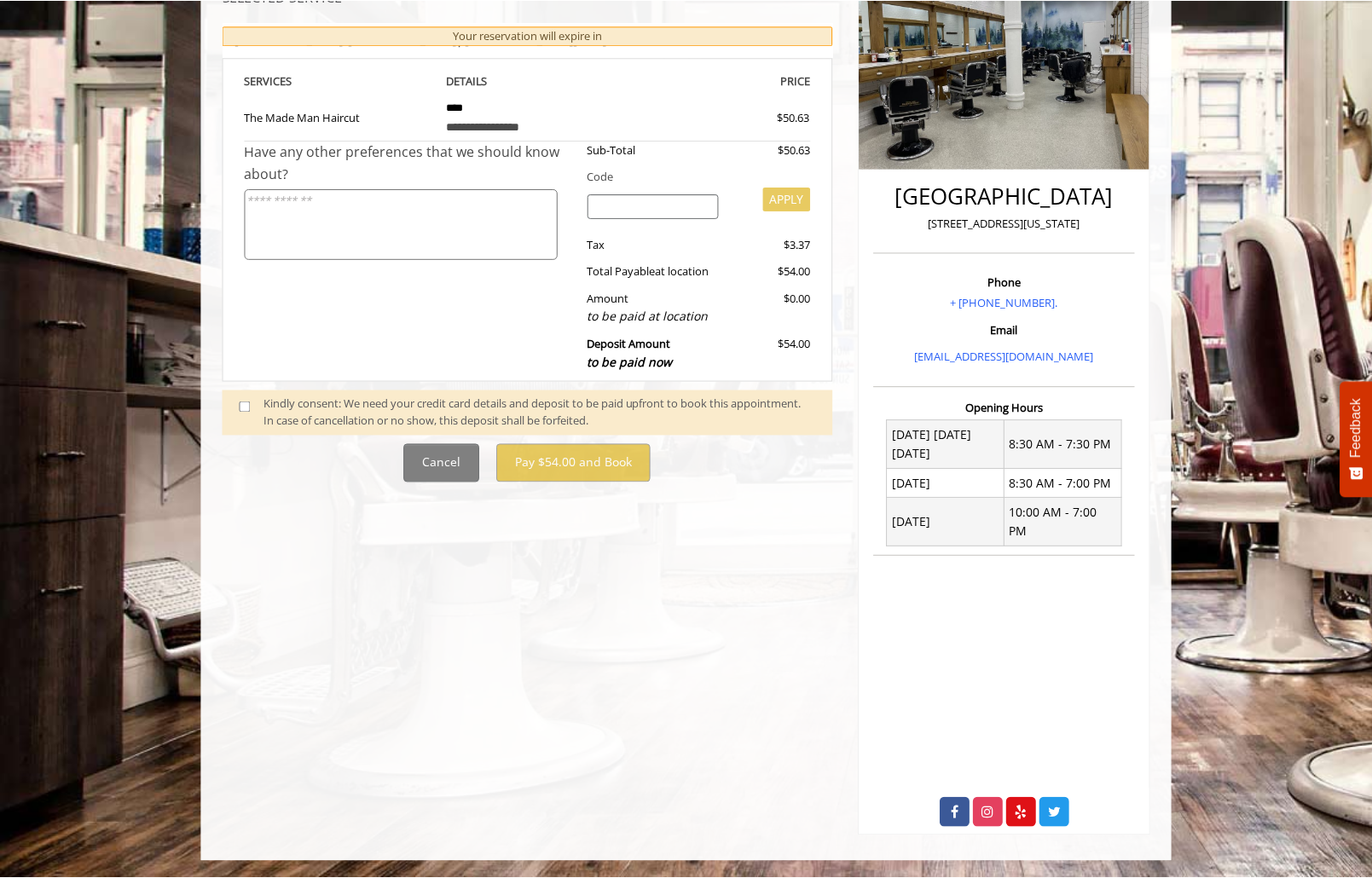
scroll to position [0, 0]
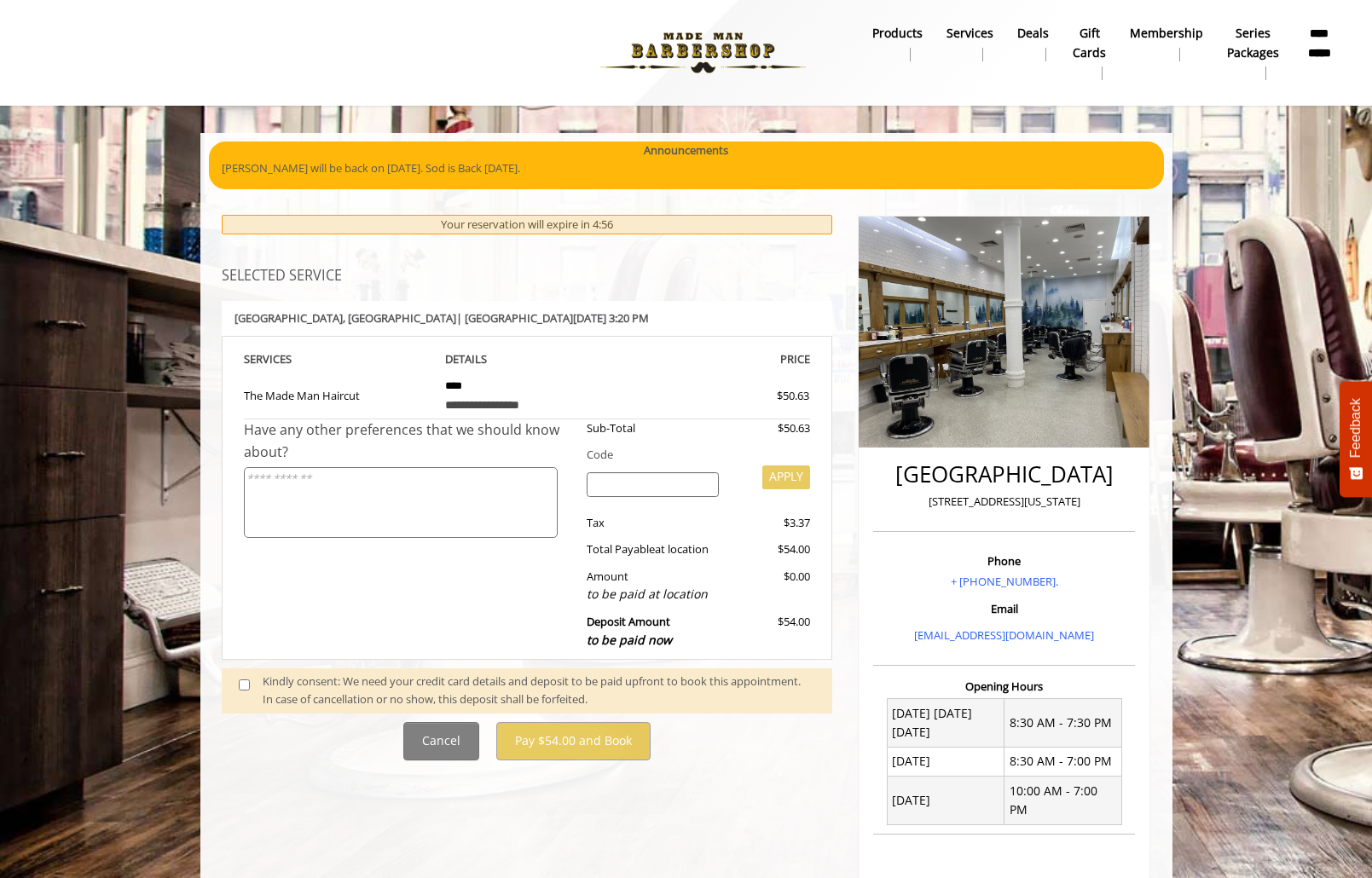
click at [254, 678] on span at bounding box center [251, 690] width 50 height 36
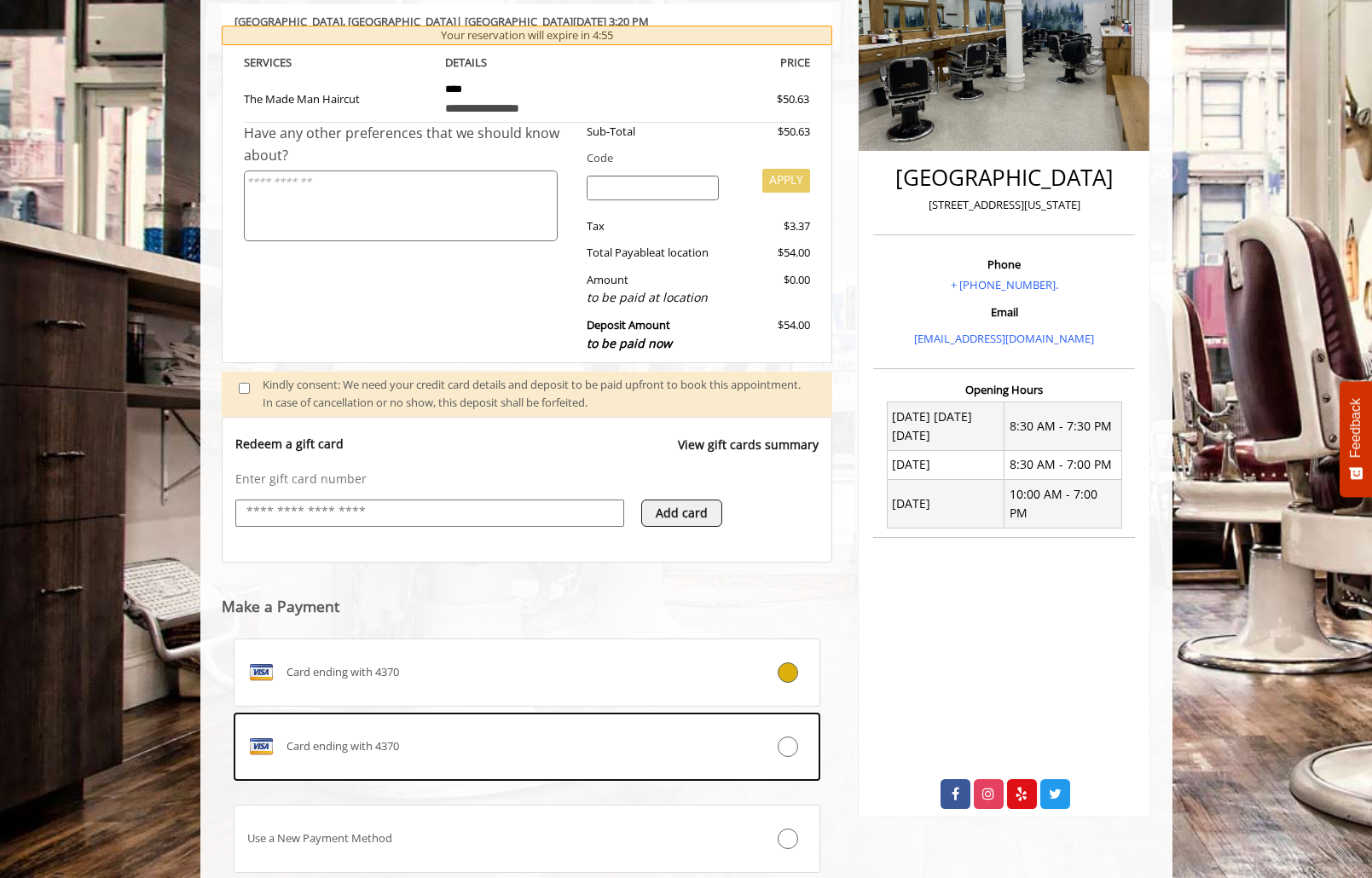
scroll to position [416, 0]
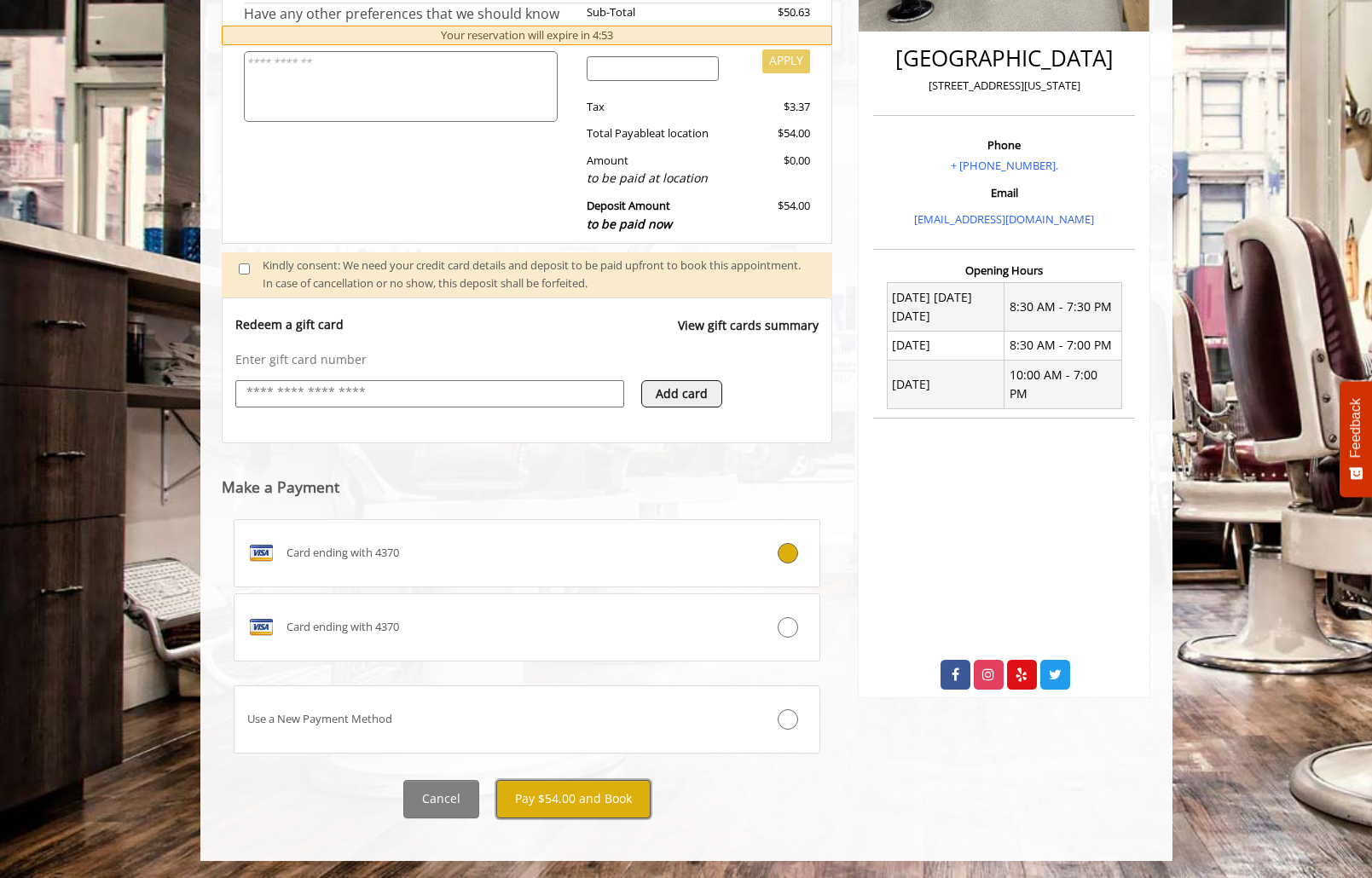
click at [616, 811] on button "Pay $54.00 and Book" at bounding box center [573, 800] width 154 height 39
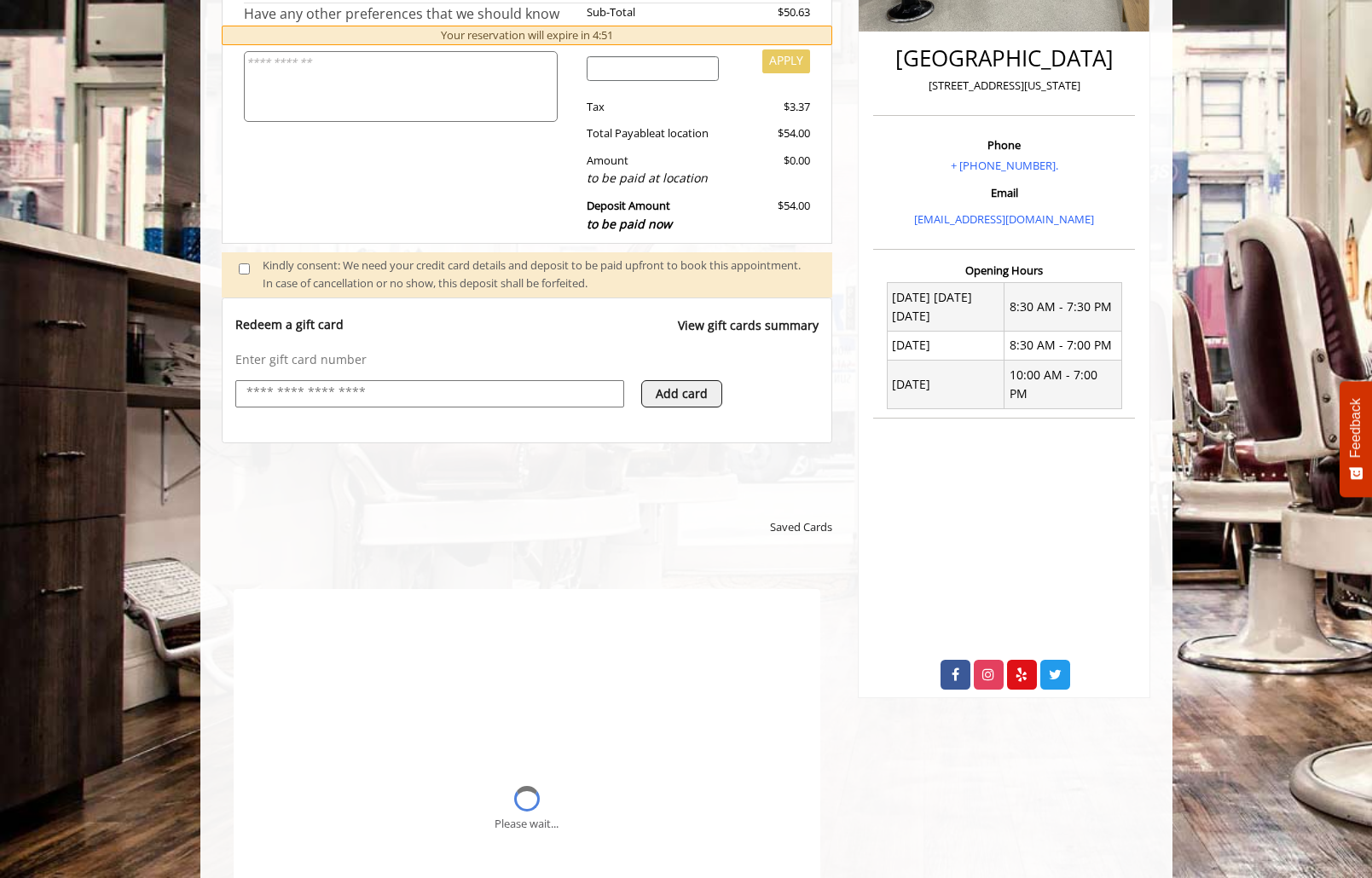
scroll to position [0, 0]
